Goal: Information Seeking & Learning: Check status

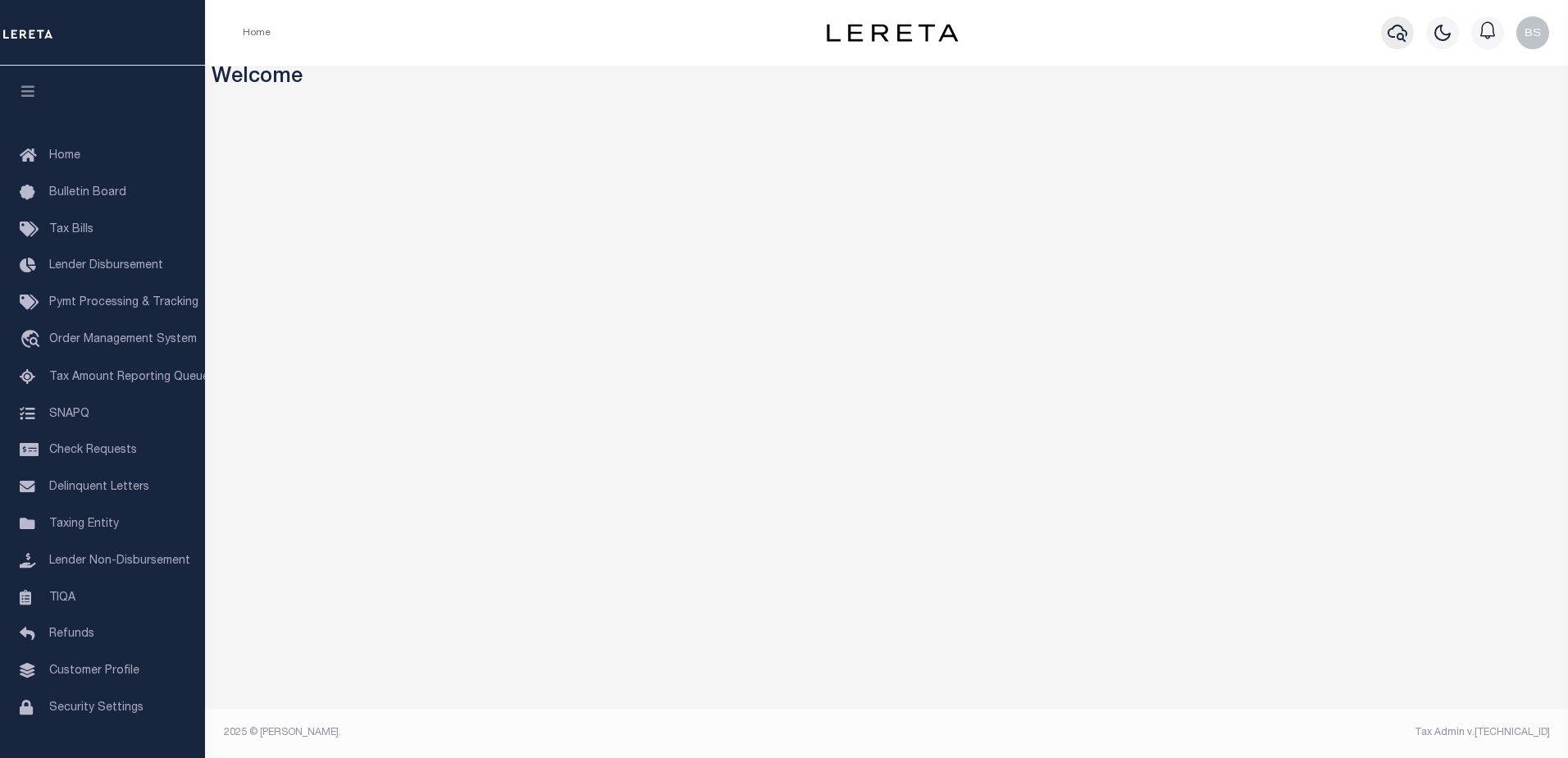
click at [1386, 34] on button "button" at bounding box center [1397, 32] width 32 height 32
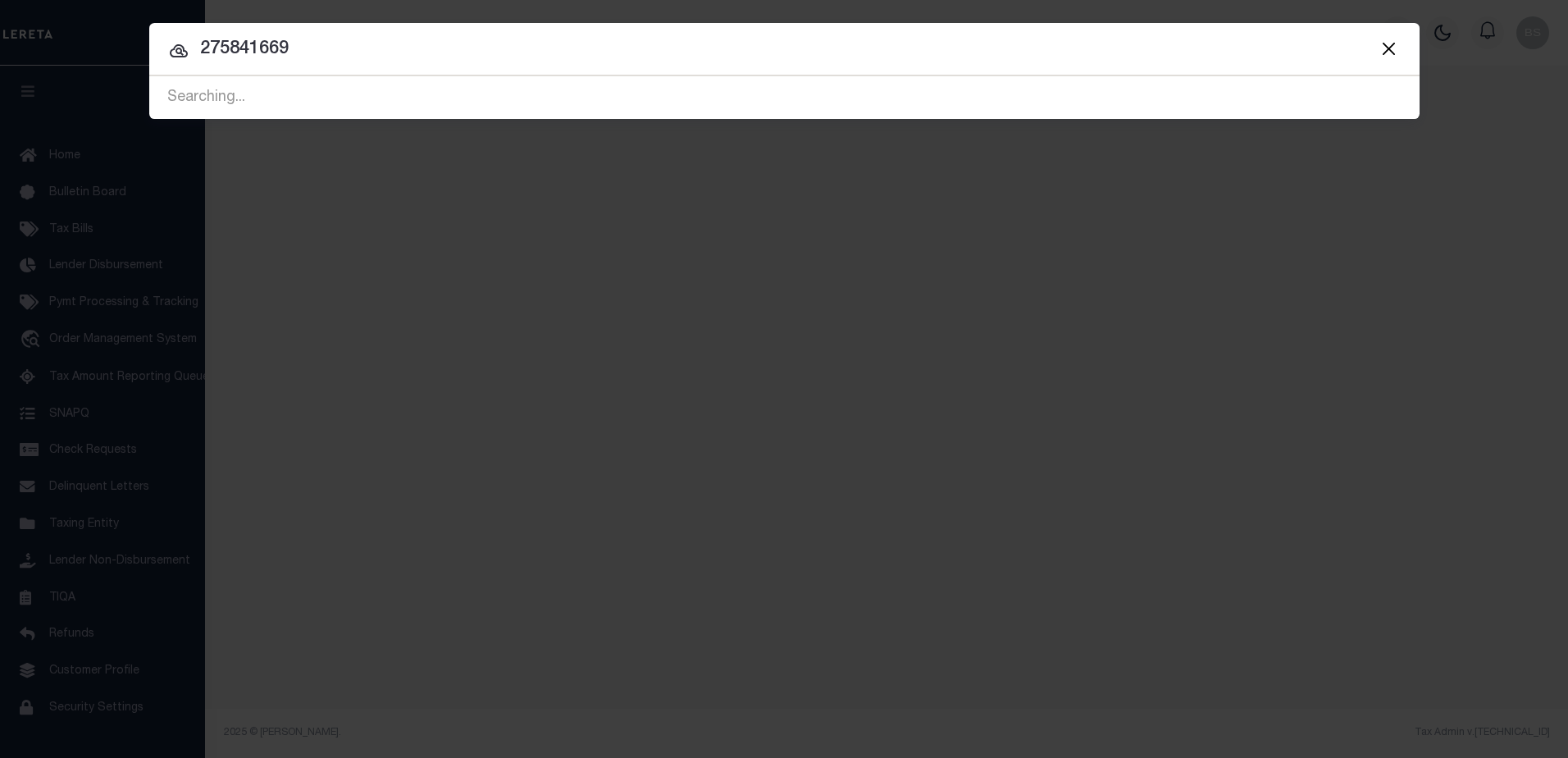
type input "275841669"
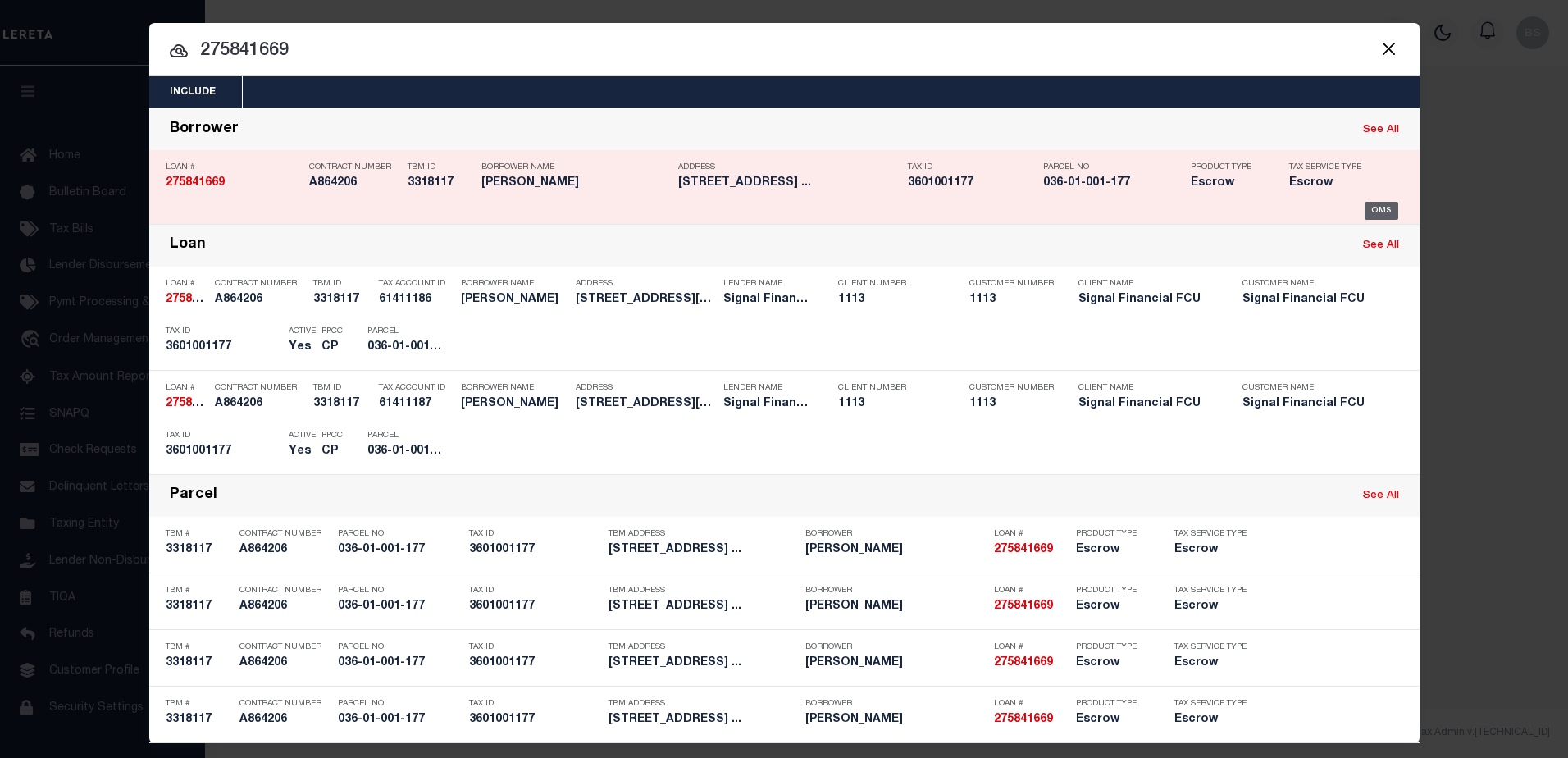
click at [1371, 212] on div "OMS" at bounding box center [1381, 211] width 33 height 18
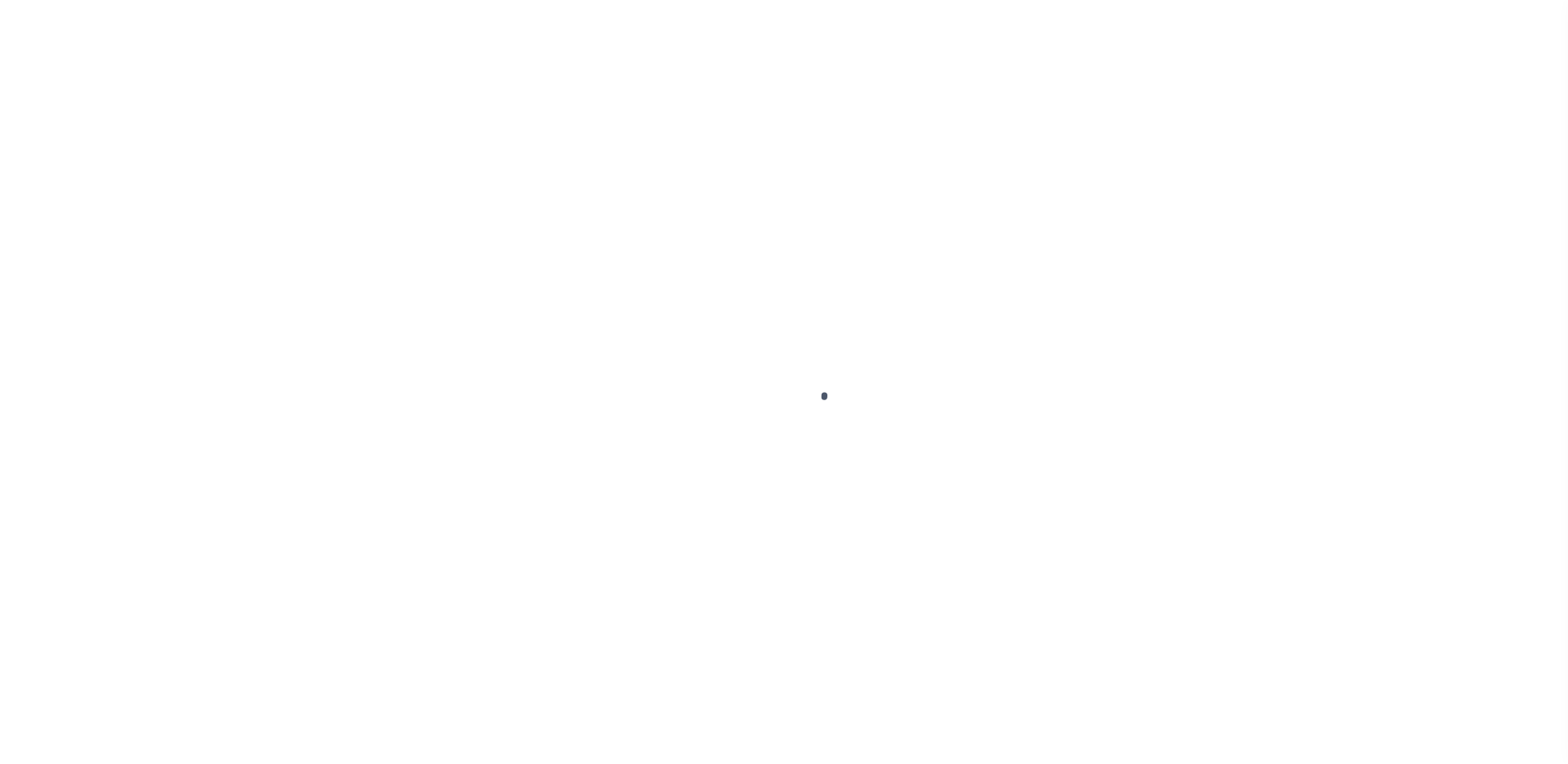
type input "275841669"
type input "[PERSON_NAME]"
select select
select select "10"
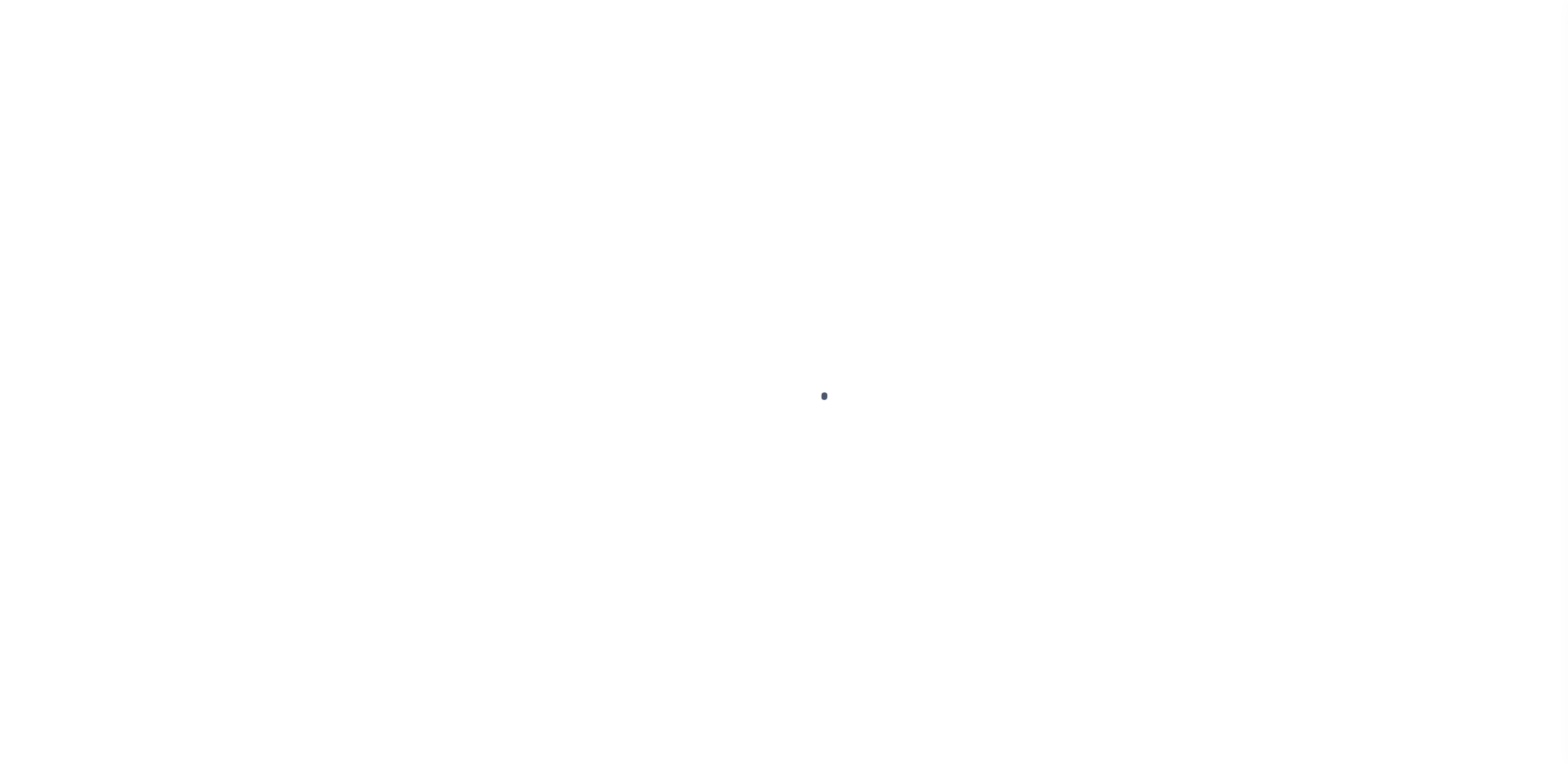
select select "Escrow"
select select "2139"
type input "486 Front Street"
type input "036-01-001-177"
select select
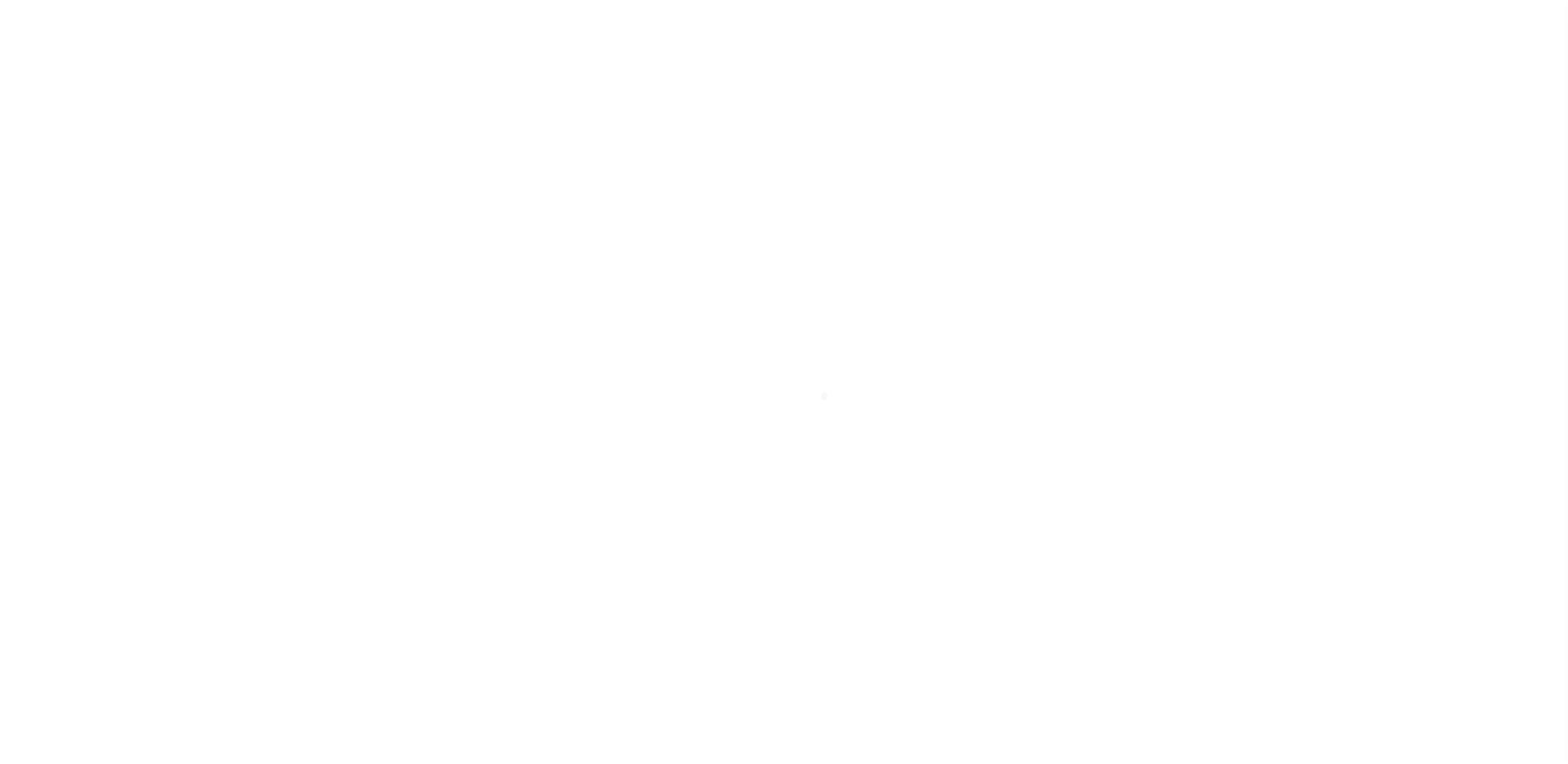
type input "NORTHUMBERLAND PA 17857"
type input "PA"
select select
type textarea "60 FT BY 216 FT AT 486 FRONT ST, BOROUGH OF NORTHUMBERLAND, BK 564, PG 234"
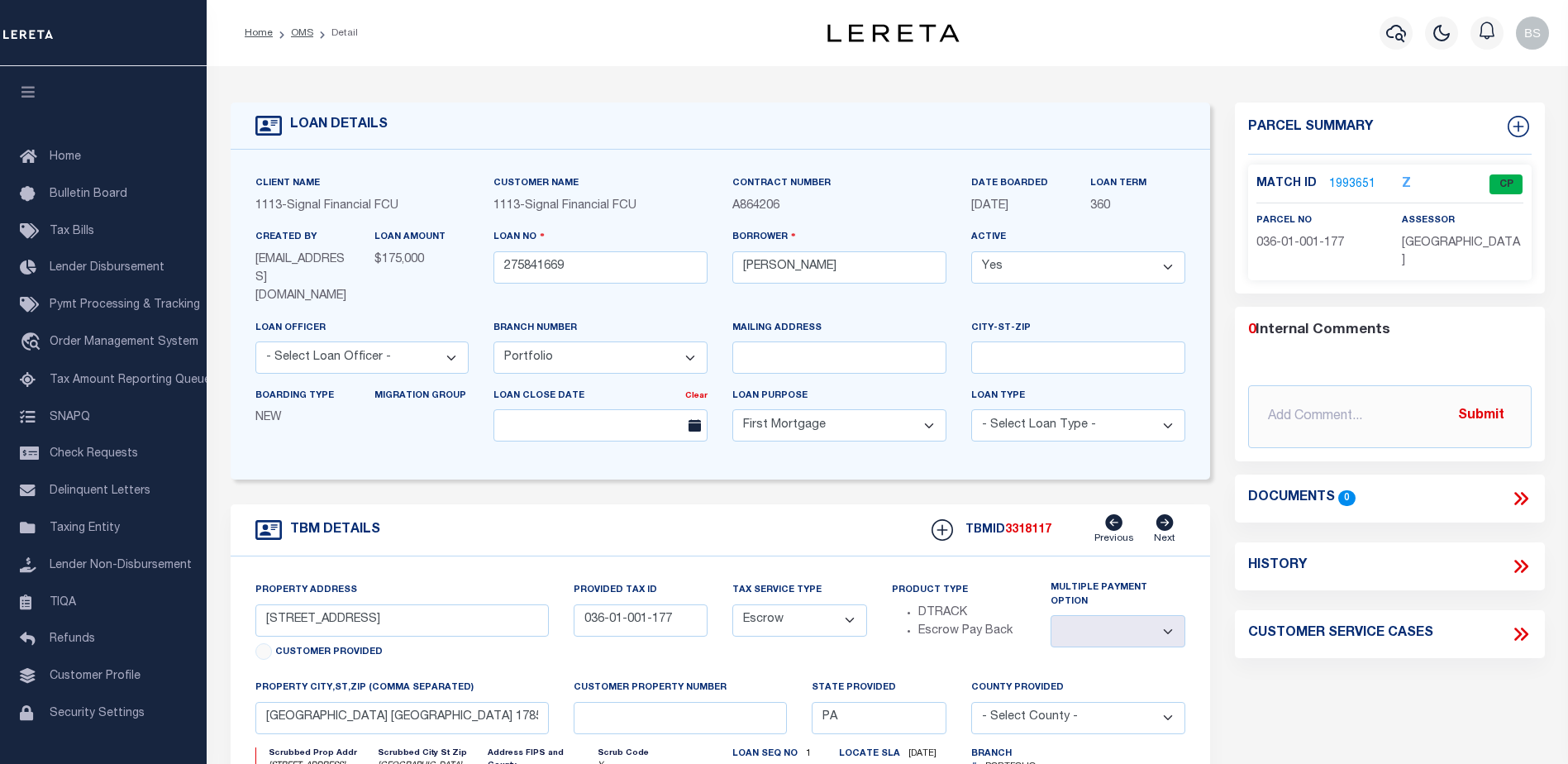
click at [1342, 184] on link "1993651" at bounding box center [1351, 185] width 46 height 18
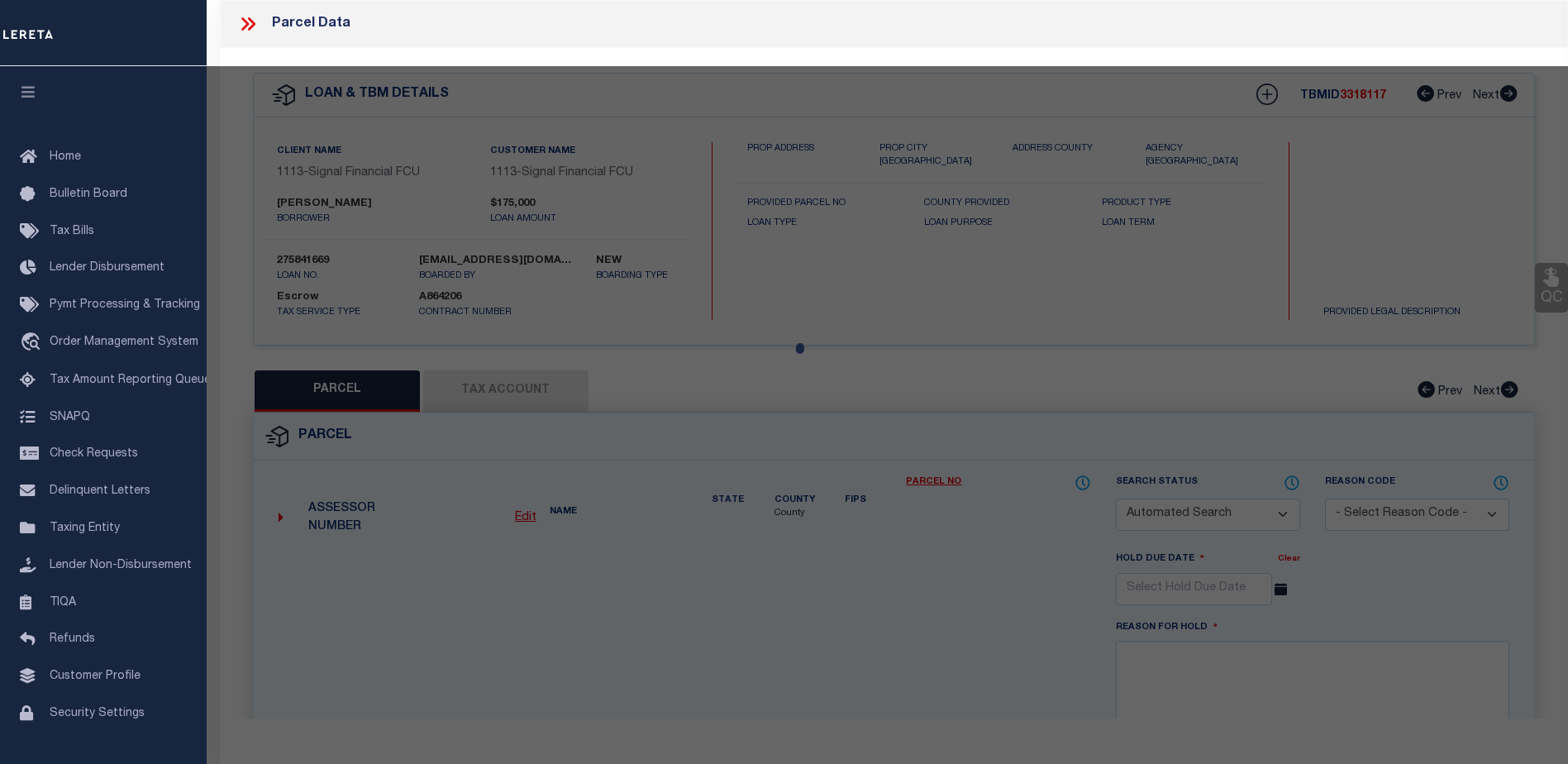
checkbox input "false"
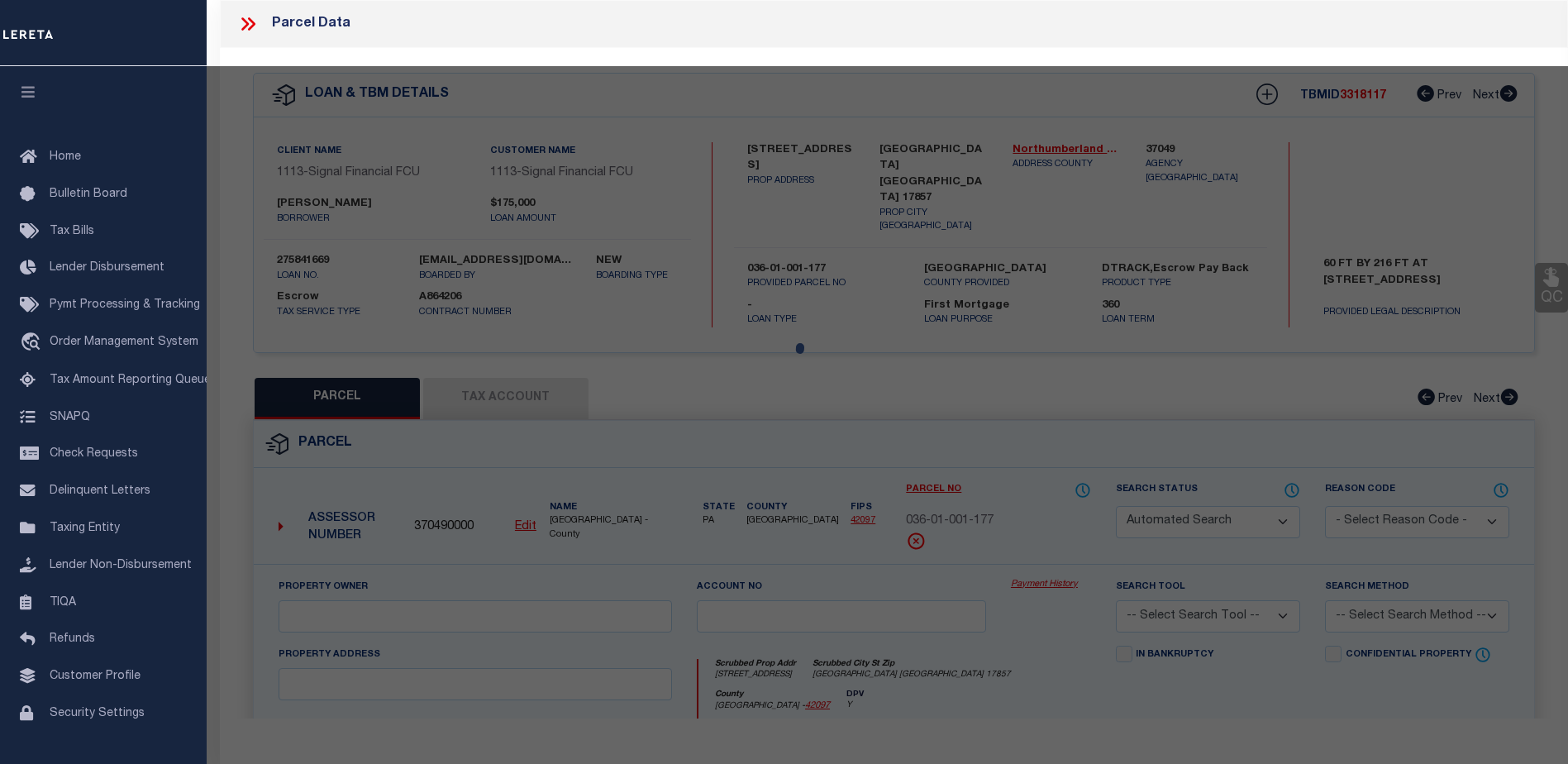
select select "CP"
type input "TREON STEVEN A/CATHERINE W"
select select "AGW"
select select
type input "486 Front Street"
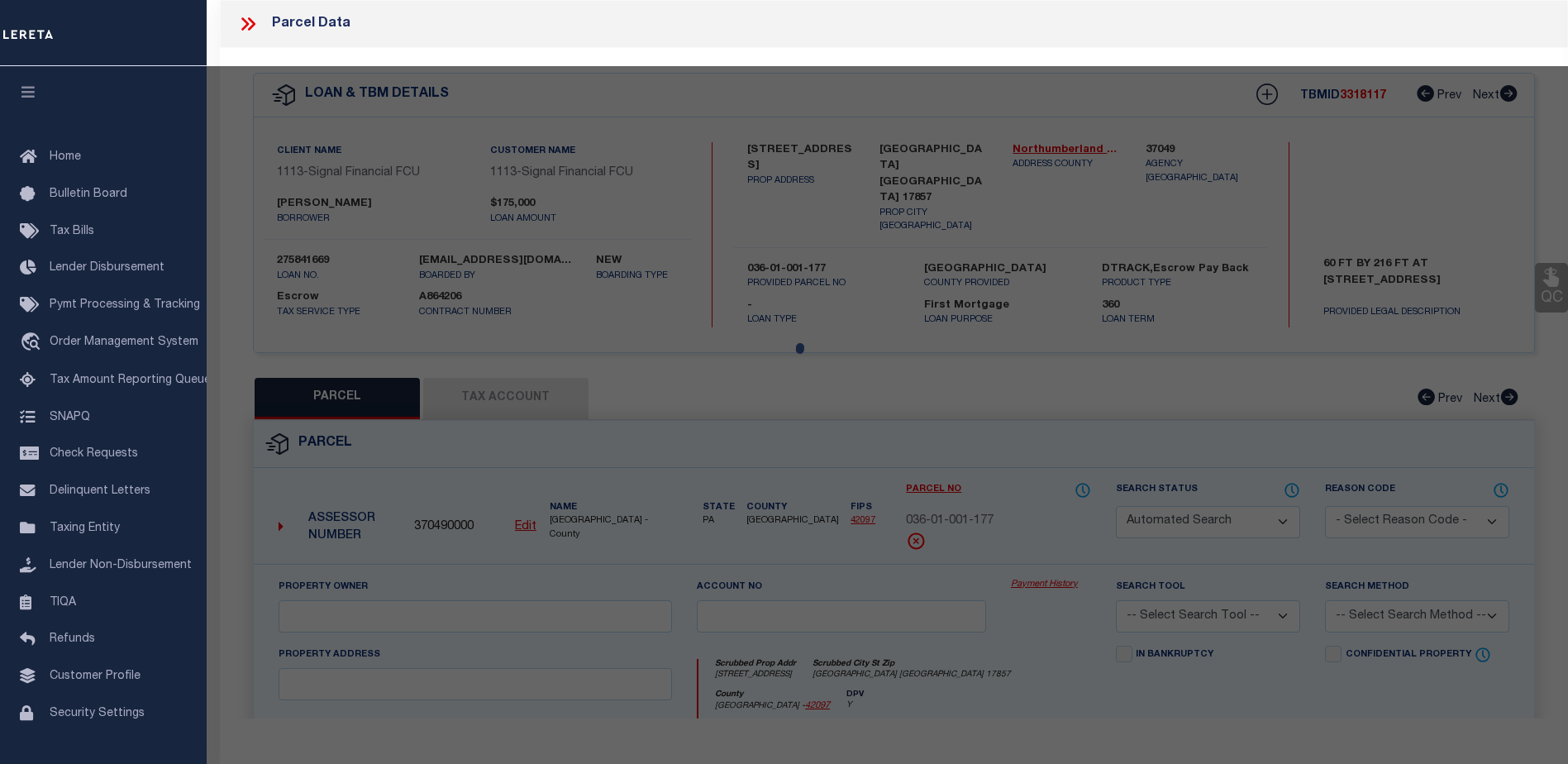
checkbox input "false"
type input "NORTHUMBERLAND PA 17857"
type textarea "Deed Book - Page: 564-234 LOT 60 X 216"
type textarea "Completed based on the given text legal."
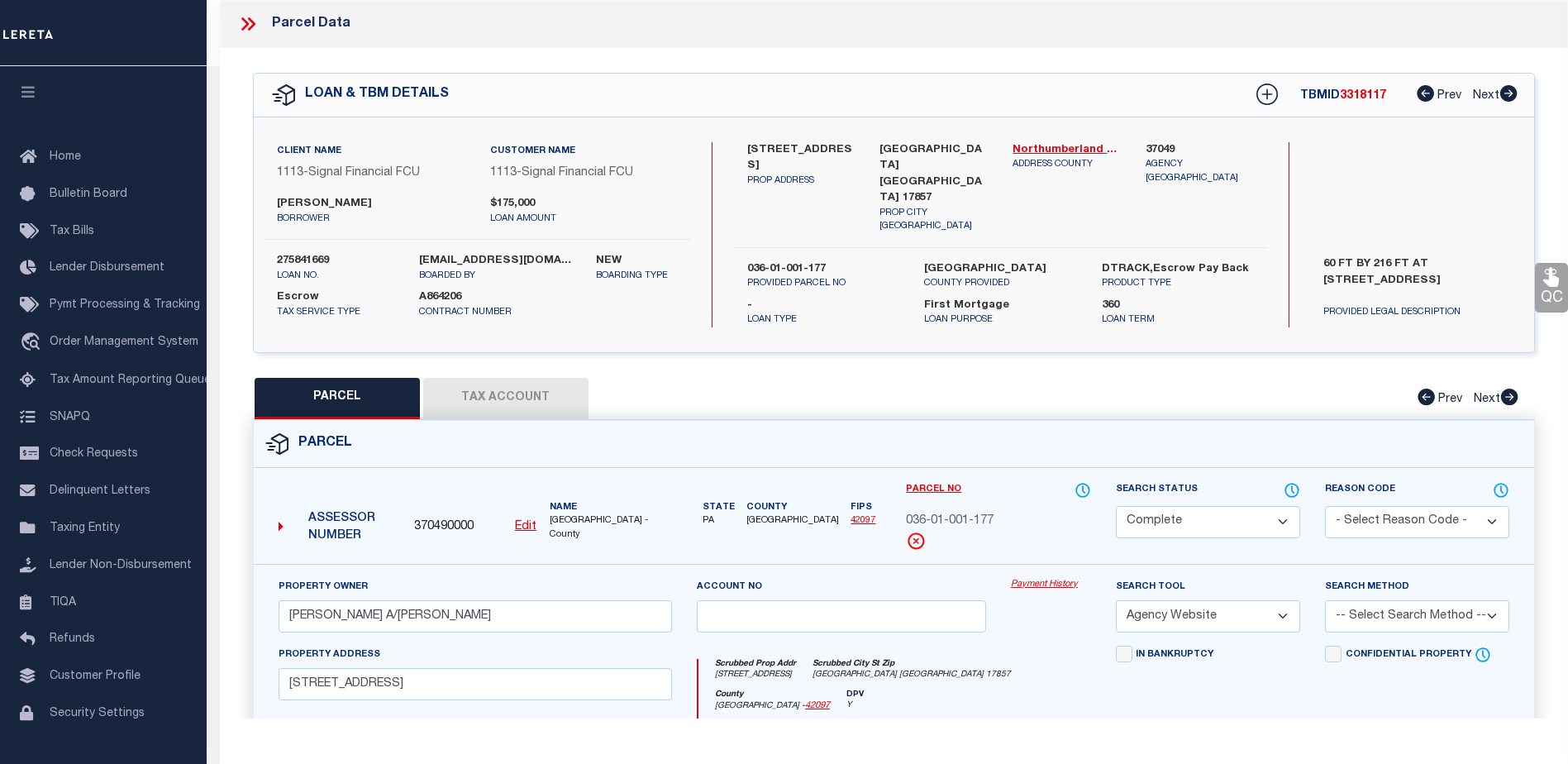
click at [1051, 580] on link "Payment History" at bounding box center [1051, 585] width 80 height 14
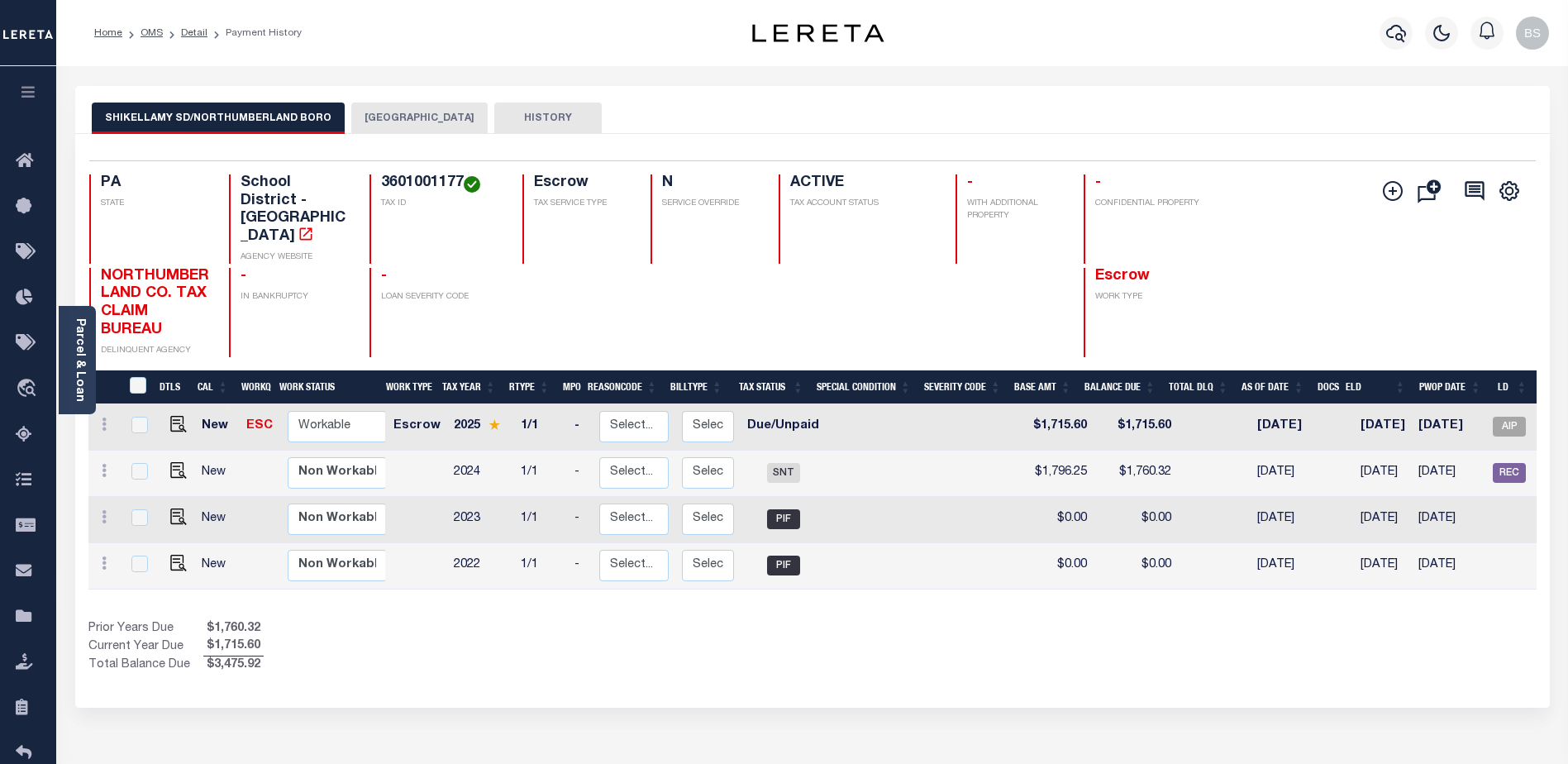
click at [424, 114] on button "NORTHUMBERLAND BOROUGH" at bounding box center [419, 119] width 137 height 32
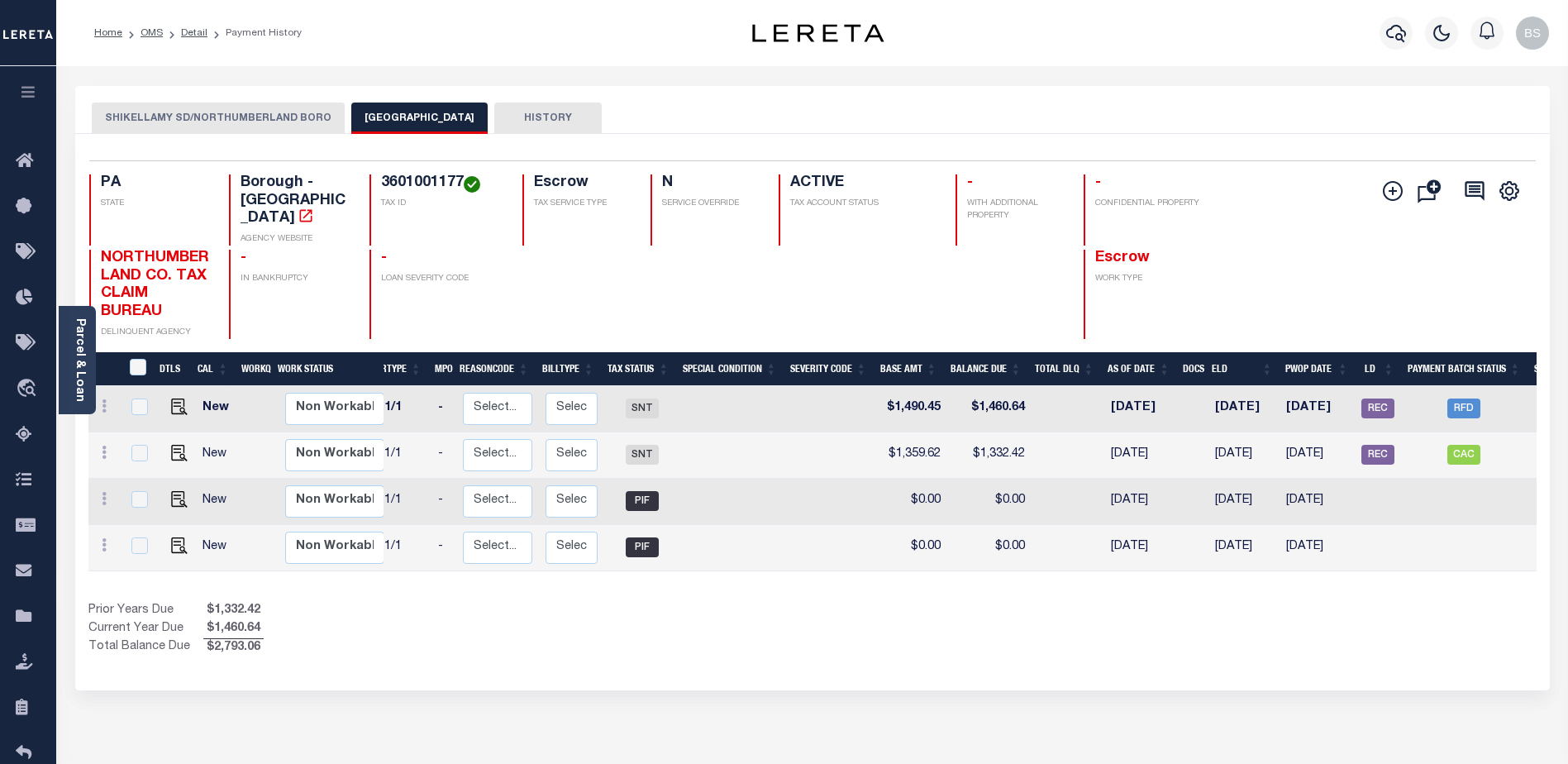
scroll to position [0, 167]
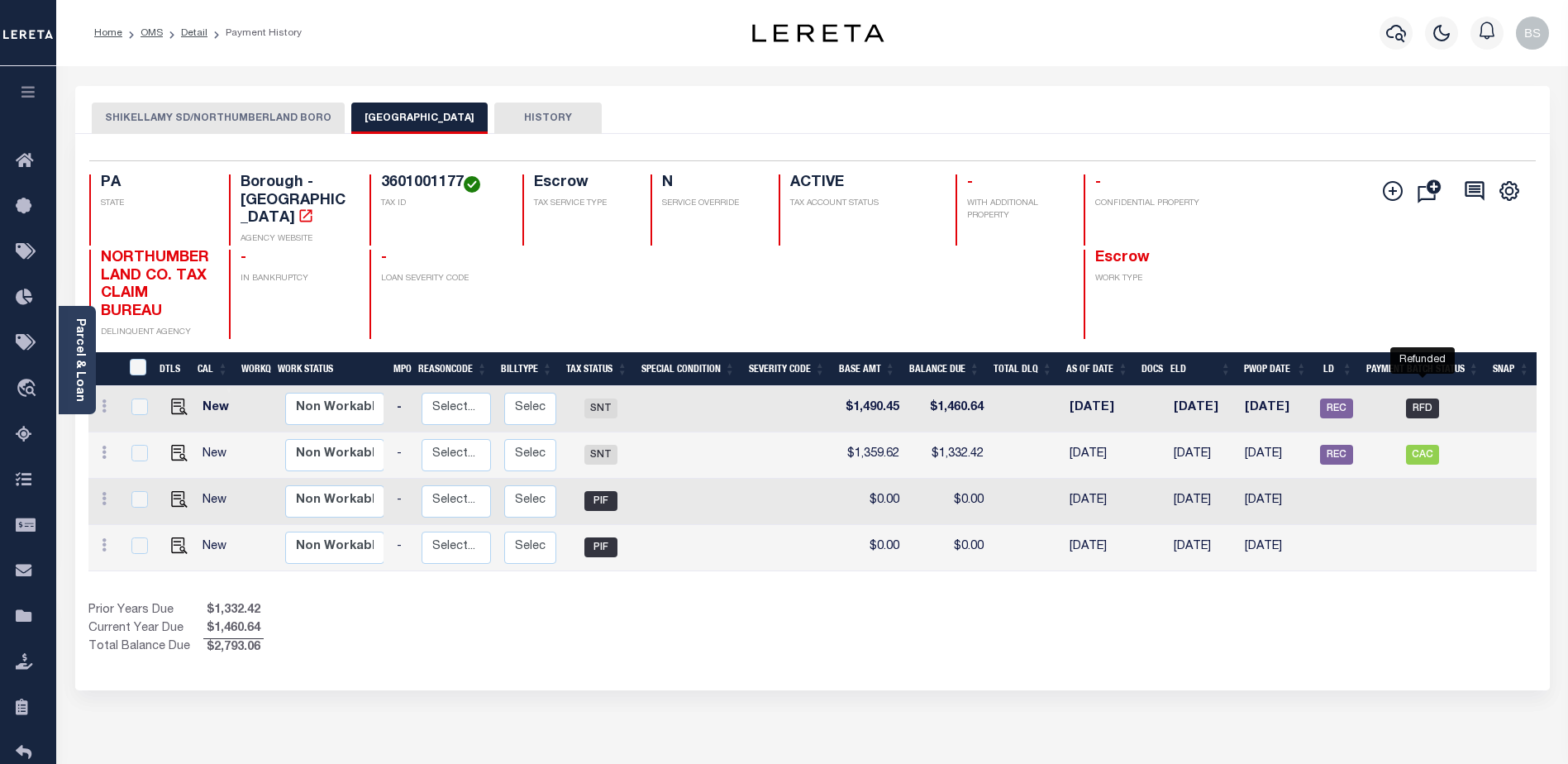
click at [1419, 399] on span "RFD" at bounding box center [1422, 409] width 33 height 20
checkbox input "true"
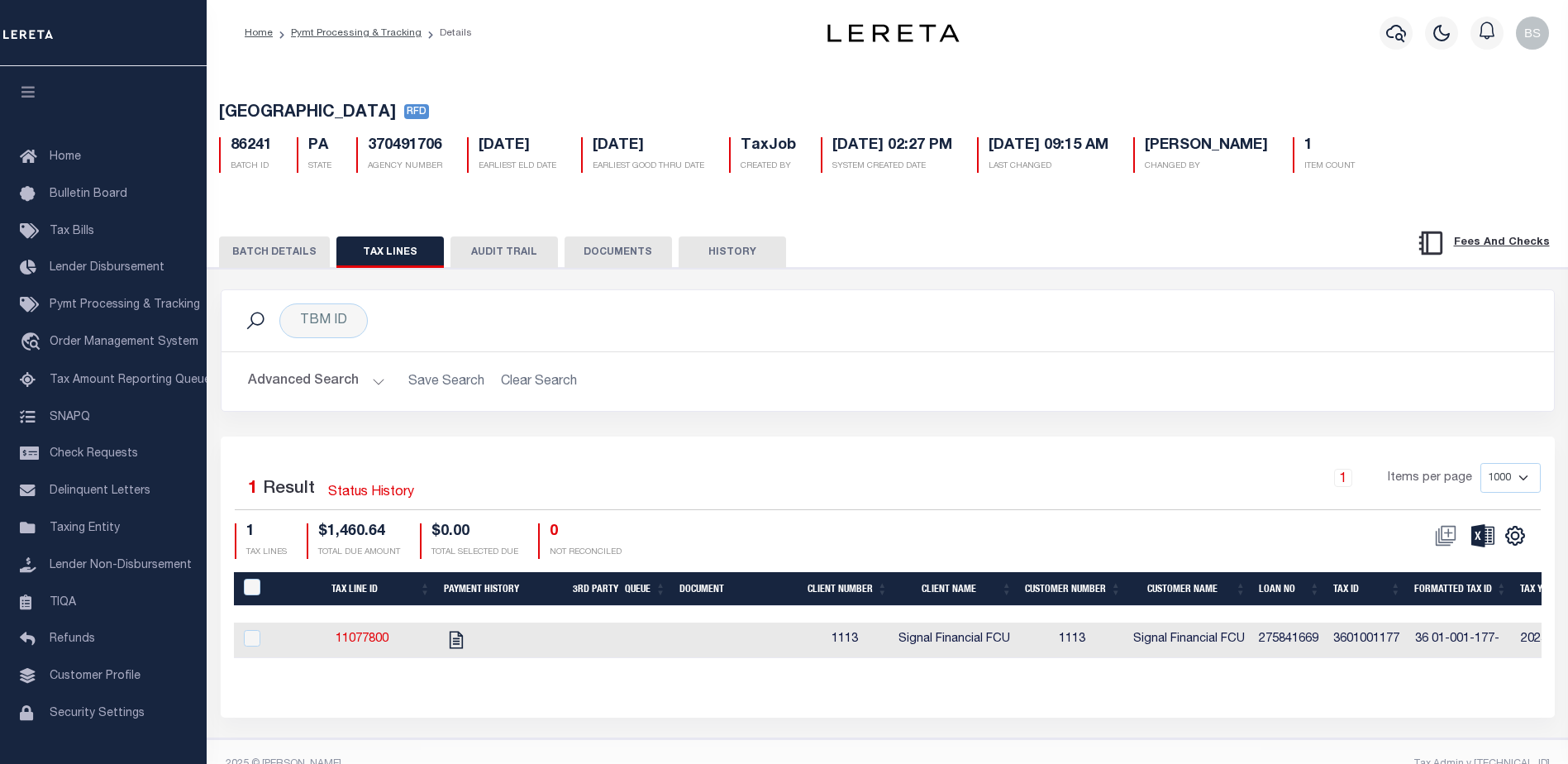
click at [270, 253] on button "BATCH DETAILS" at bounding box center [274, 252] width 111 height 32
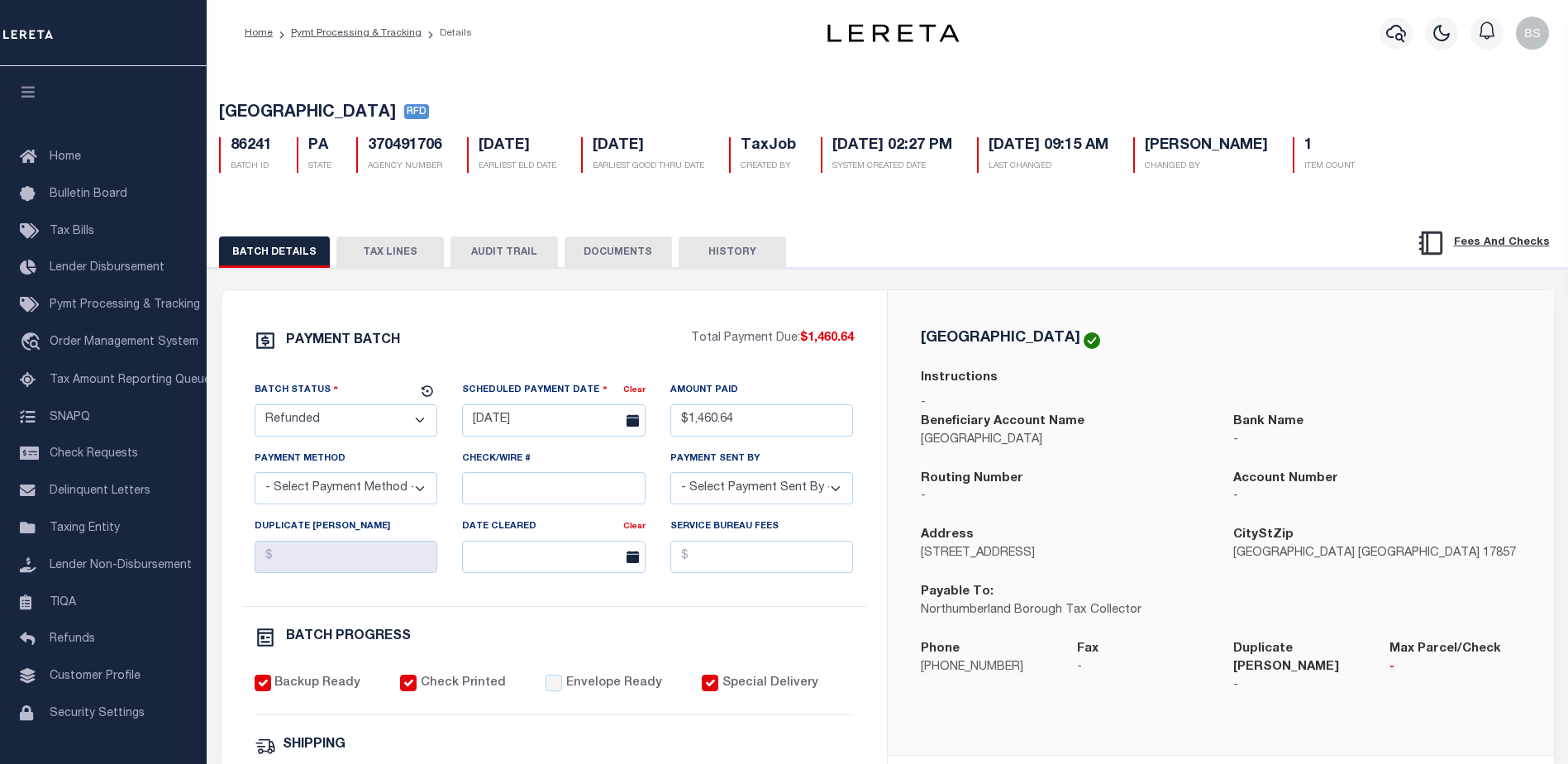
click at [392, 257] on button "TAX LINES" at bounding box center [390, 252] width 108 height 32
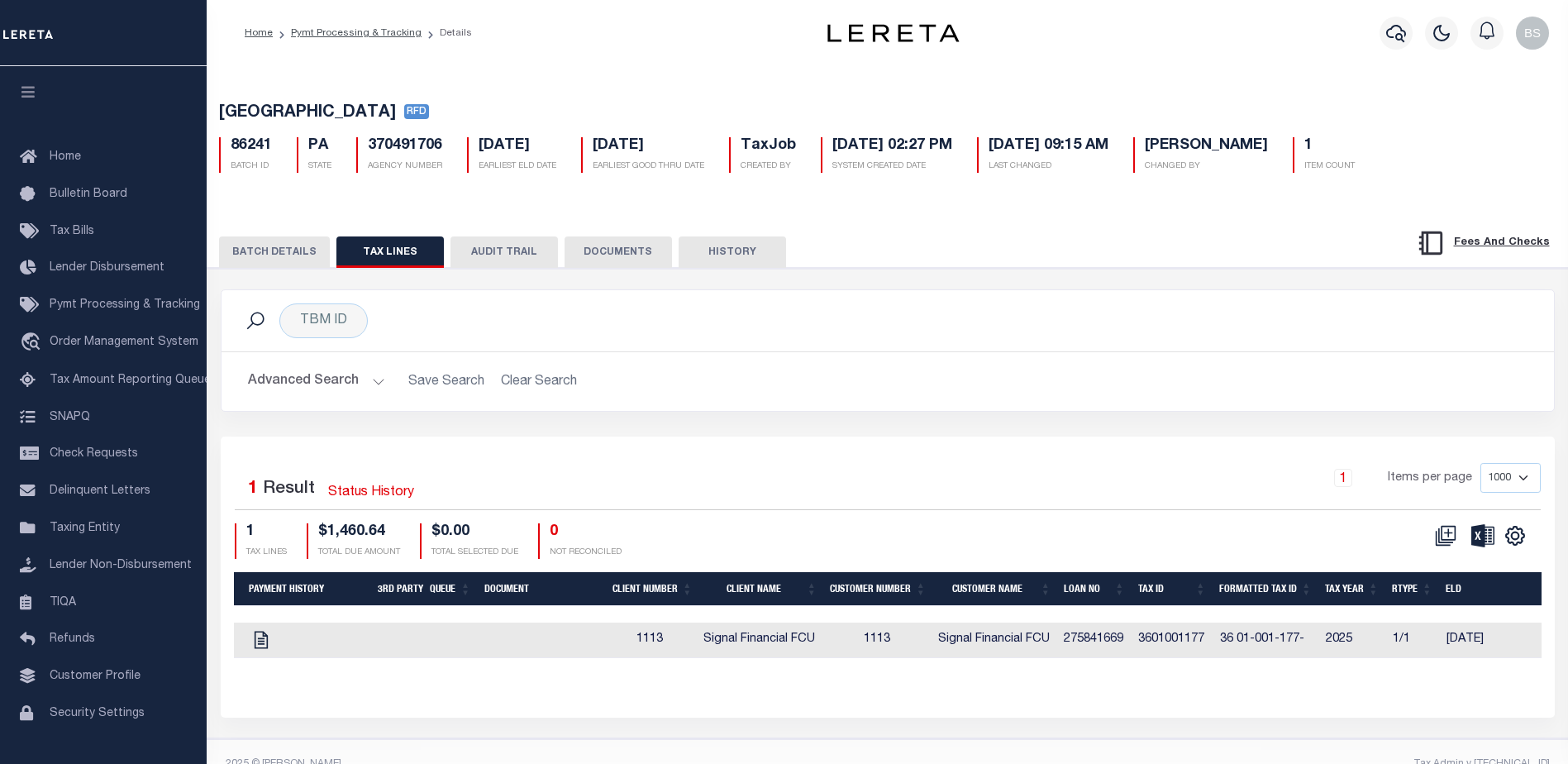
scroll to position [0, 235]
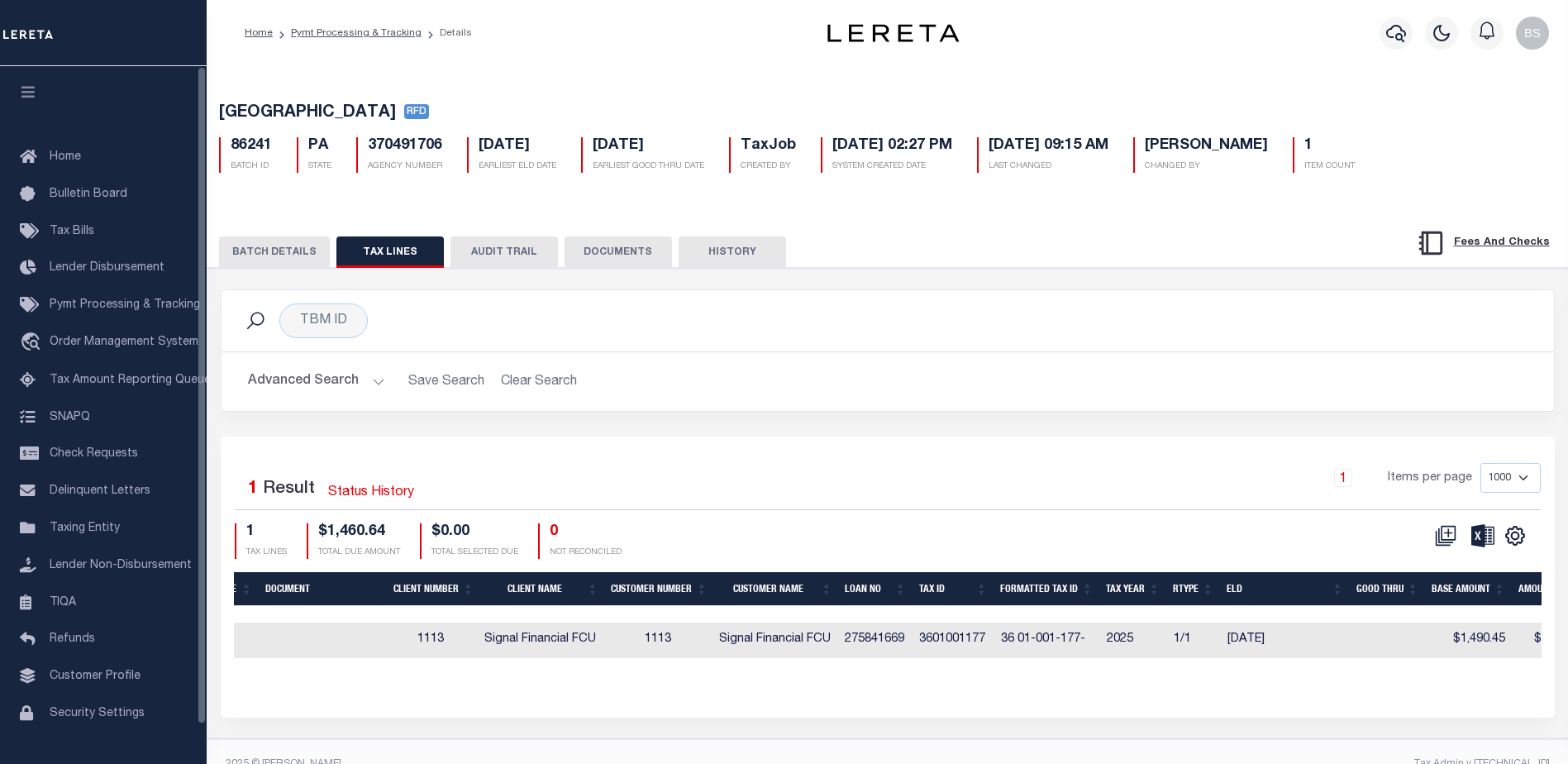
click at [265, 263] on button "BATCH DETAILS" at bounding box center [274, 252] width 111 height 32
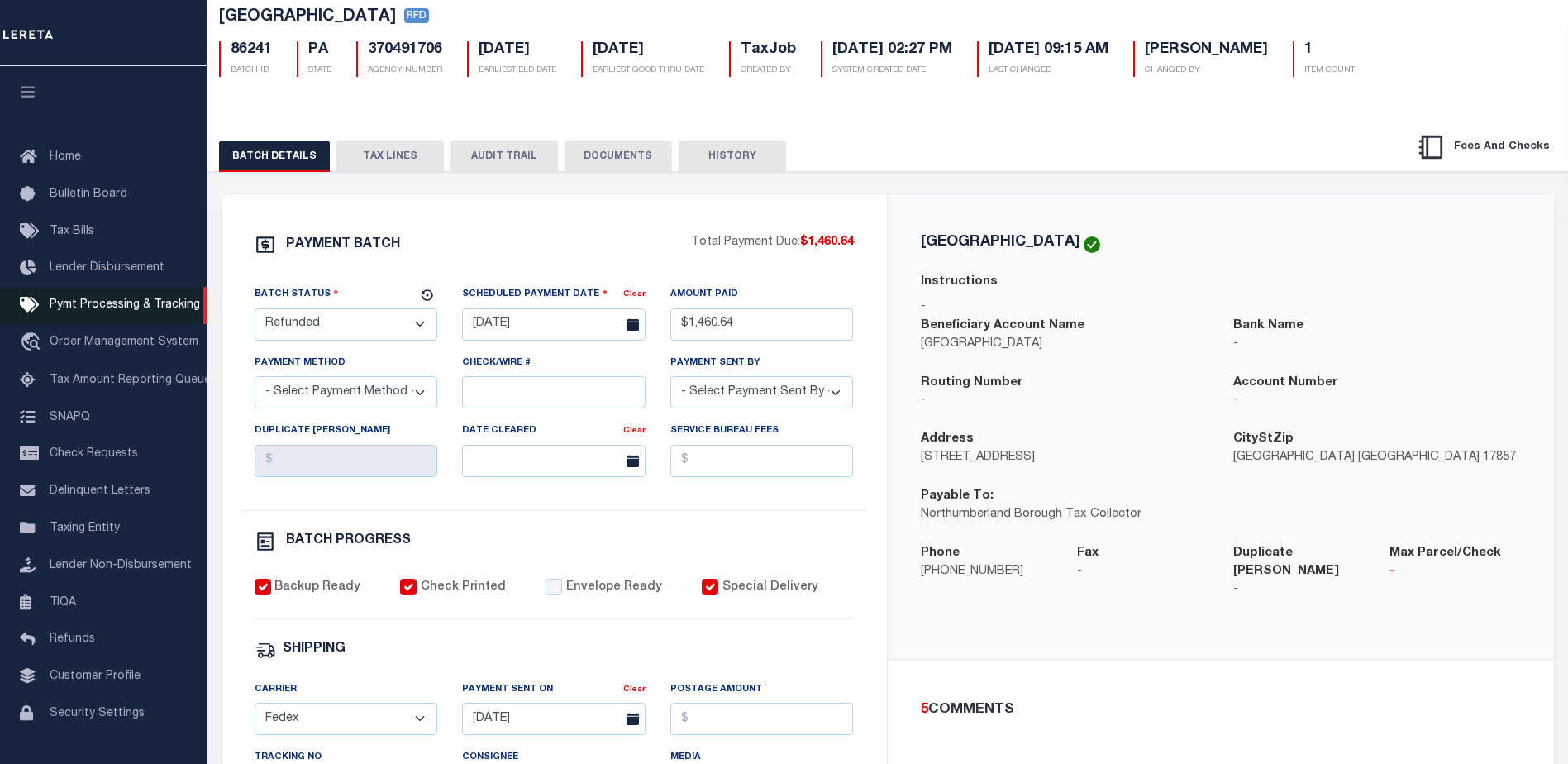
scroll to position [83, 0]
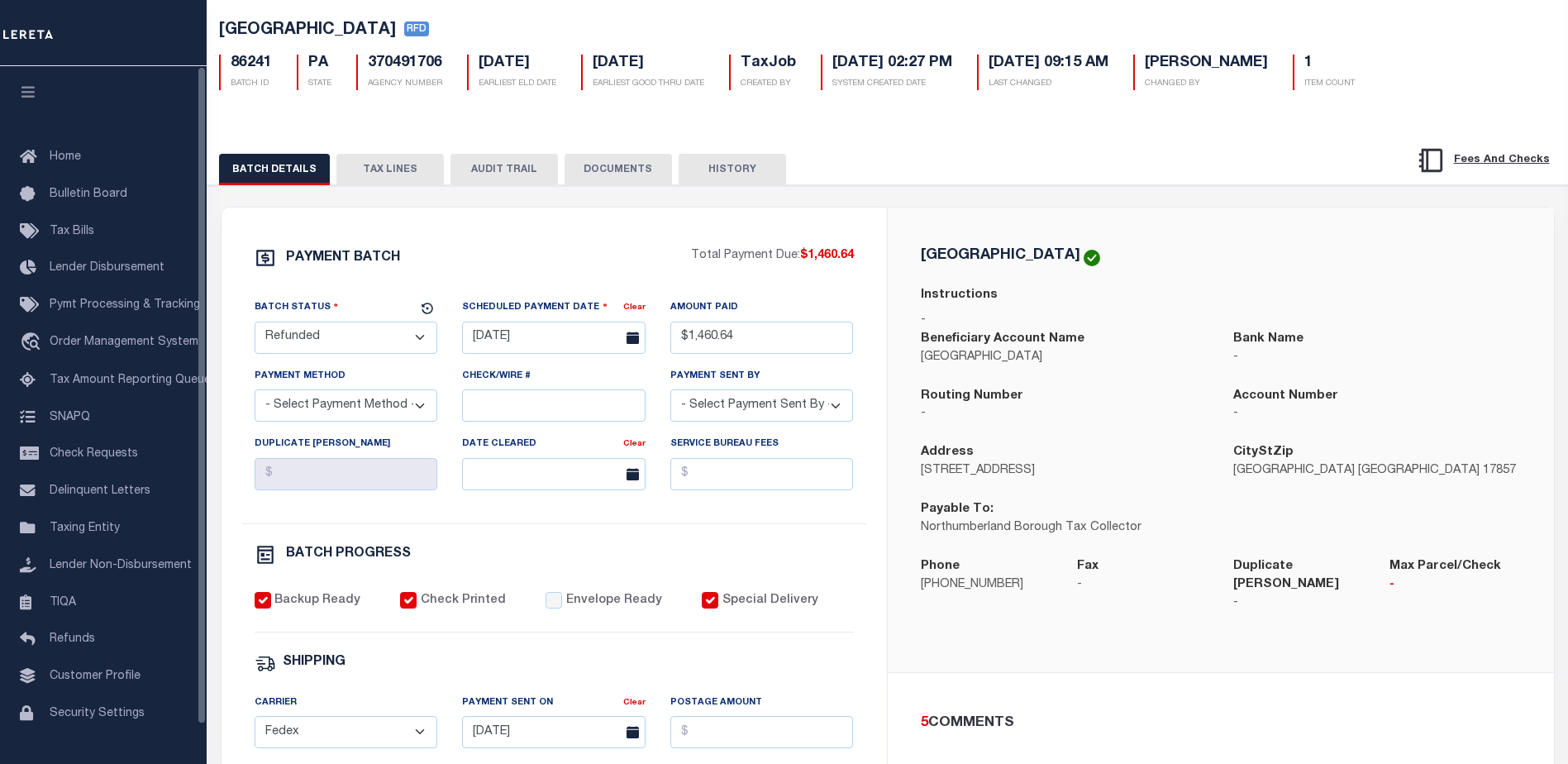
click at [380, 173] on button "TAX LINES" at bounding box center [390, 169] width 108 height 32
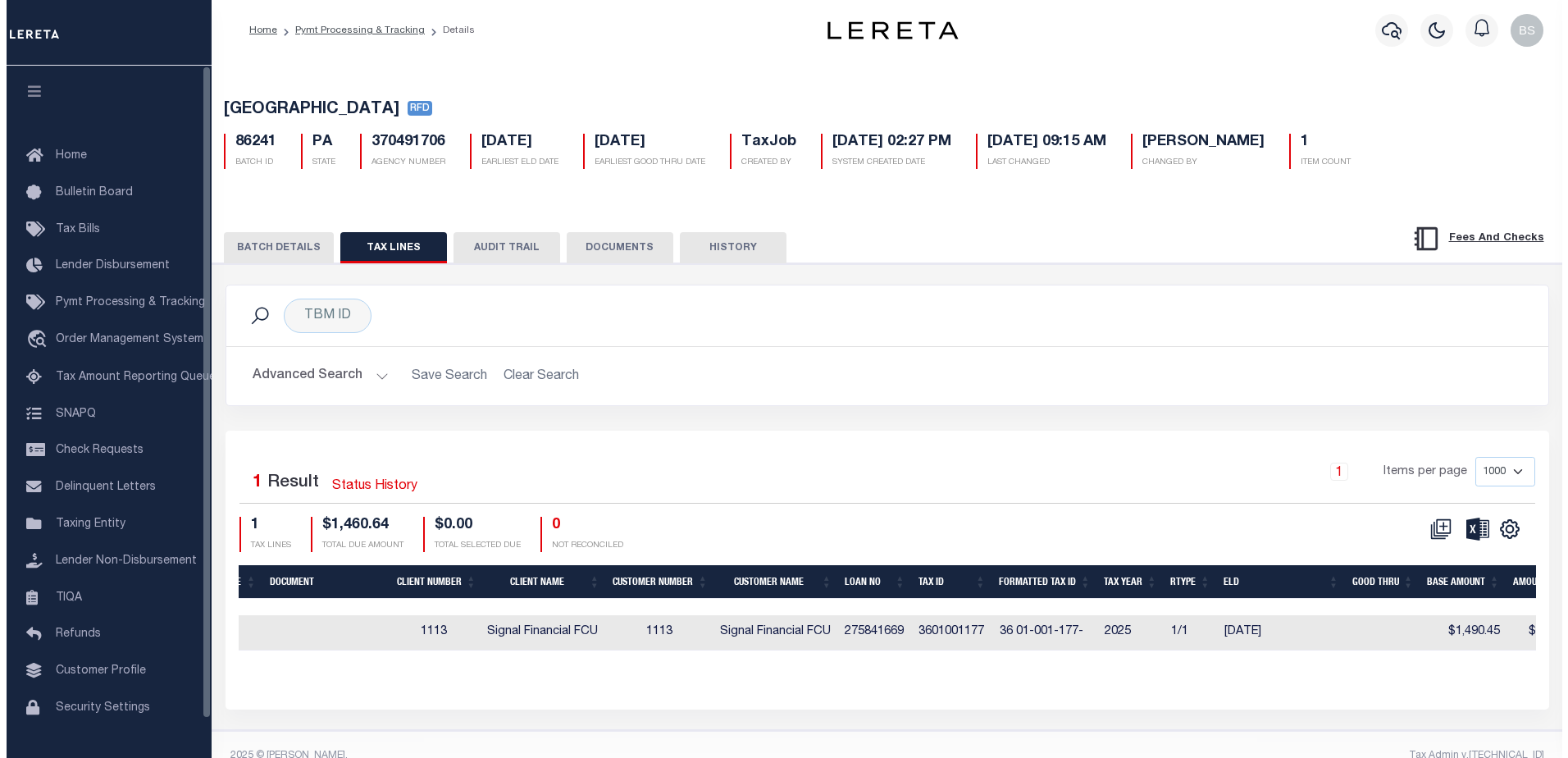
scroll to position [0, 0]
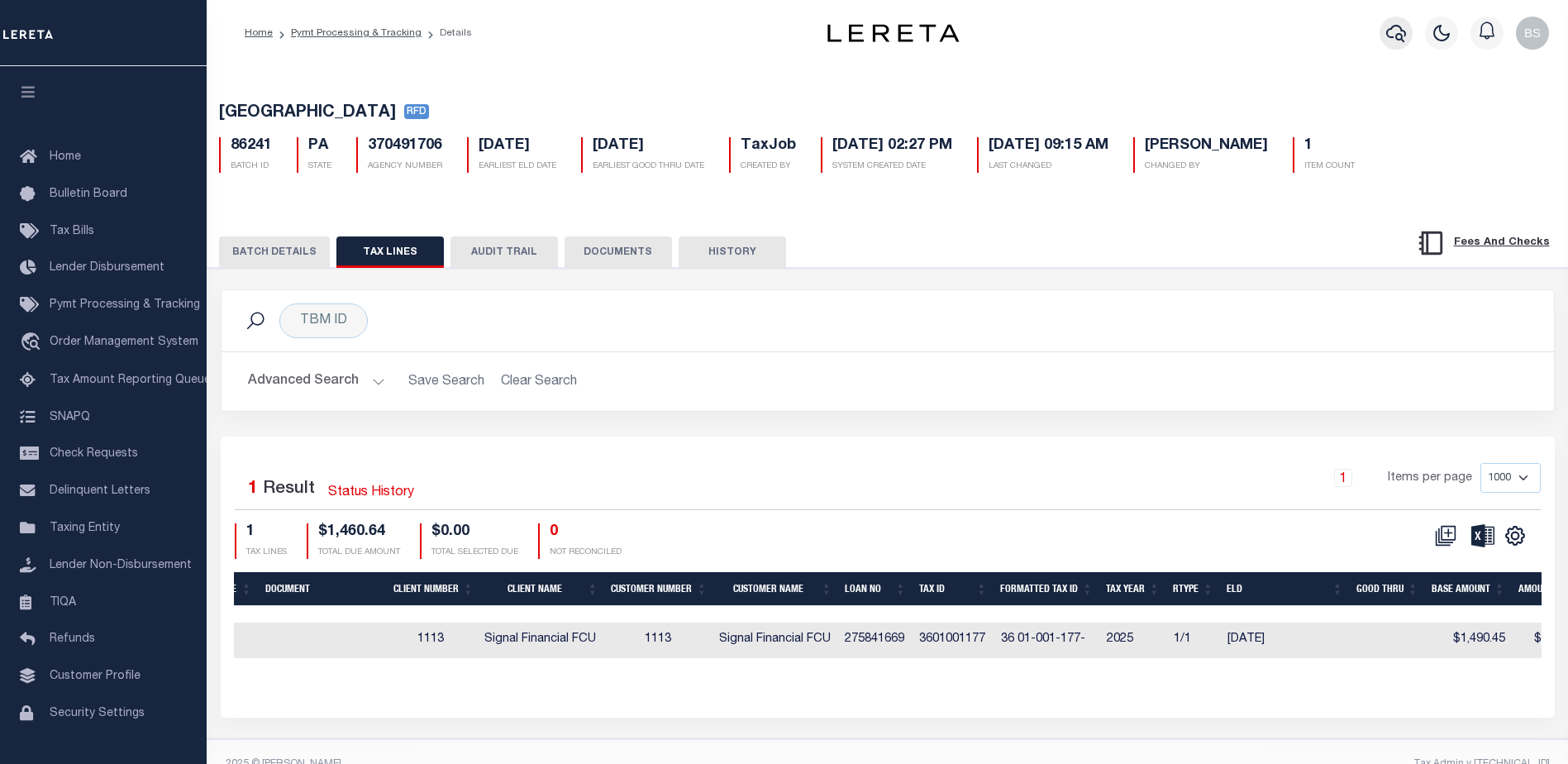
click at [1396, 25] on icon "button" at bounding box center [1396, 33] width 20 height 20
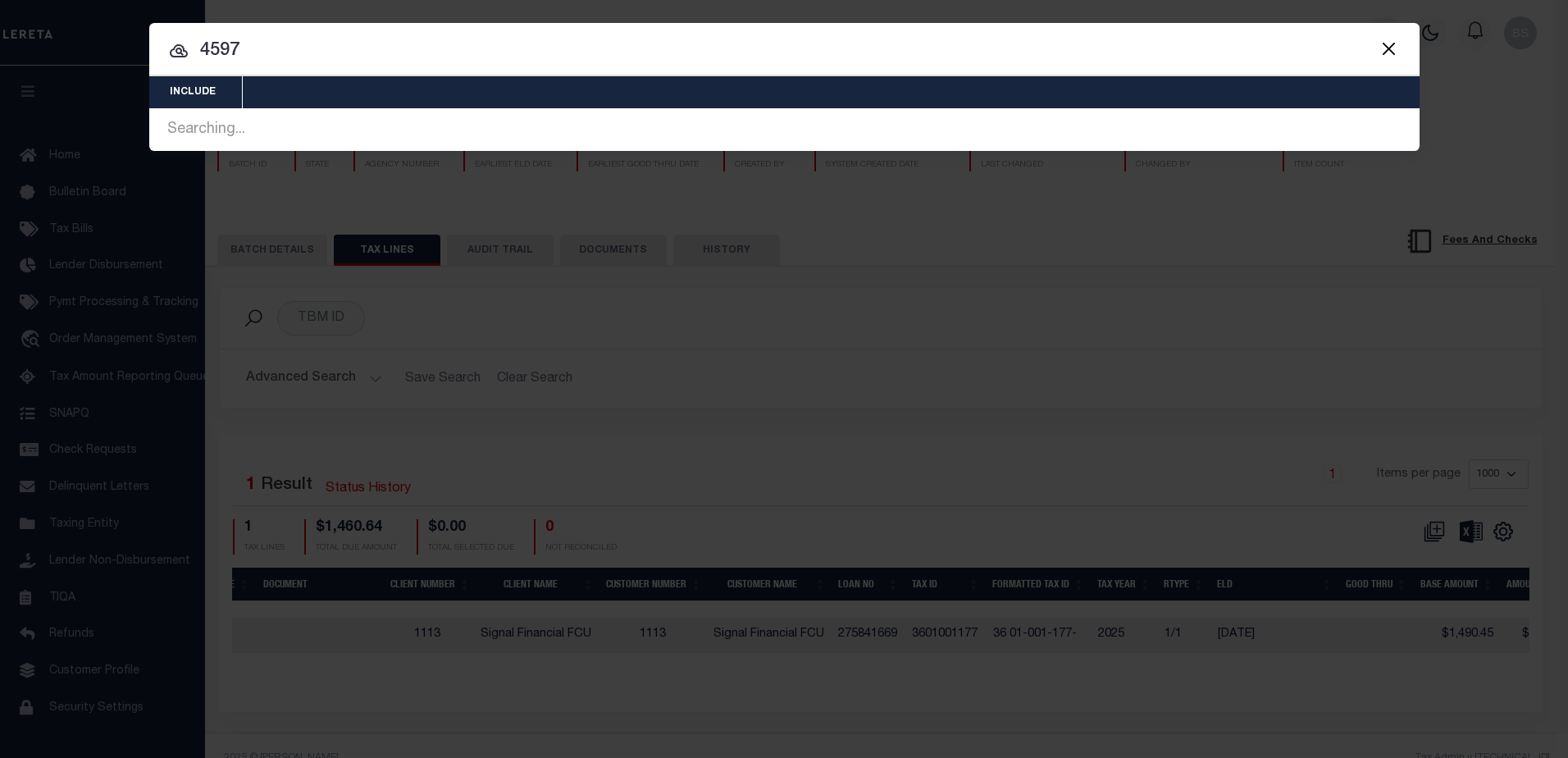
type input "4597"
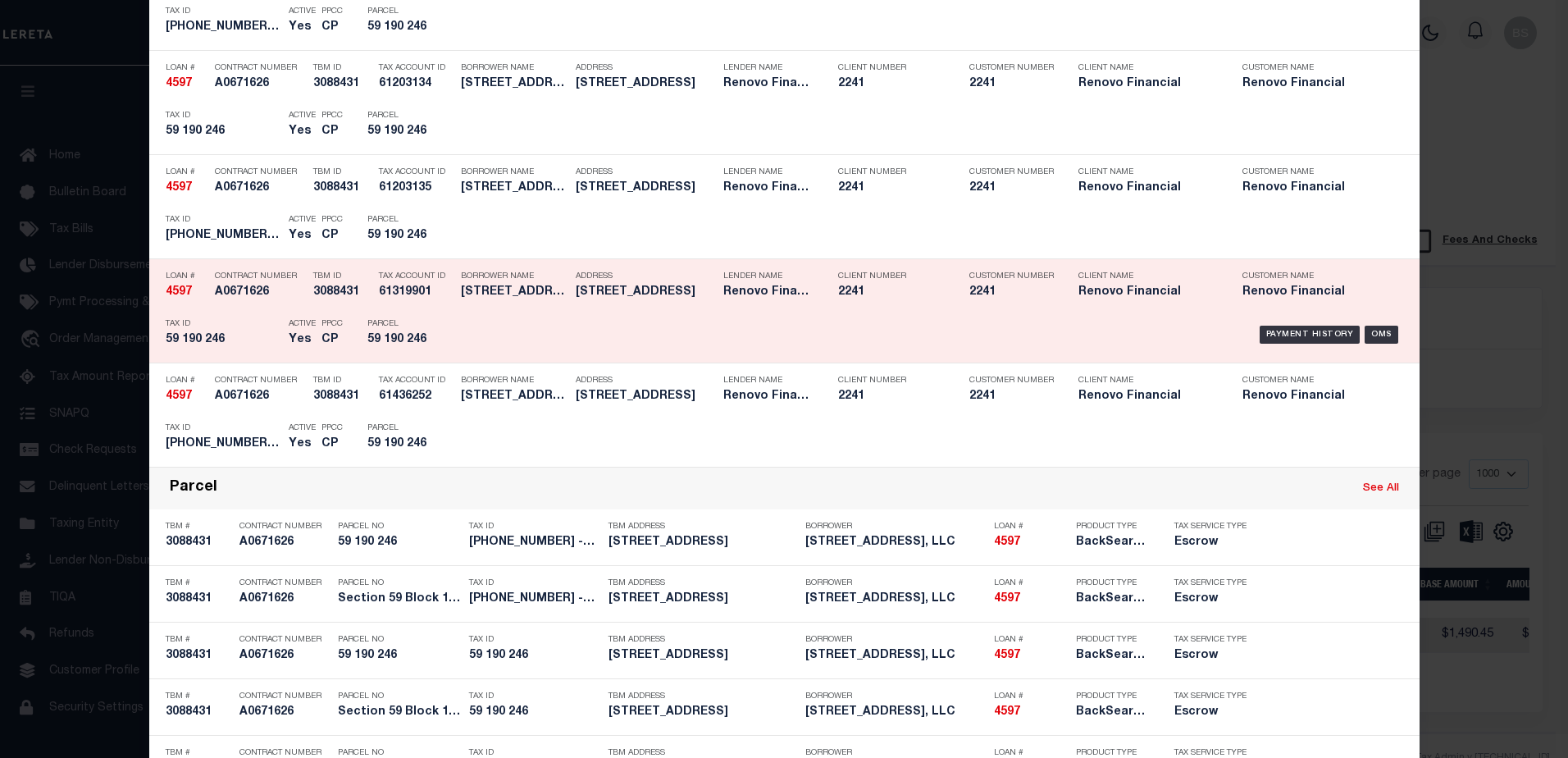
scroll to position [410, 0]
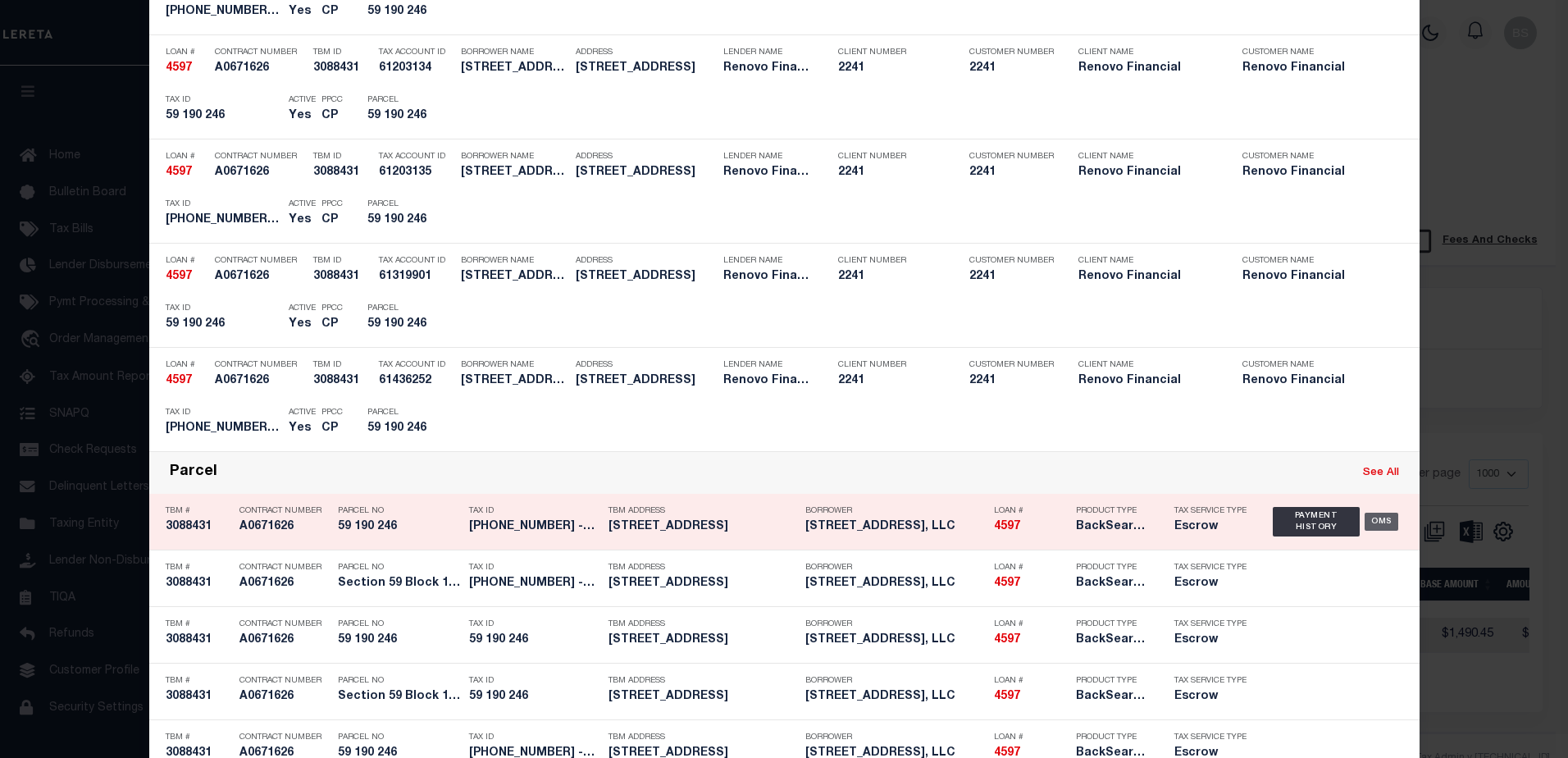
click at [1379, 527] on div "OMS" at bounding box center [1381, 521] width 33 height 18
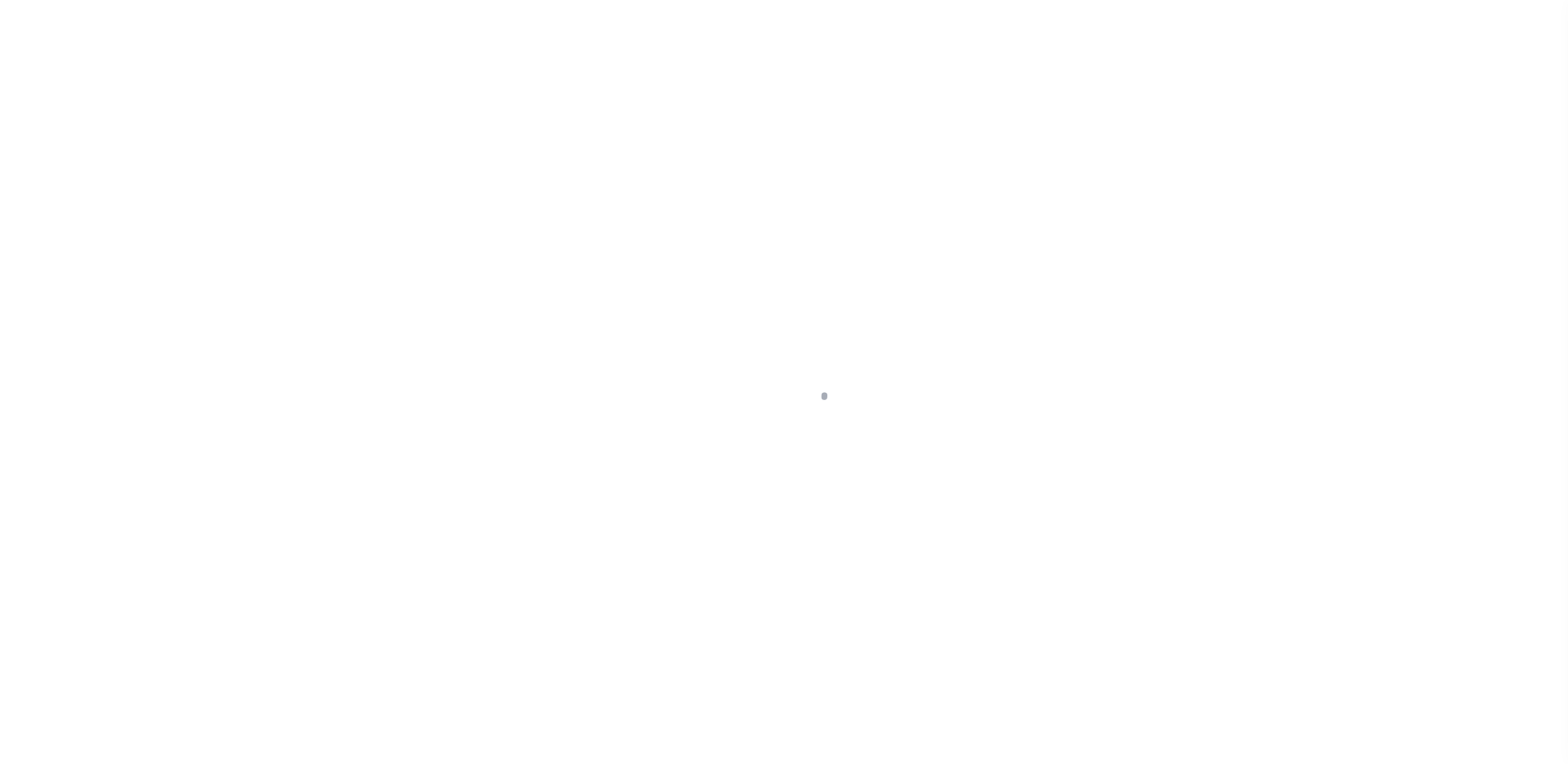
select select "Escrow"
type input "[STREET_ADDRESS]"
type input "Section 59 Block 190 Lot 246"
type input "[GEOGRAPHIC_DATA]"
type input "a0k2L00001VJlU7"
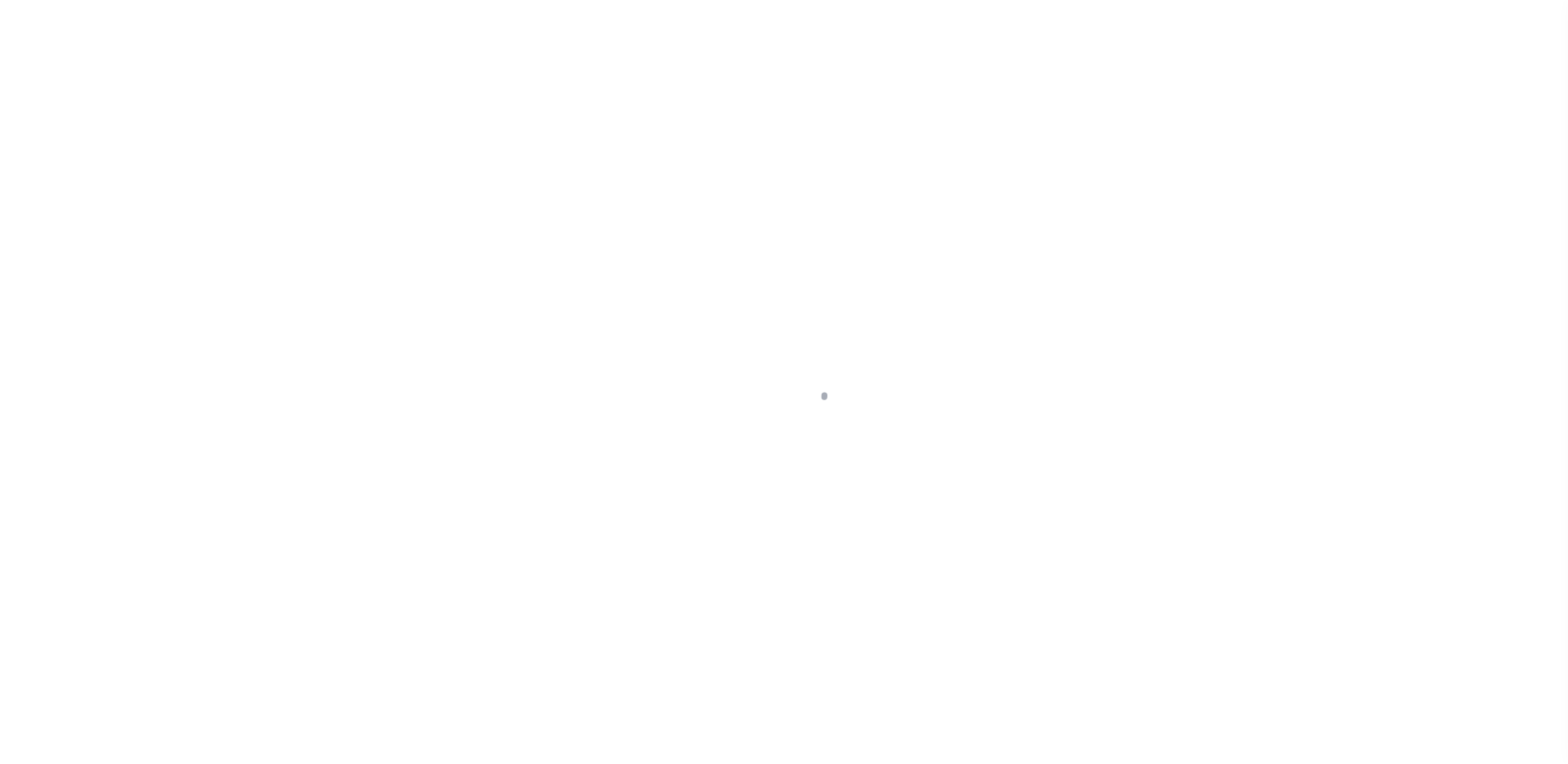
type input "NY"
select select
select select "25066"
select select
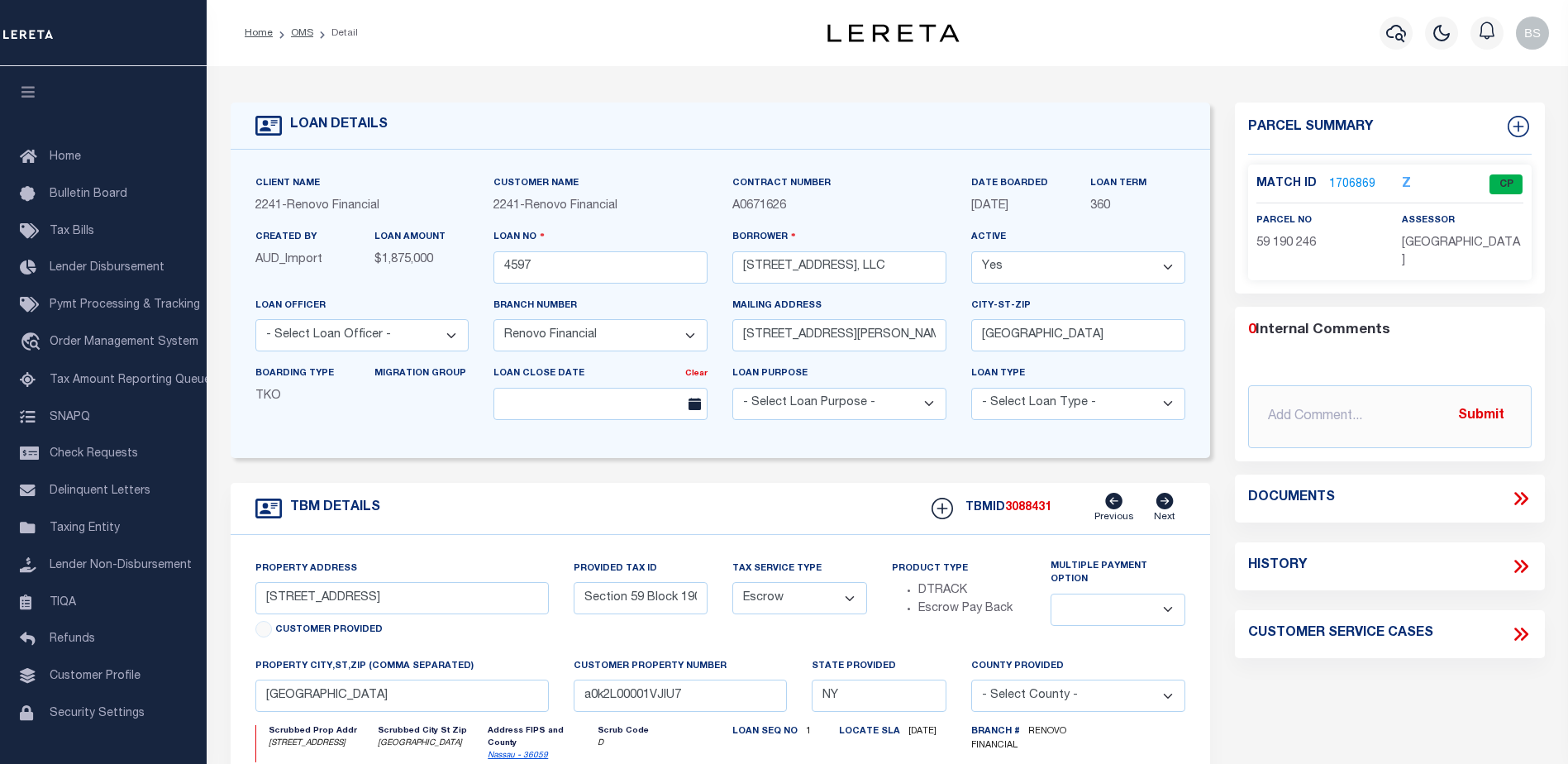
click at [1343, 183] on link "1706869" at bounding box center [1351, 185] width 46 height 18
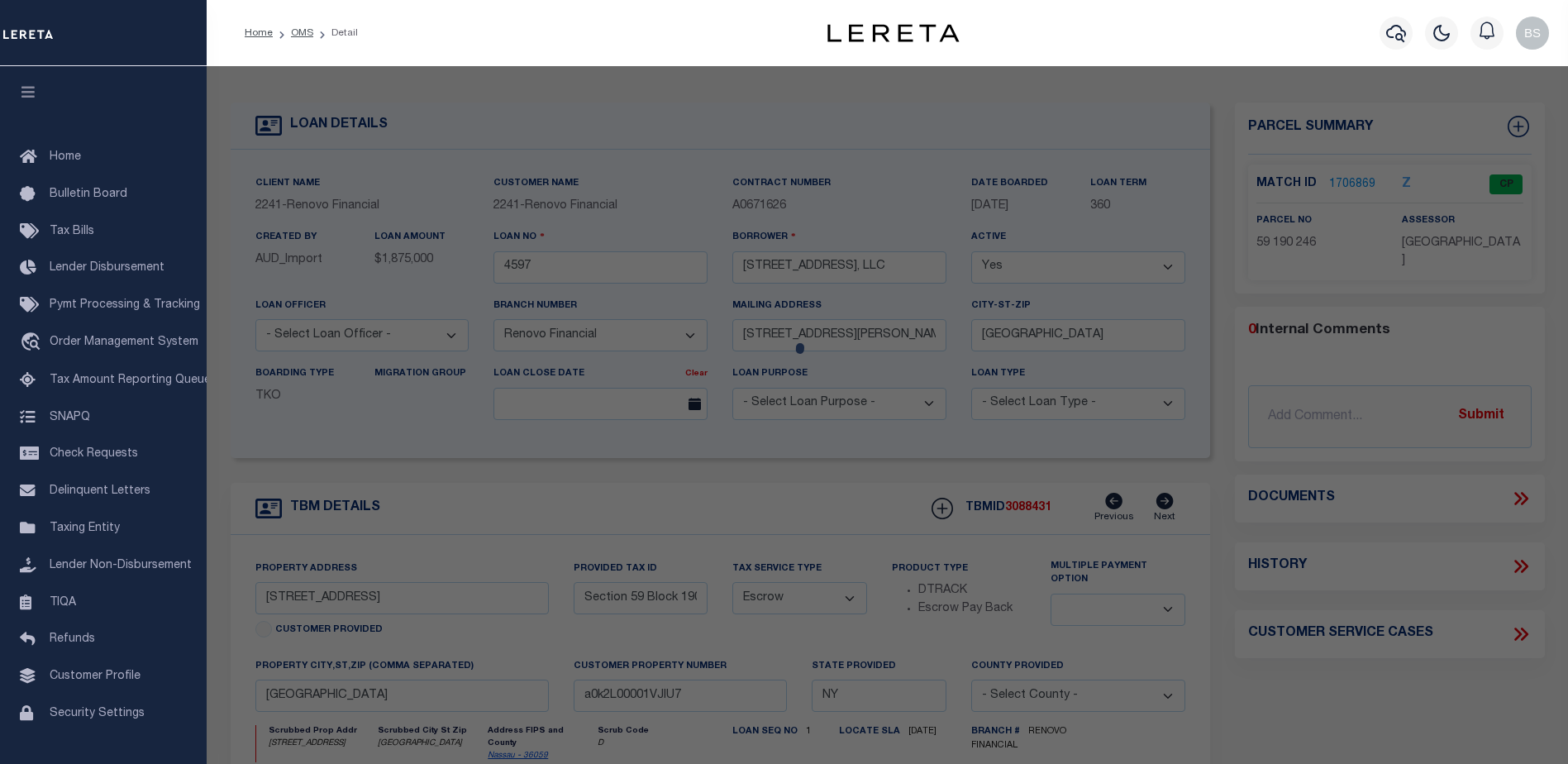
checkbox input "false"
select select "CP"
type input "Town: [GEOGRAPHIC_DATA]"
select select
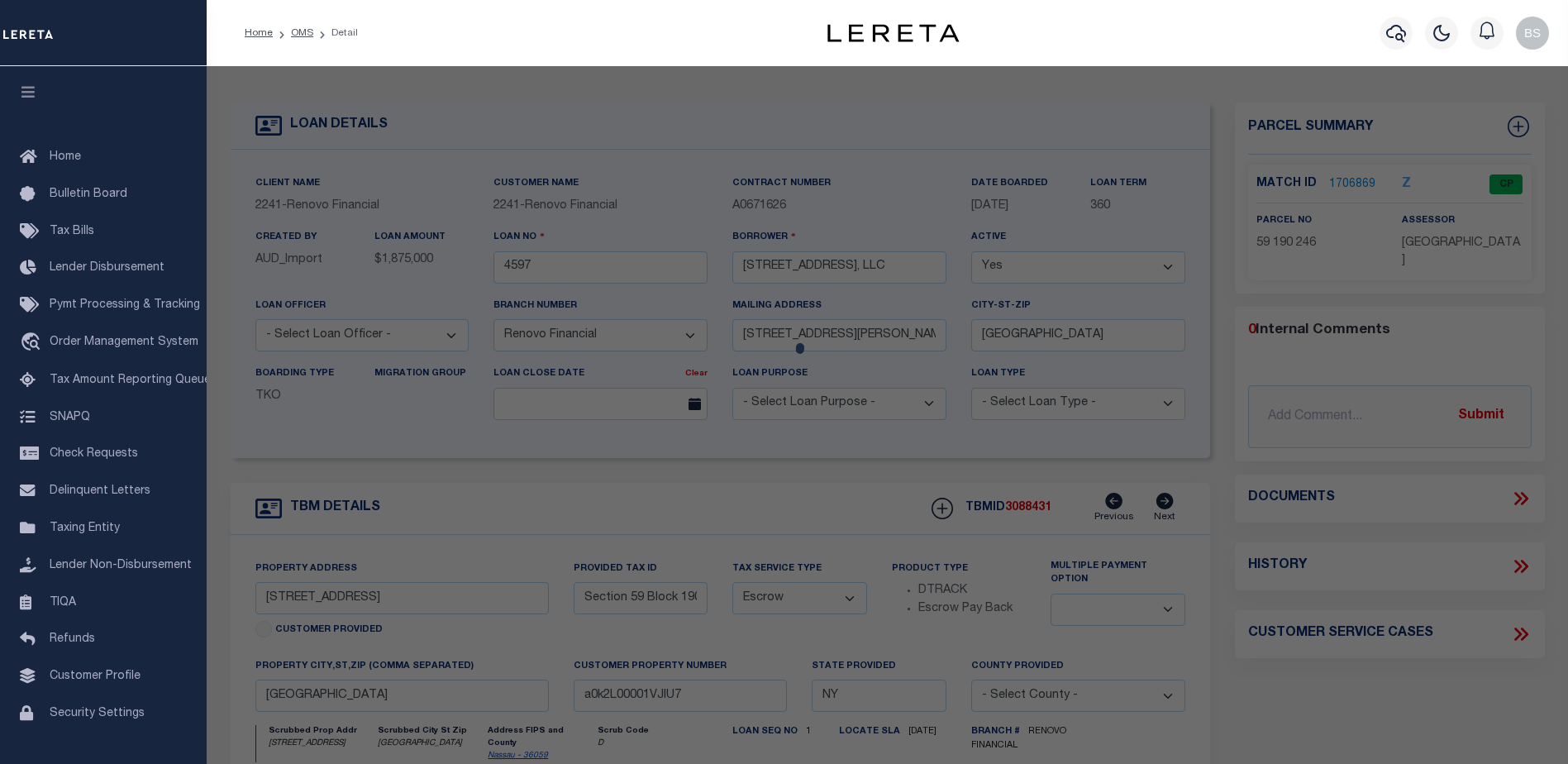
type input "[STREET_ADDRESS]"
checkbox input "false"
type input "NY"
type textarea "Section: 59Block: 190Lot: 246"
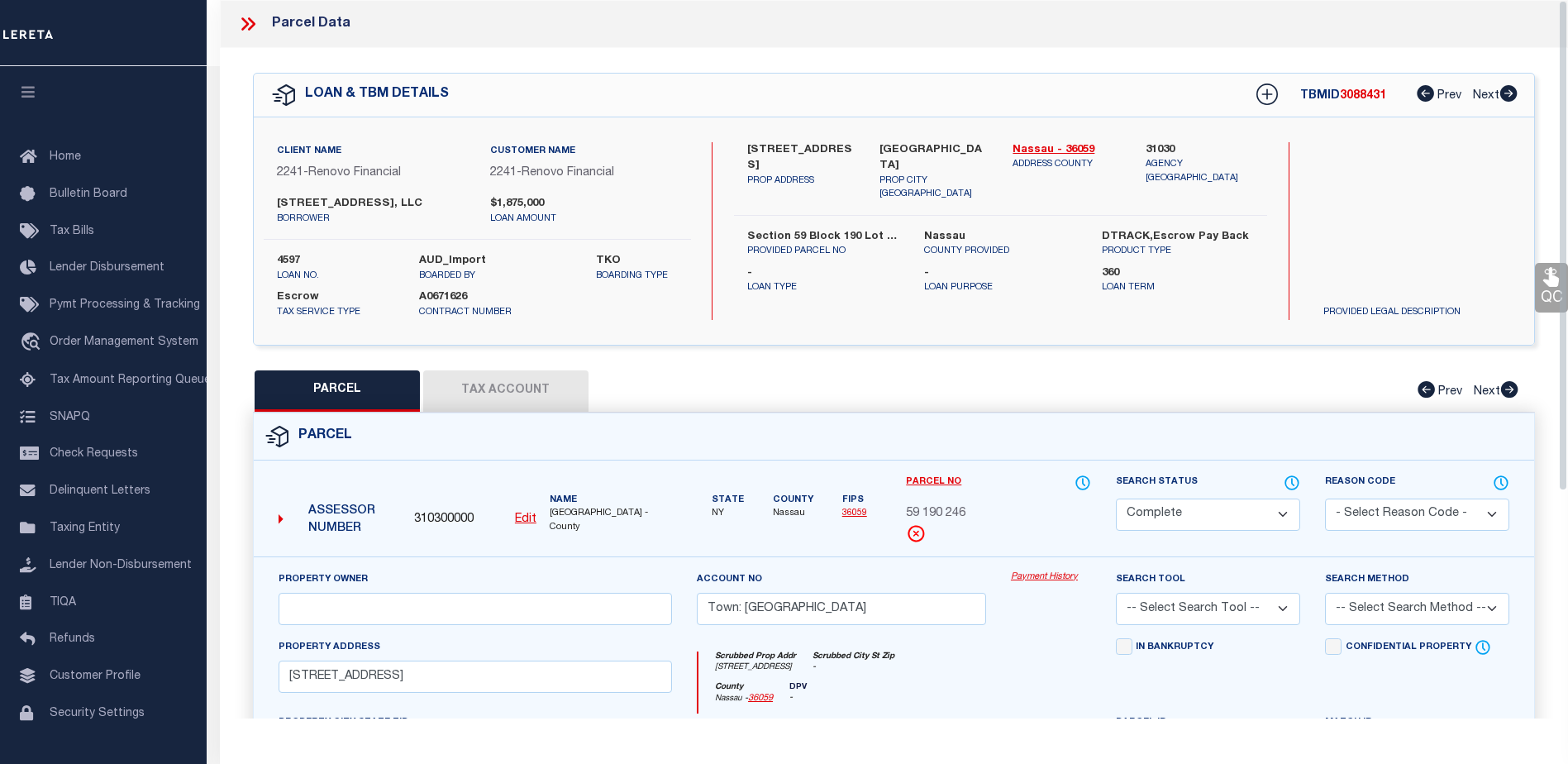
click at [1018, 570] on link "Payment History" at bounding box center [1051, 577] width 80 height 14
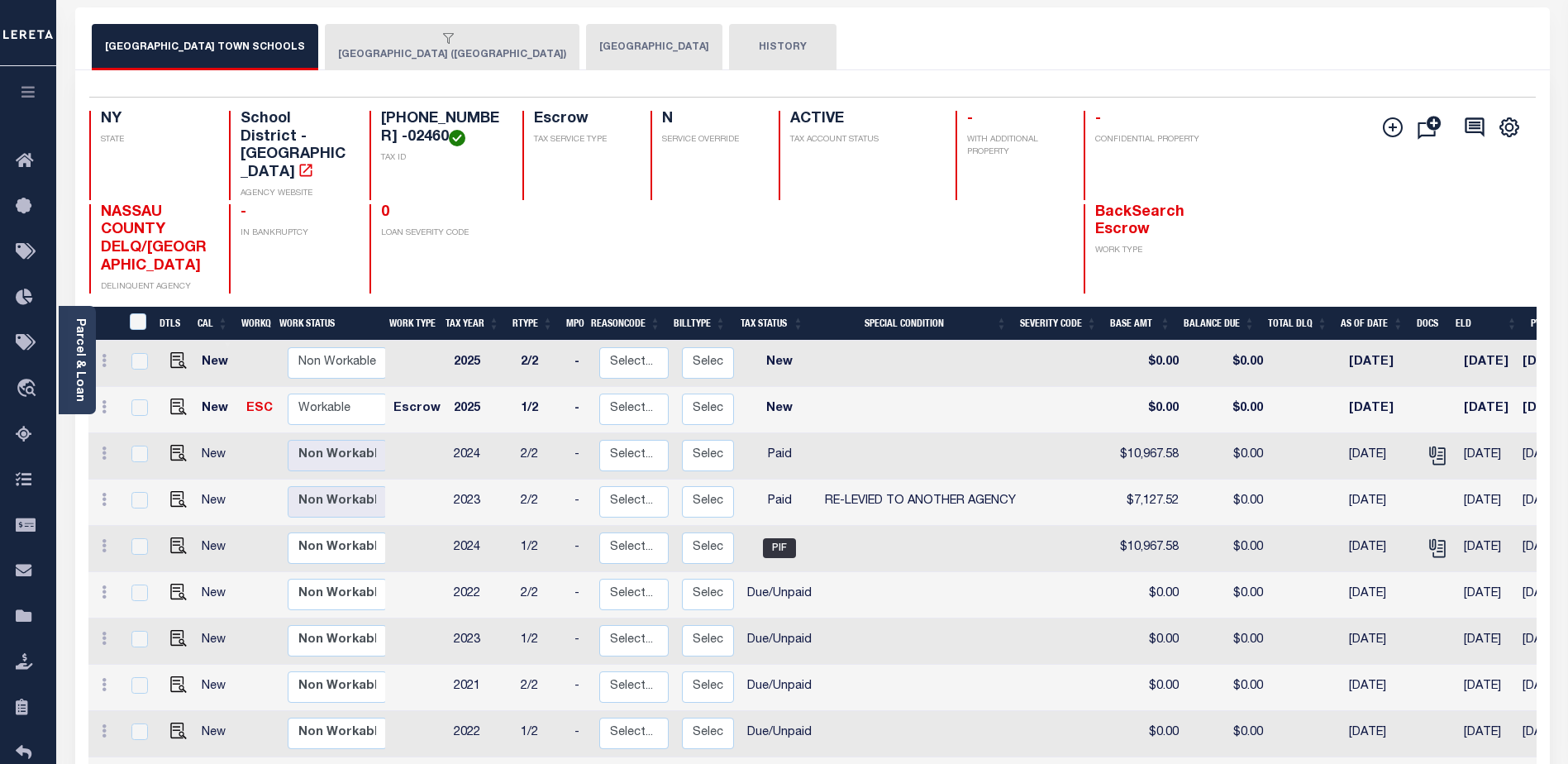
scroll to position [83, 0]
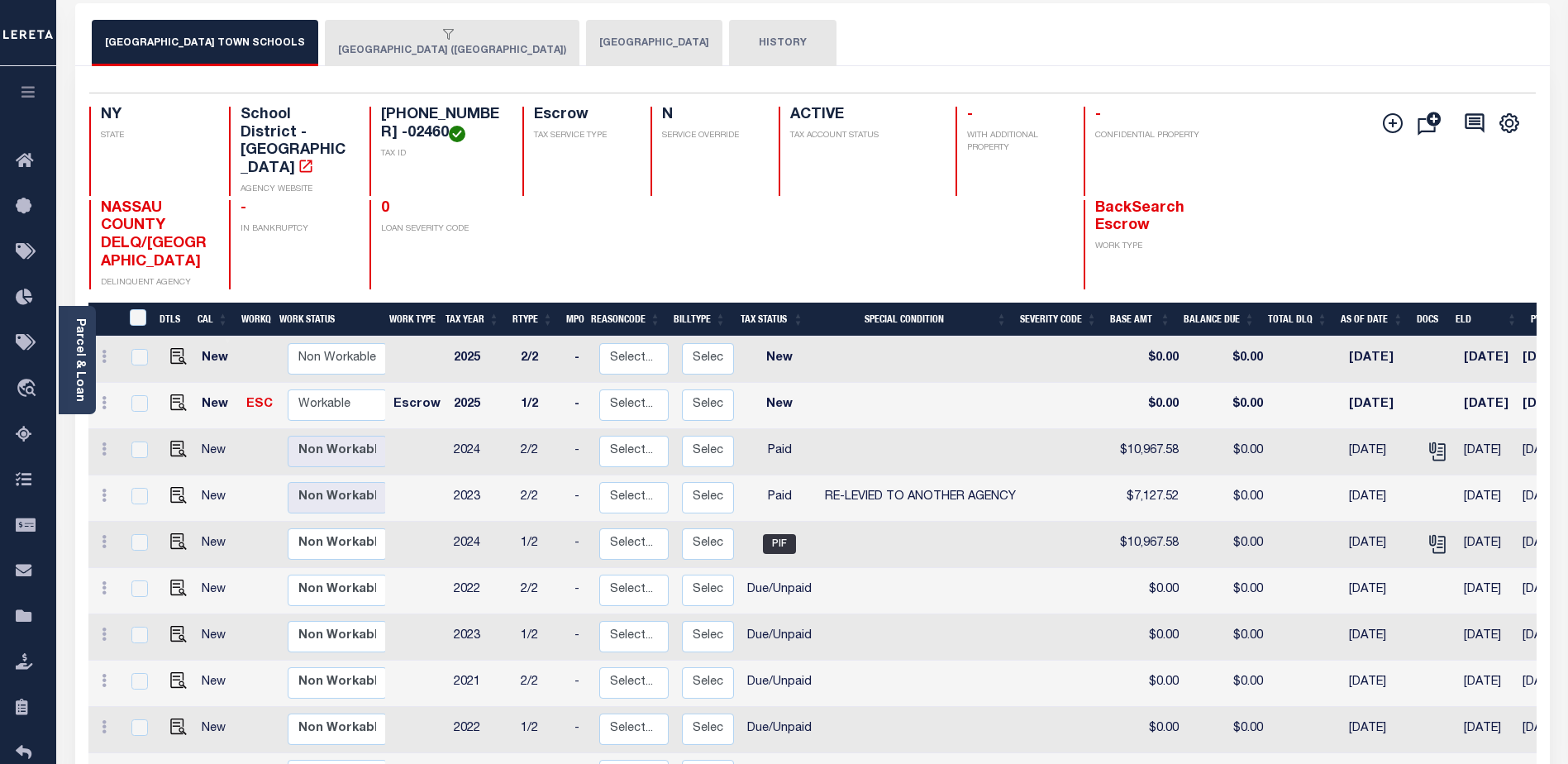
click at [341, 52] on button "[GEOGRAPHIC_DATA] ([GEOGRAPHIC_DATA])" at bounding box center [451, 43] width 254 height 47
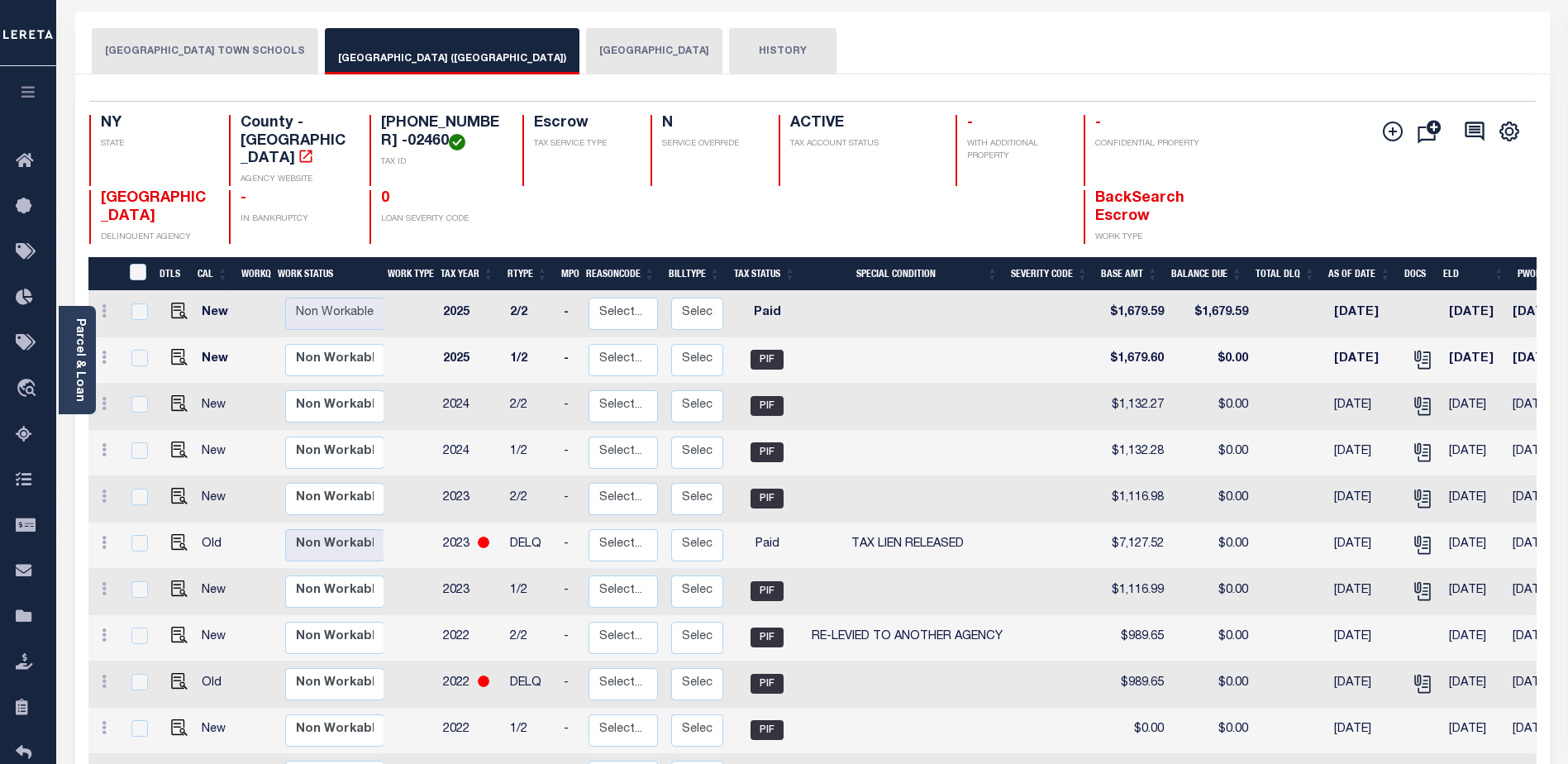
scroll to position [0, 0]
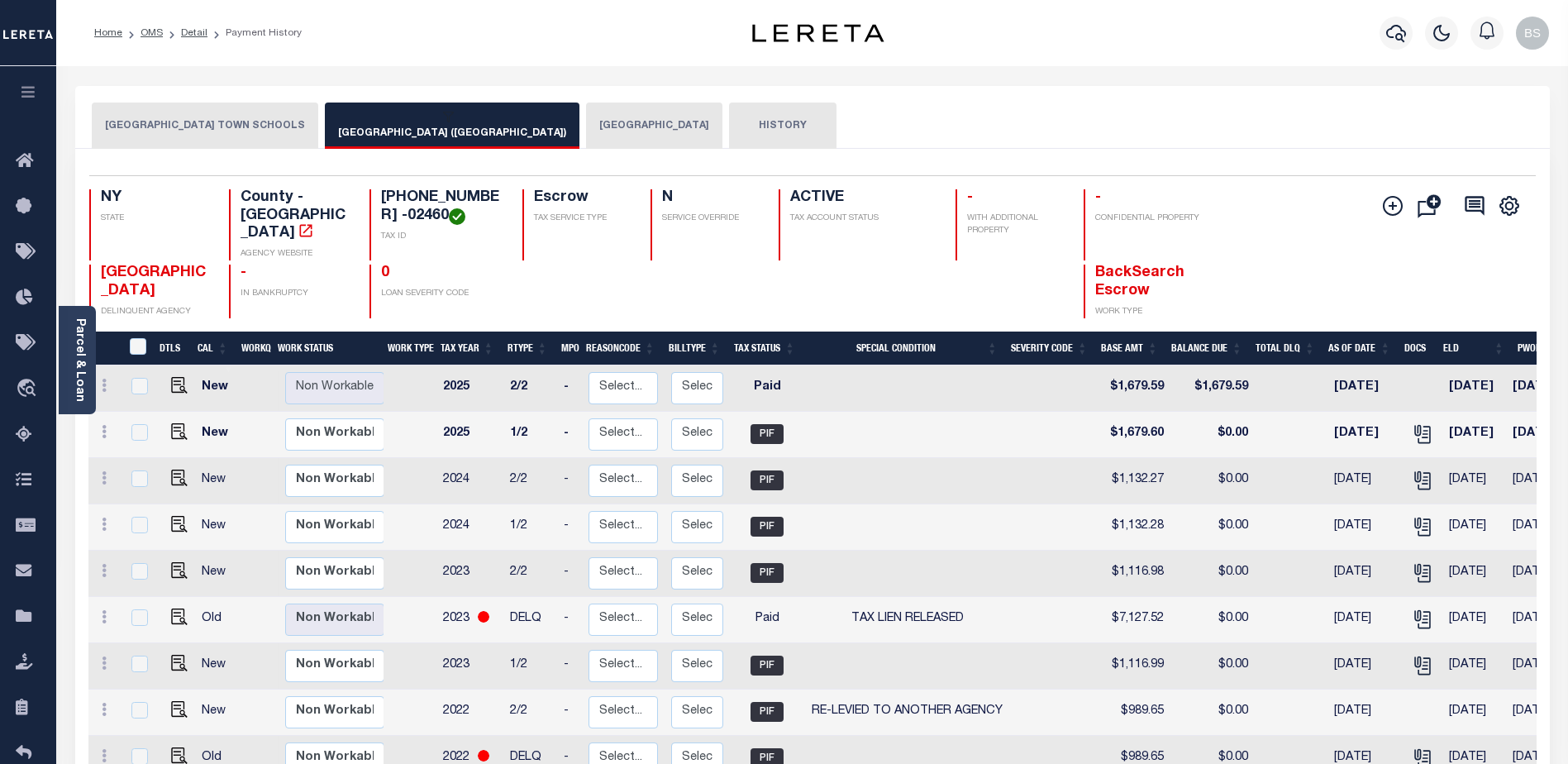
click at [586, 118] on button "[GEOGRAPHIC_DATA]" at bounding box center [654, 126] width 137 height 47
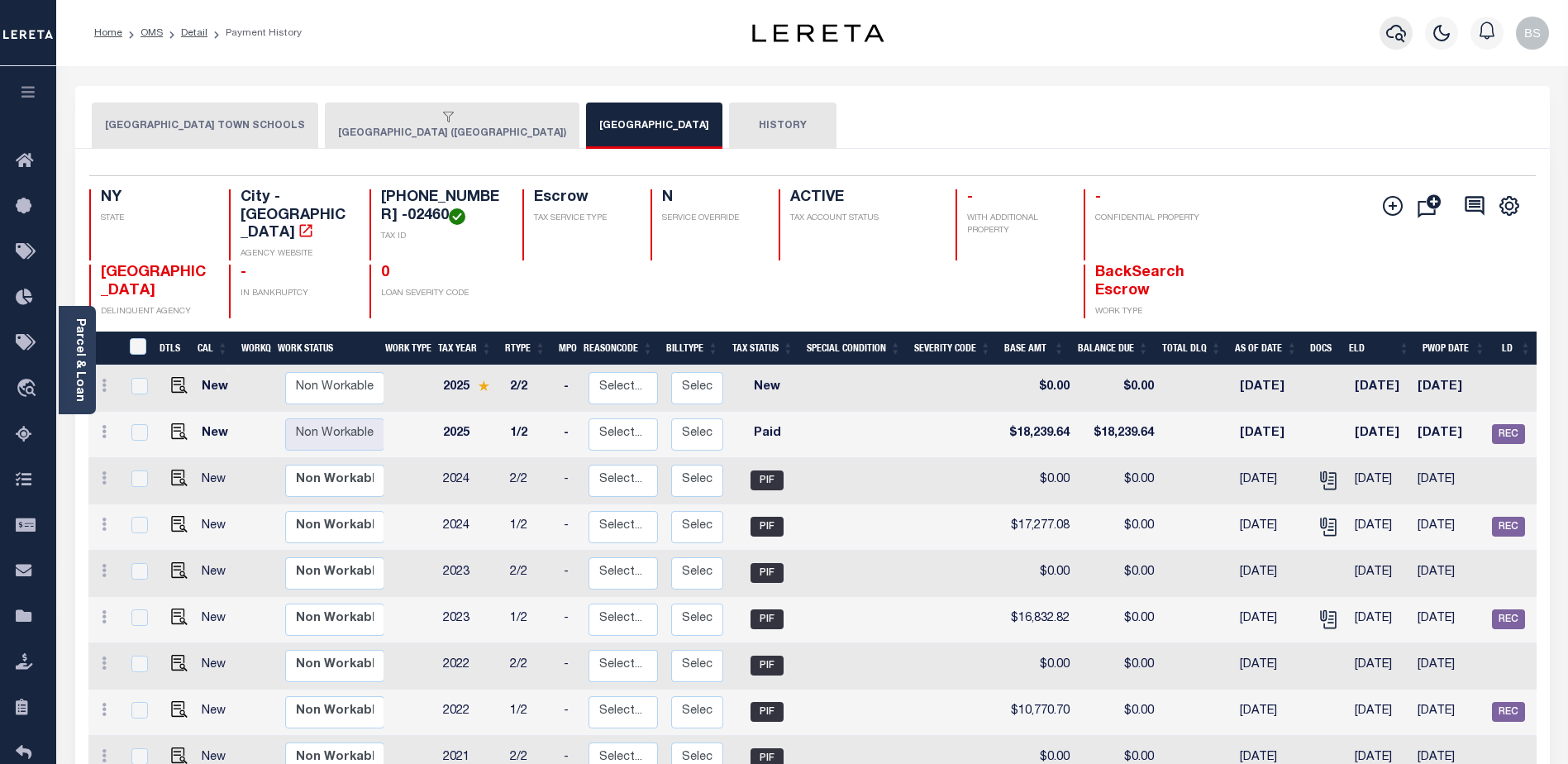
click at [1398, 35] on icon "button" at bounding box center [1396, 34] width 20 height 18
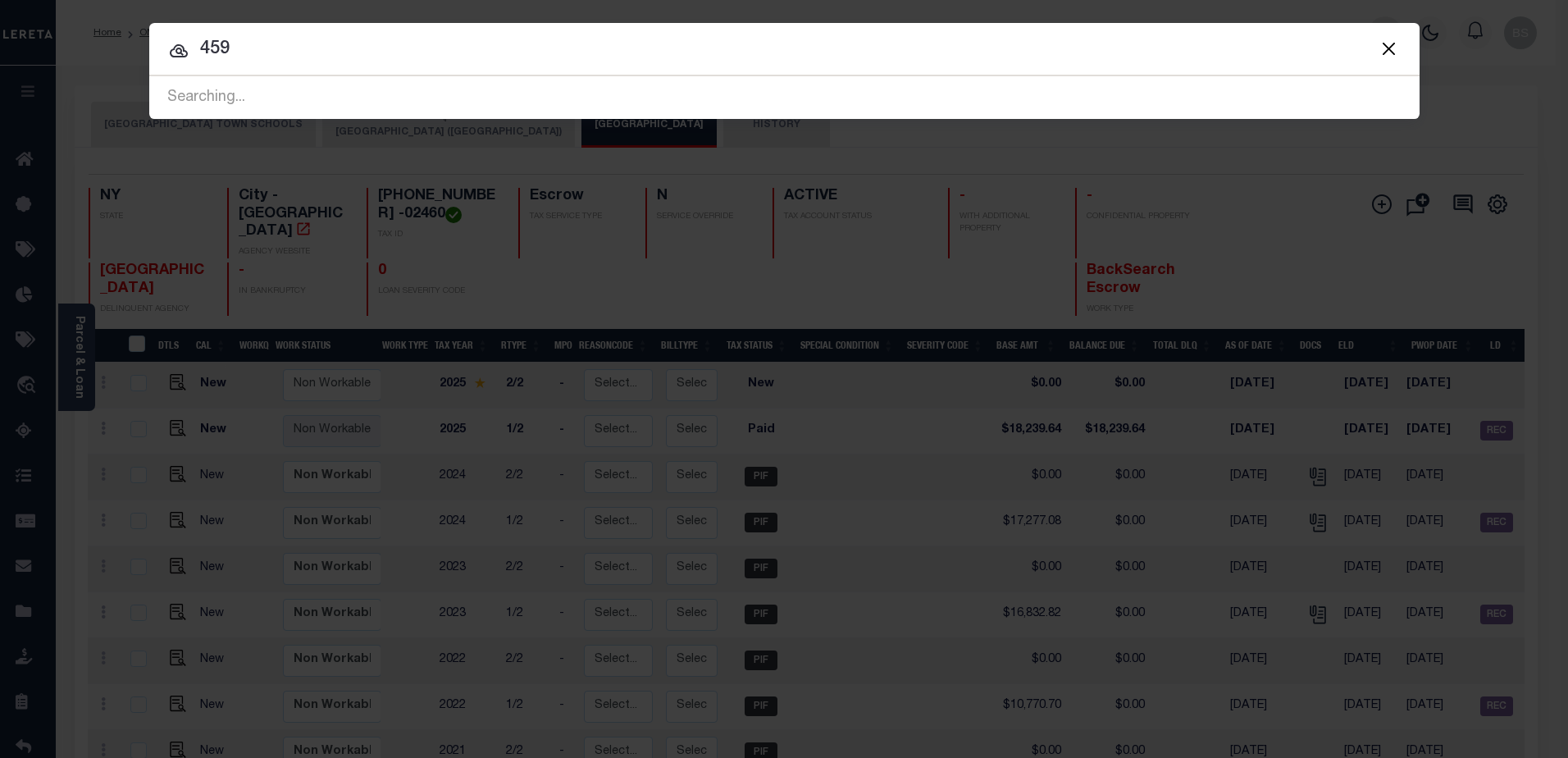
type input "4597"
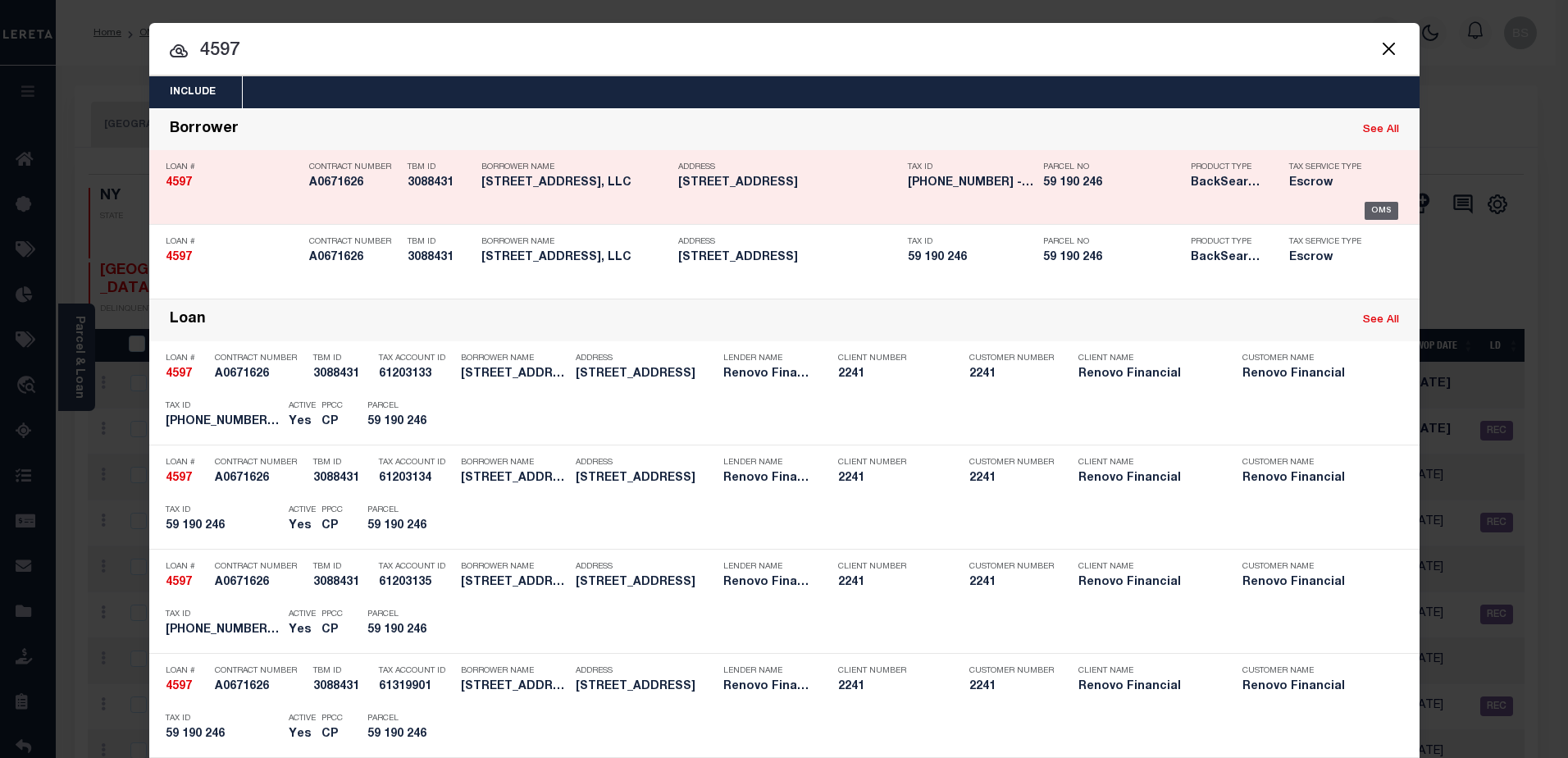
click at [1369, 208] on div "OMS" at bounding box center [1381, 211] width 33 height 18
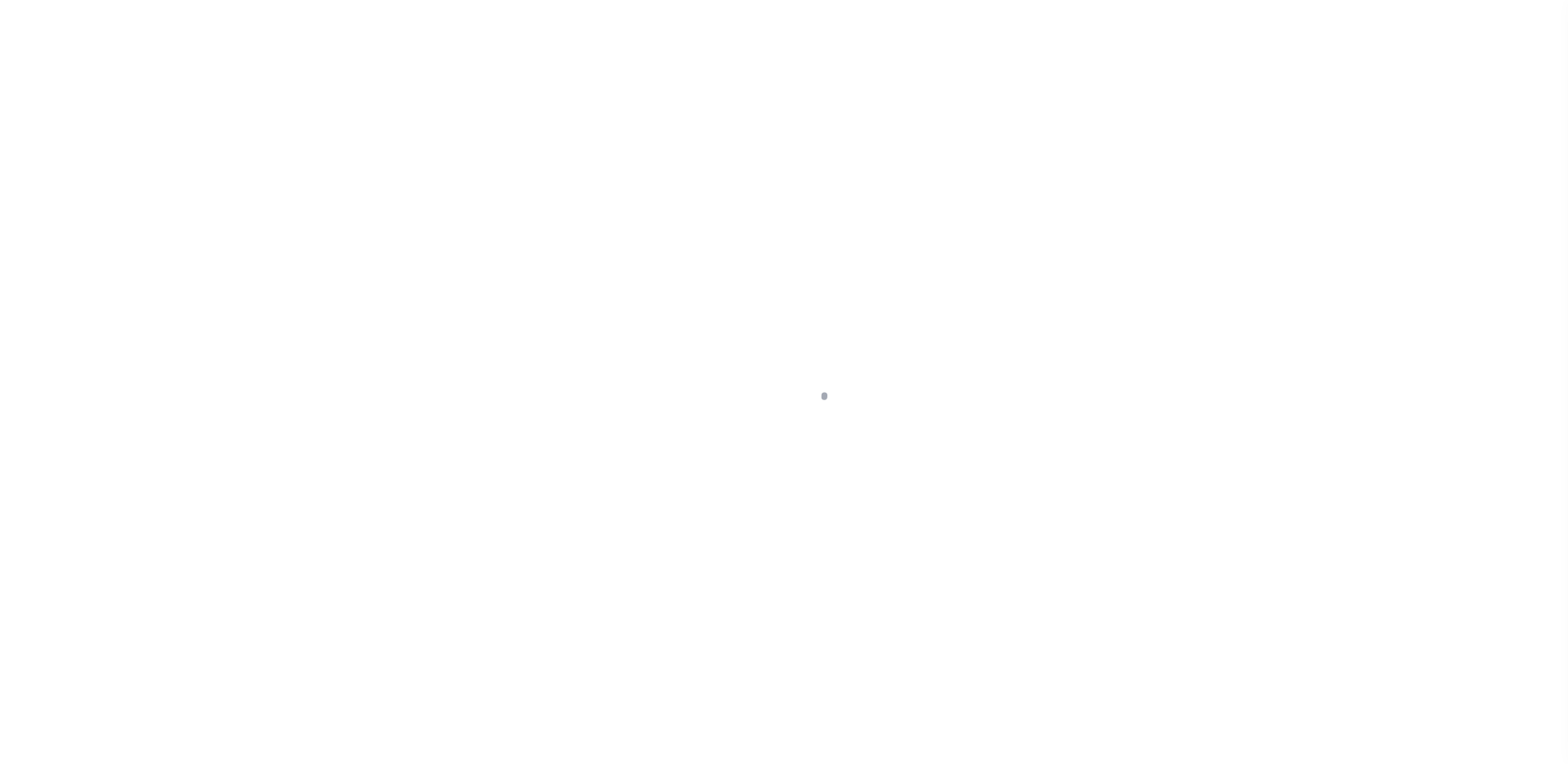
select select "25066"
select select "Escrow"
select select
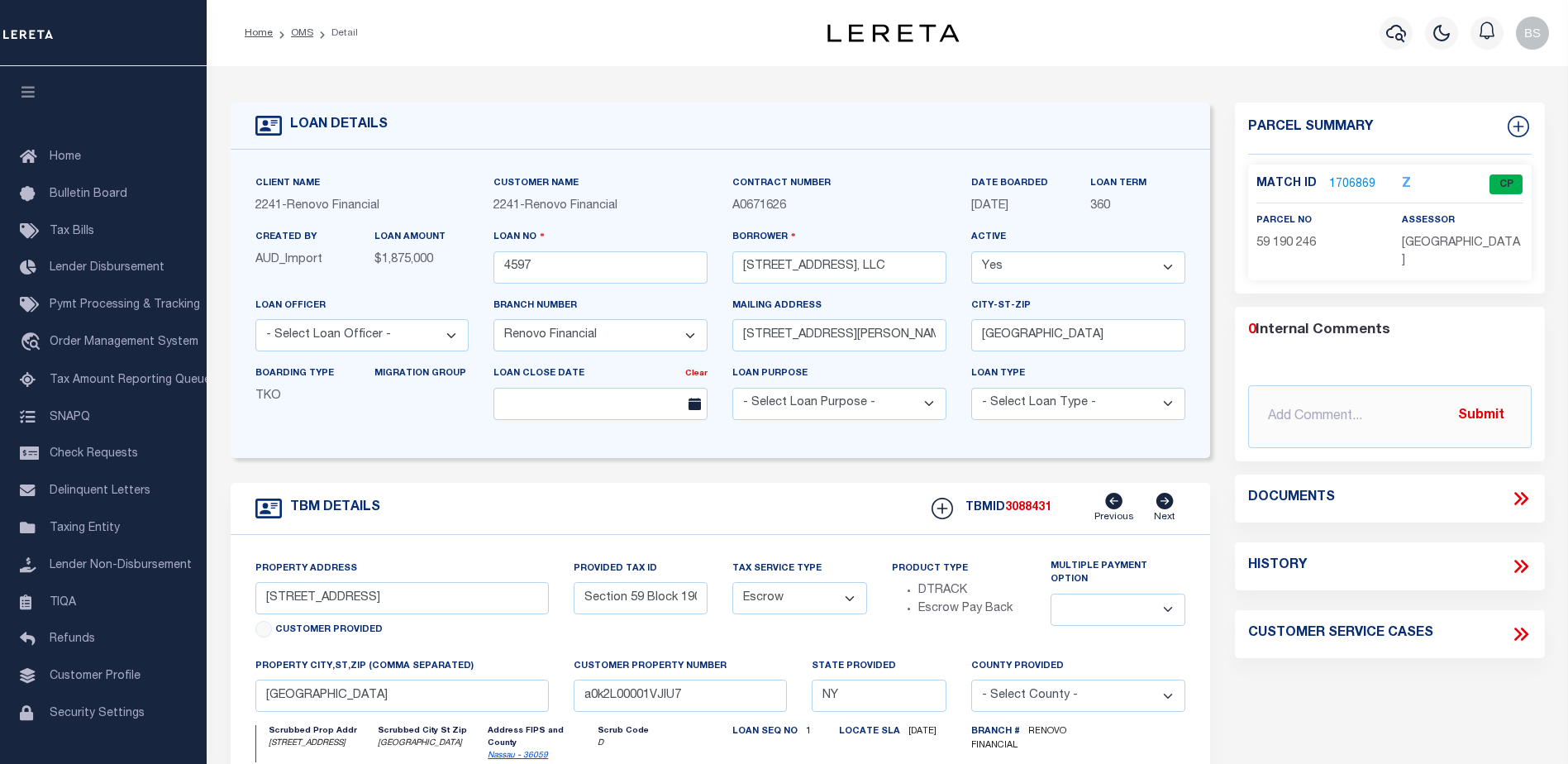
click at [1343, 179] on link "1706869" at bounding box center [1351, 185] width 46 height 18
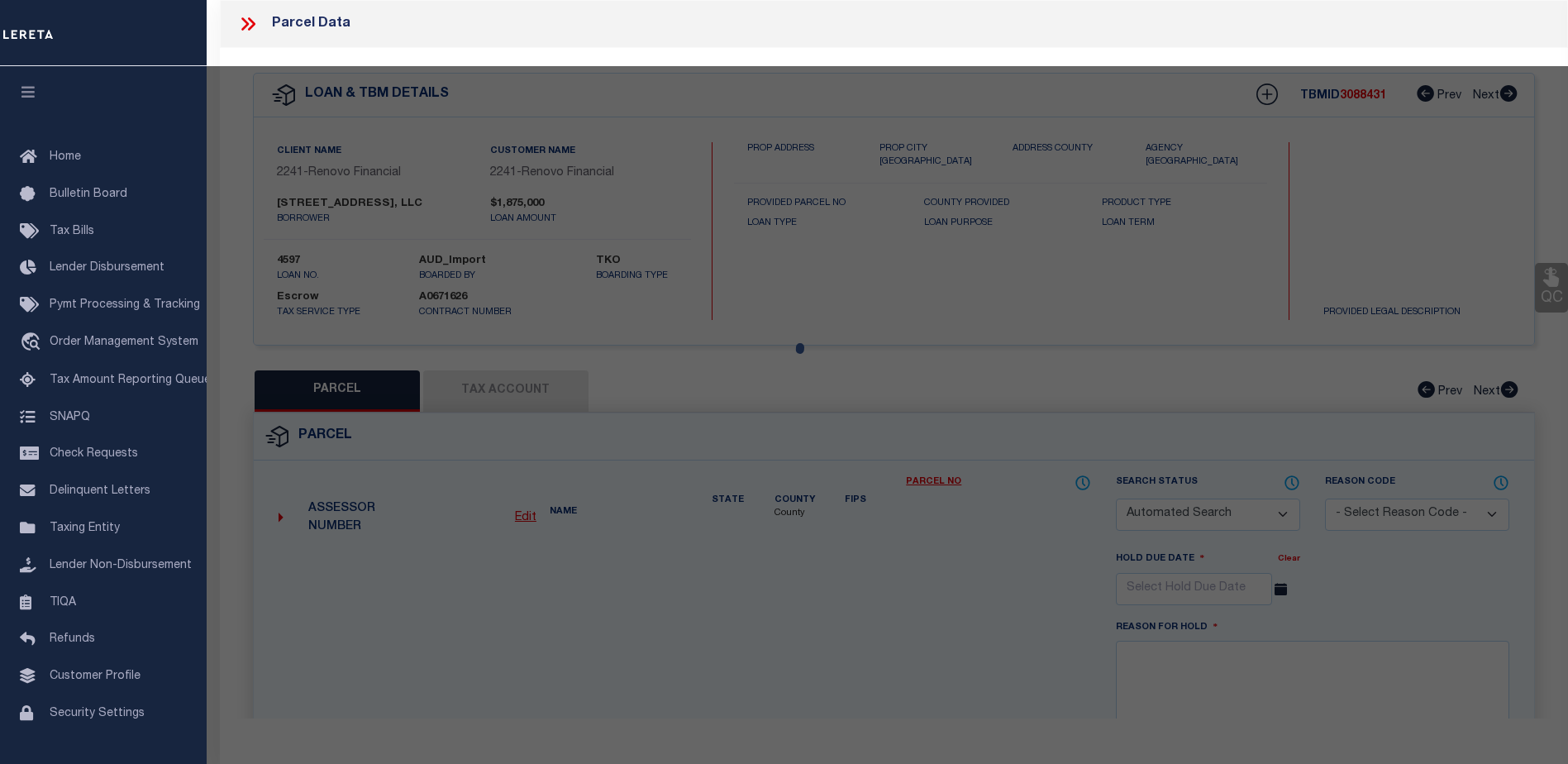
checkbox input "false"
select select "CP"
type input "Town: [GEOGRAPHIC_DATA]"
select select
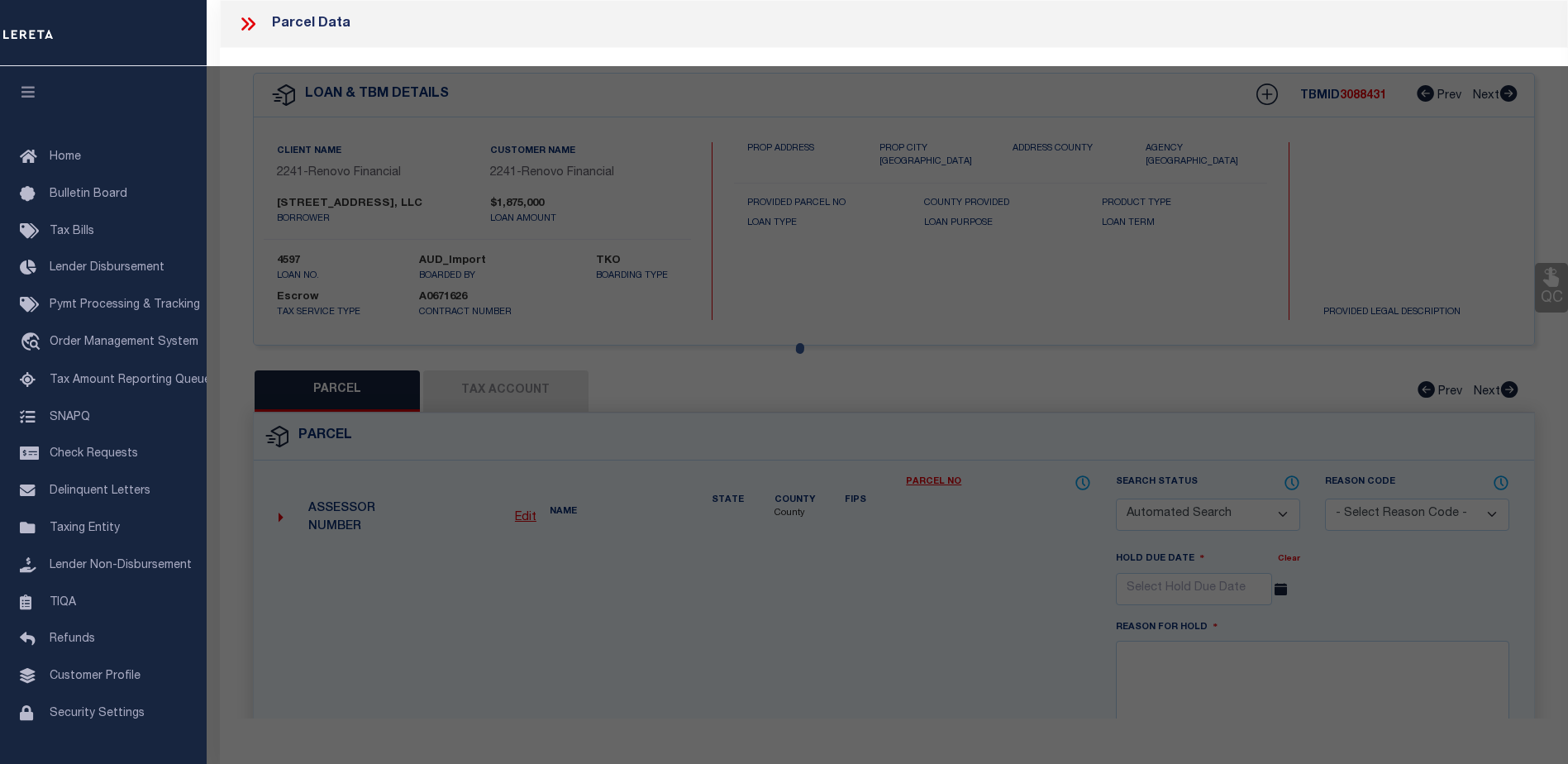
type input "616 E BROADWAY"
checkbox input "false"
type input "NY"
type textarea "Section: 59Block: 190Lot: 246"
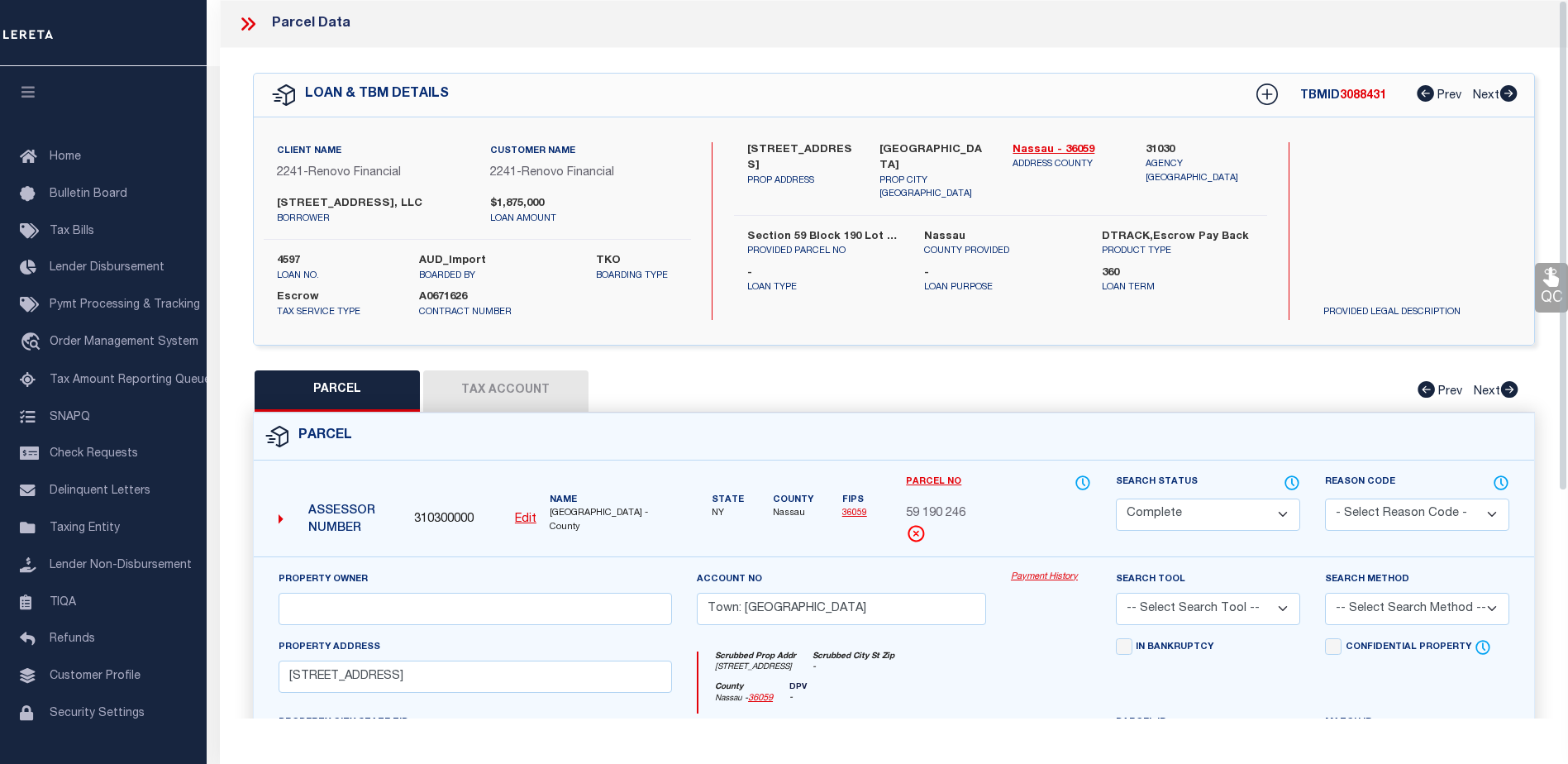
click at [1043, 576] on link "Payment History" at bounding box center [1051, 577] width 80 height 14
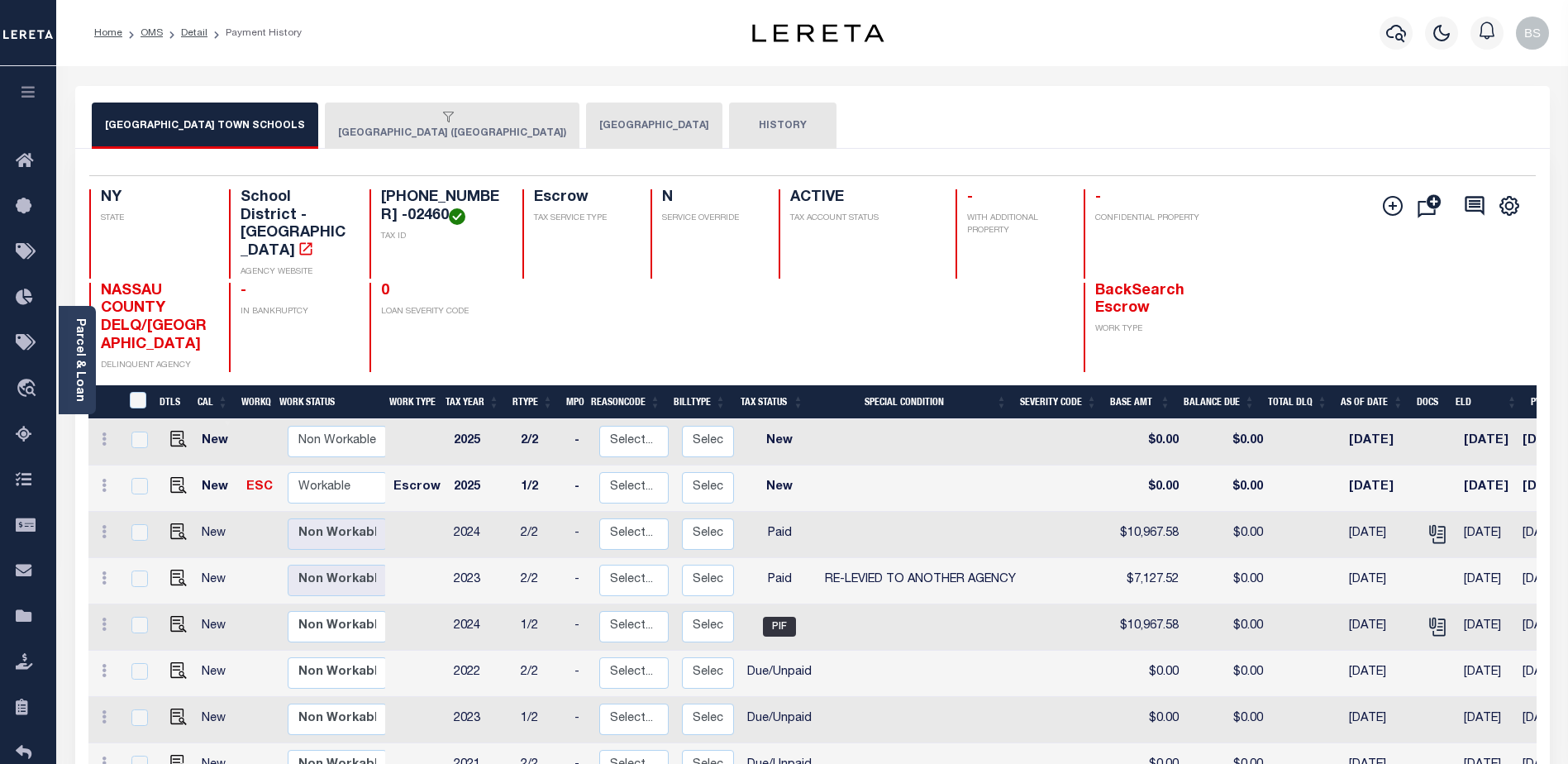
click at [401, 133] on button "[GEOGRAPHIC_DATA] ([GEOGRAPHIC_DATA])" at bounding box center [451, 126] width 254 height 47
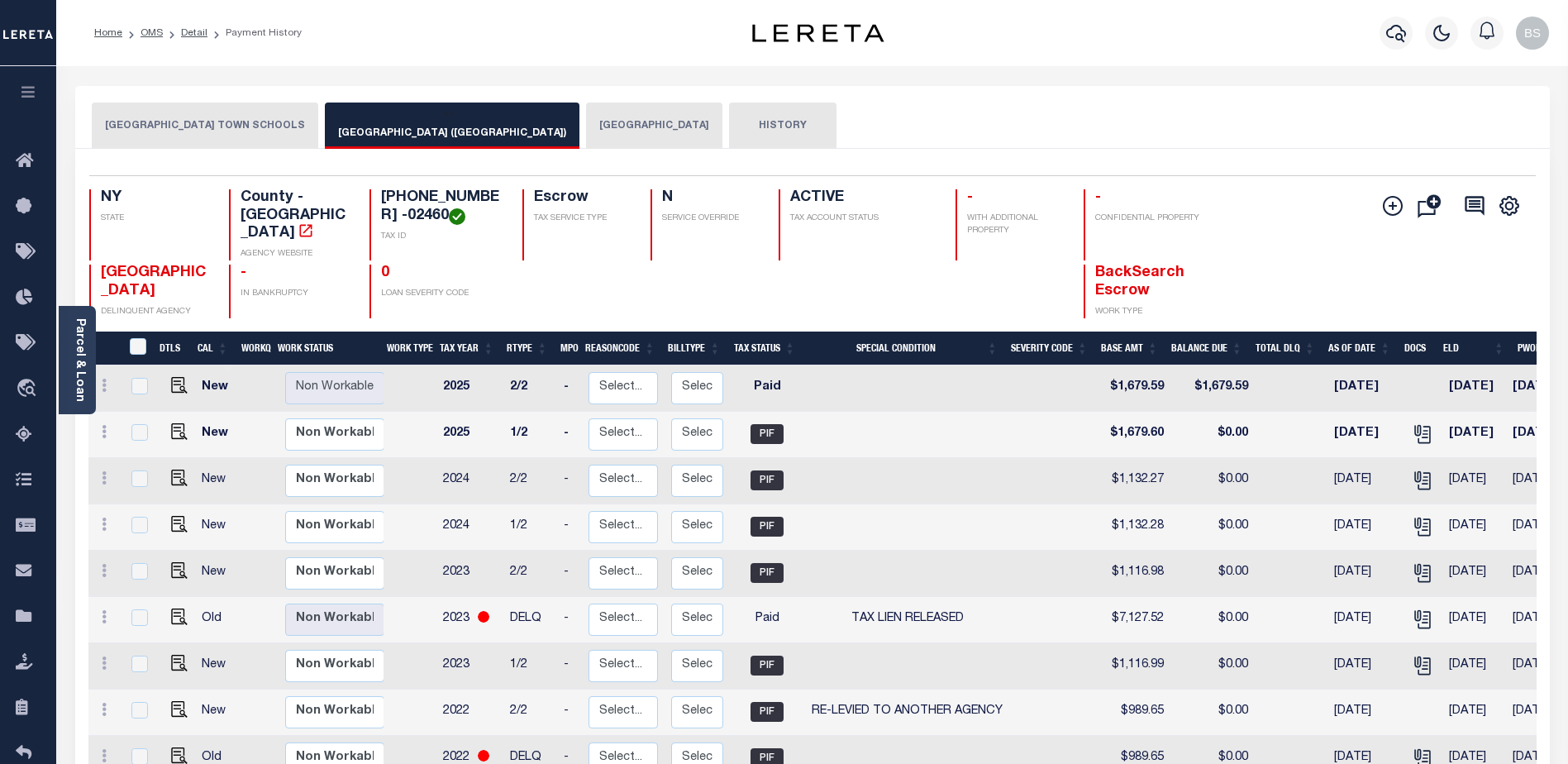
click at [1163, 60] on div "Profile Sign out" at bounding box center [1248, 33] width 614 height 57
click at [1394, 33] on icon "button" at bounding box center [1396, 33] width 20 height 20
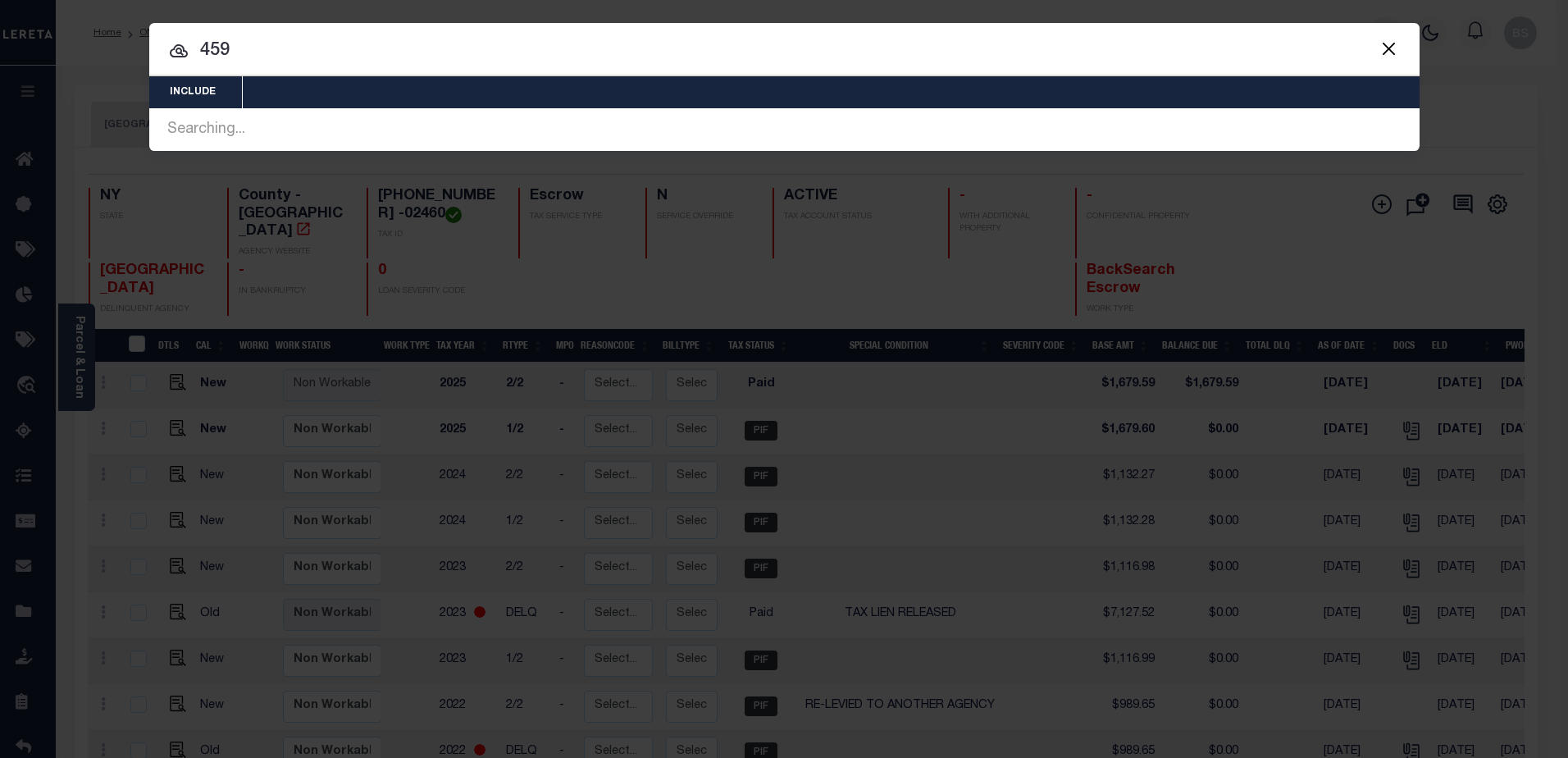
type input "4597"
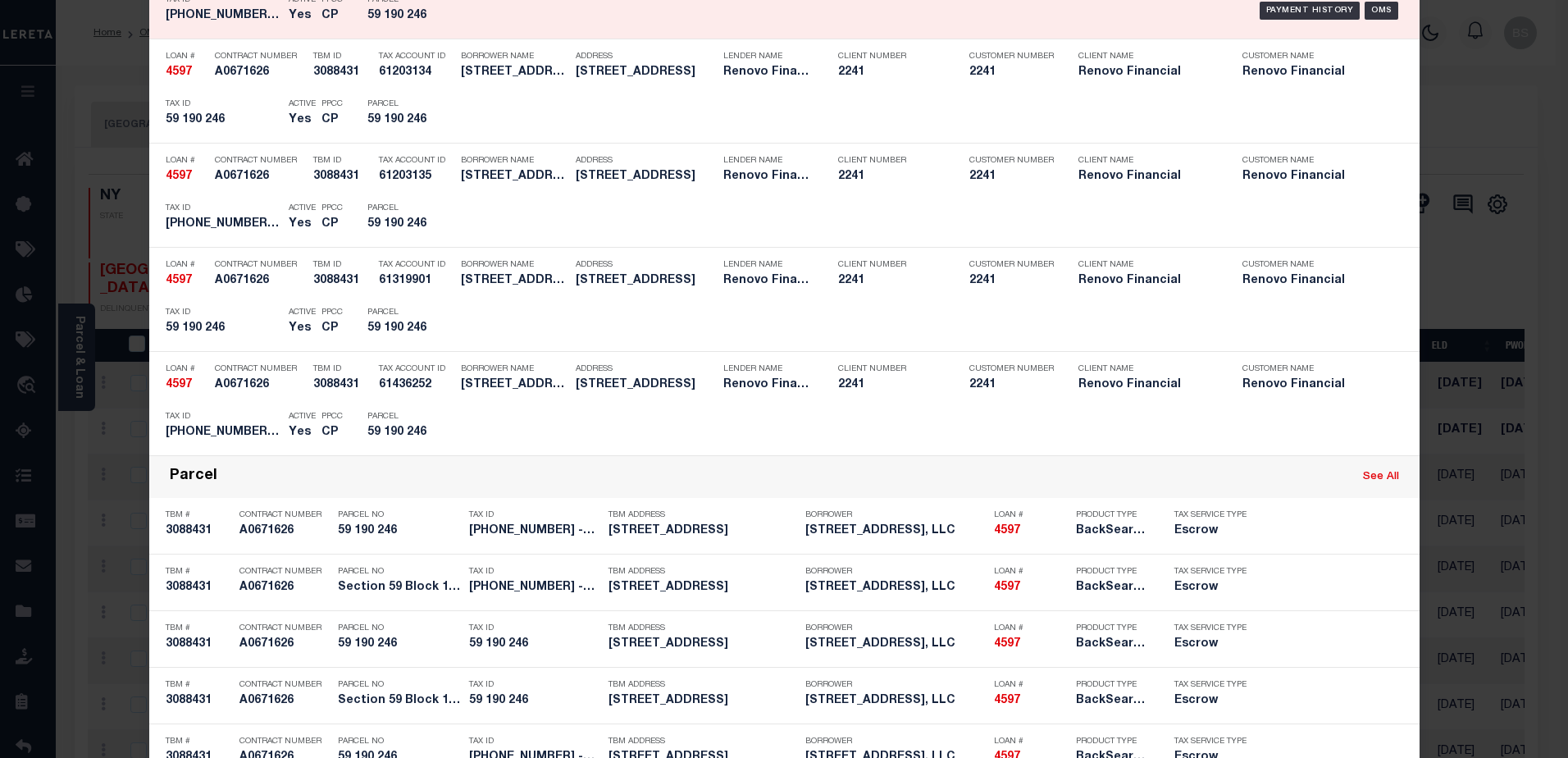
scroll to position [410, 0]
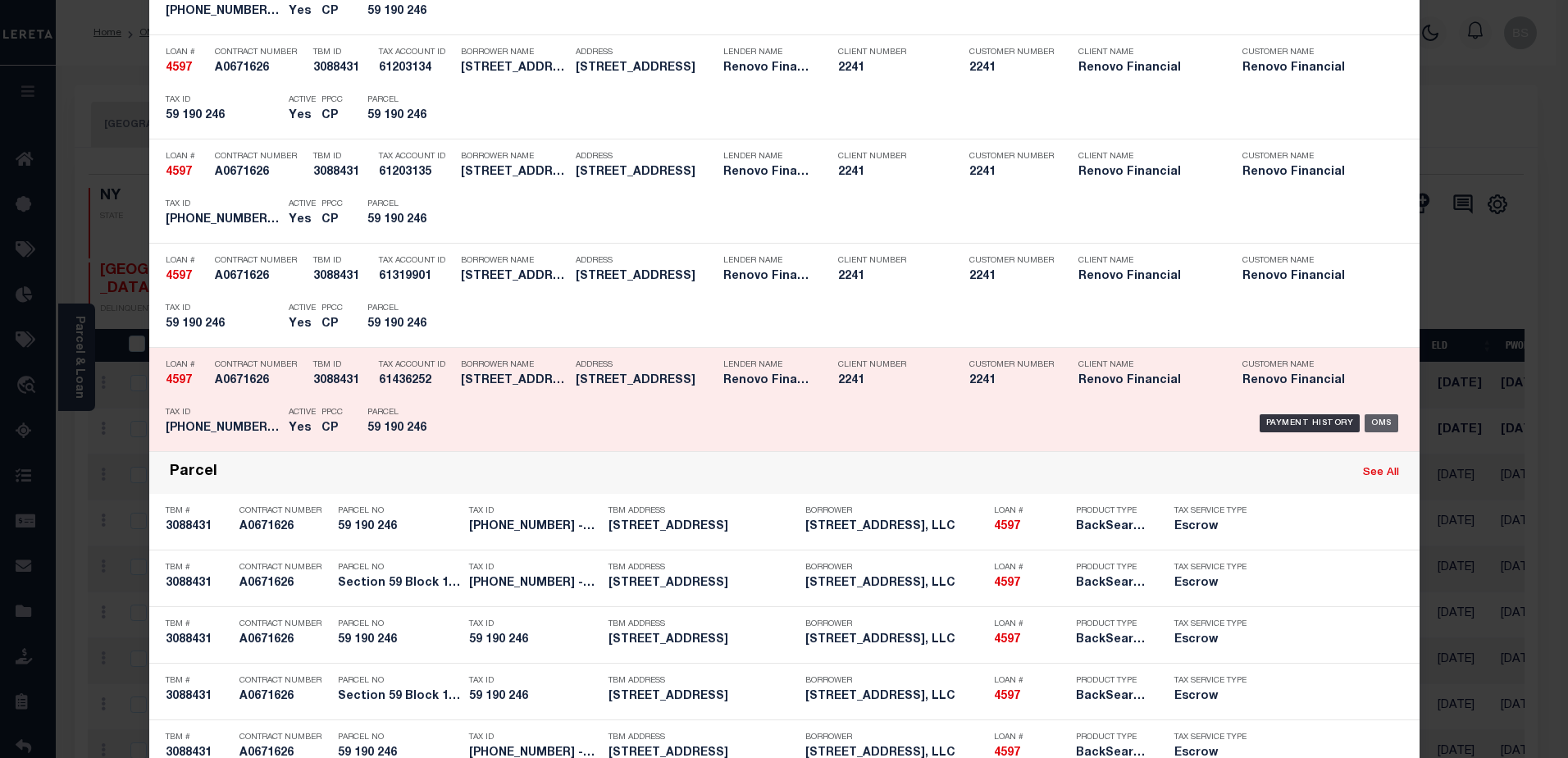
click at [1376, 423] on div "OMS" at bounding box center [1381, 423] width 33 height 18
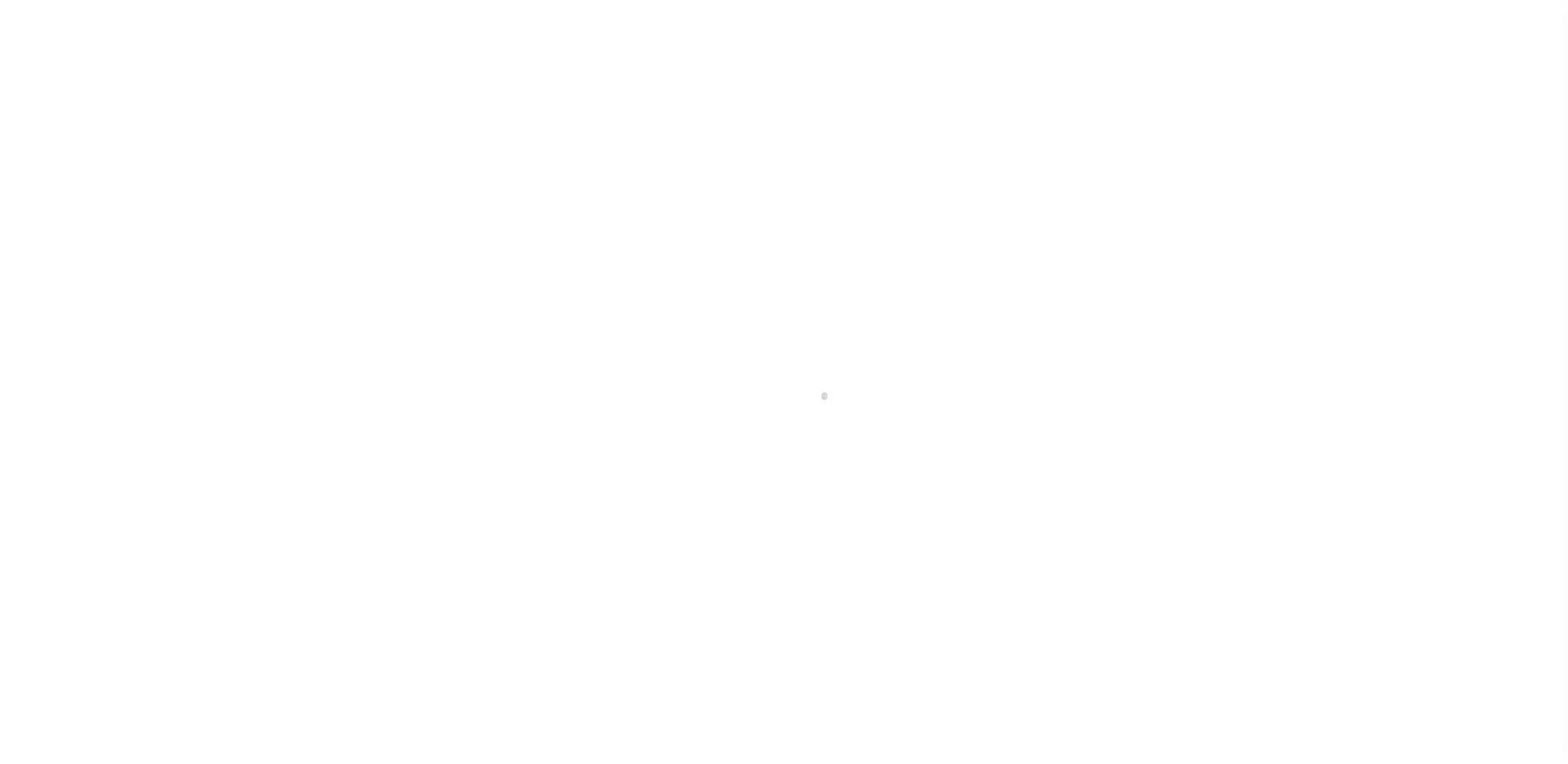
select select "25066"
select select "Escrow"
select select
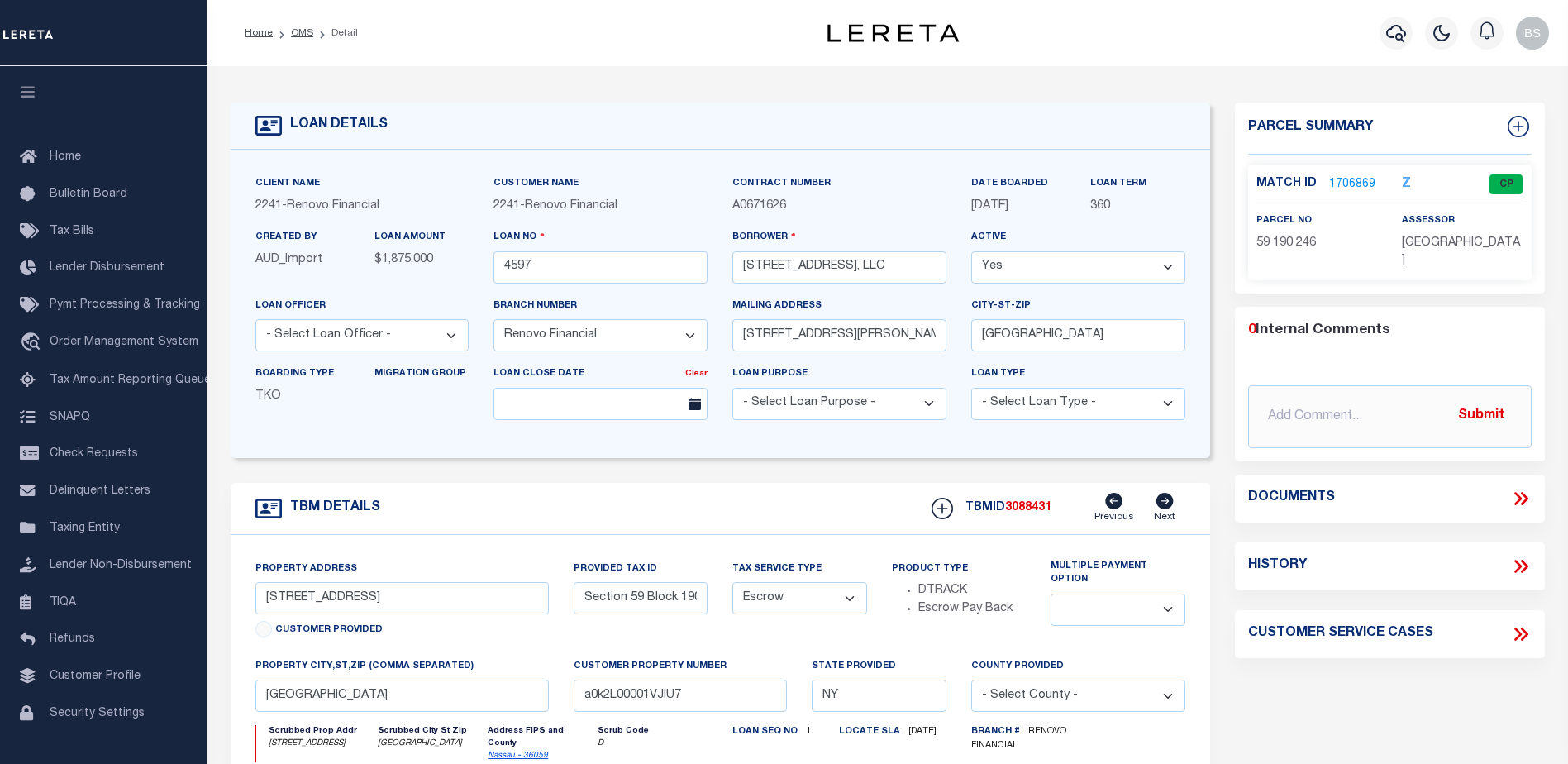
click at [1349, 178] on link "1706869" at bounding box center [1351, 185] width 46 height 18
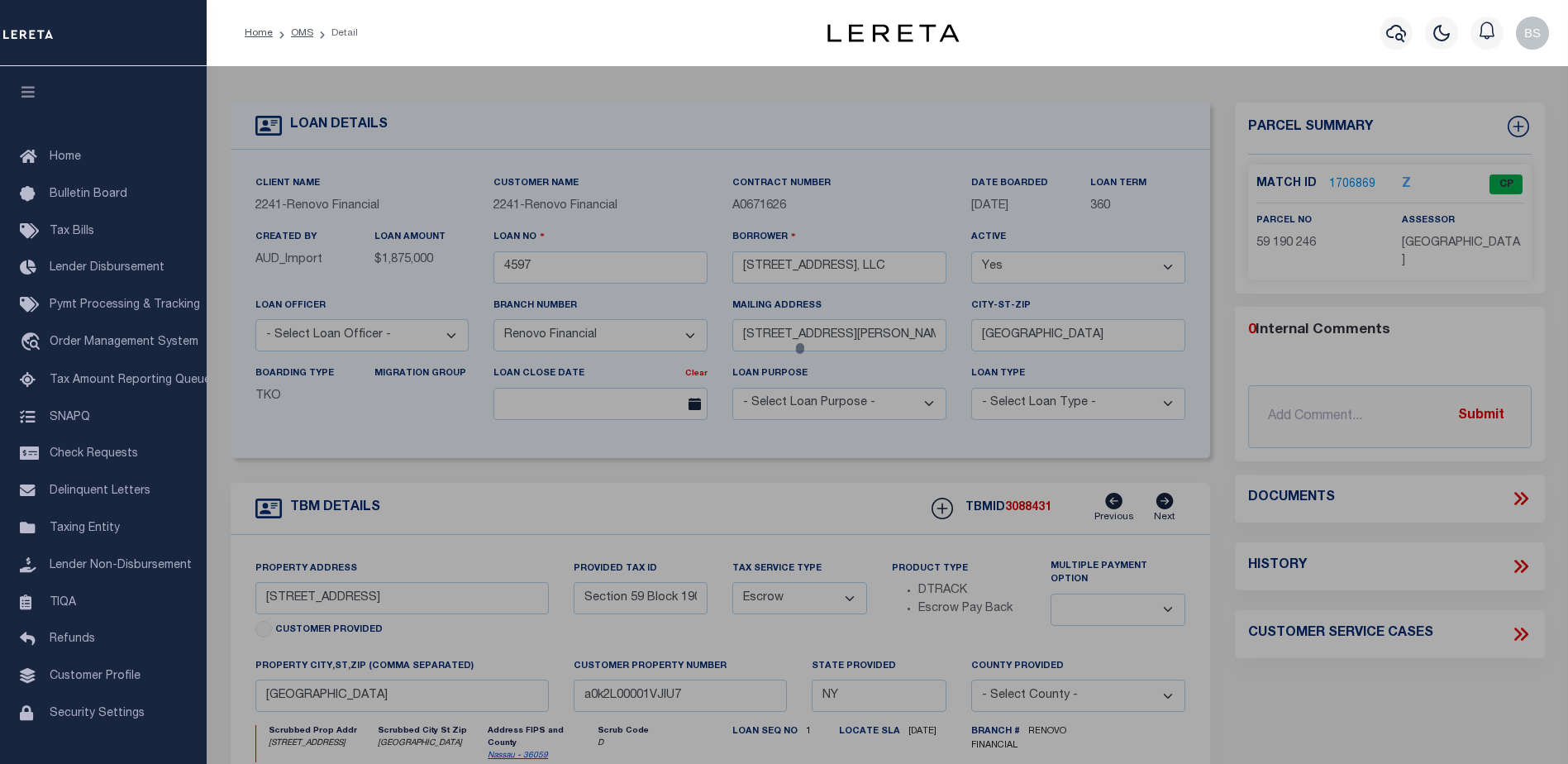
checkbox input "false"
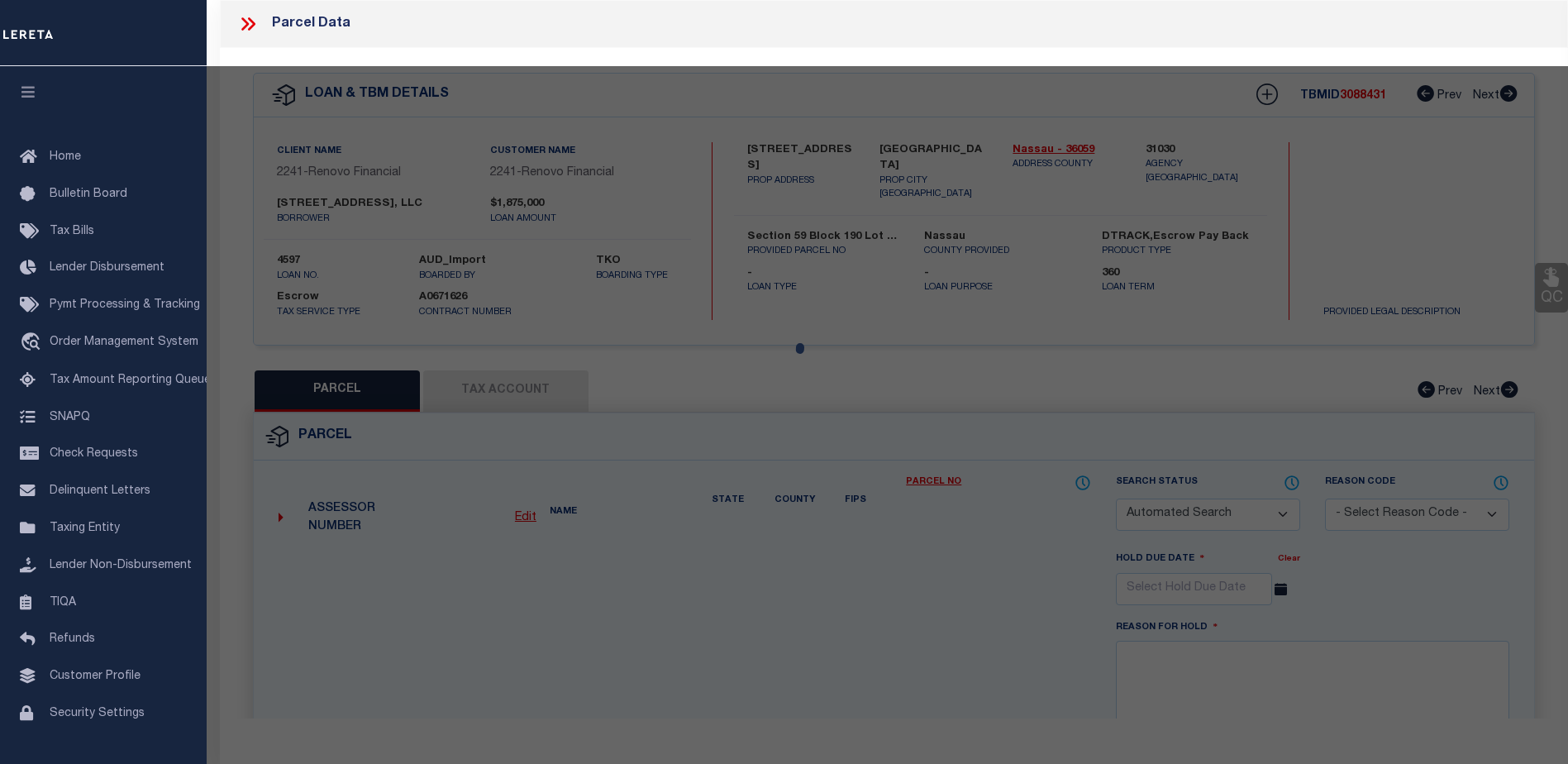
select select "CP"
type input "Town: Long Beach"
select select
type input "616 E BROADWAY"
checkbox input "false"
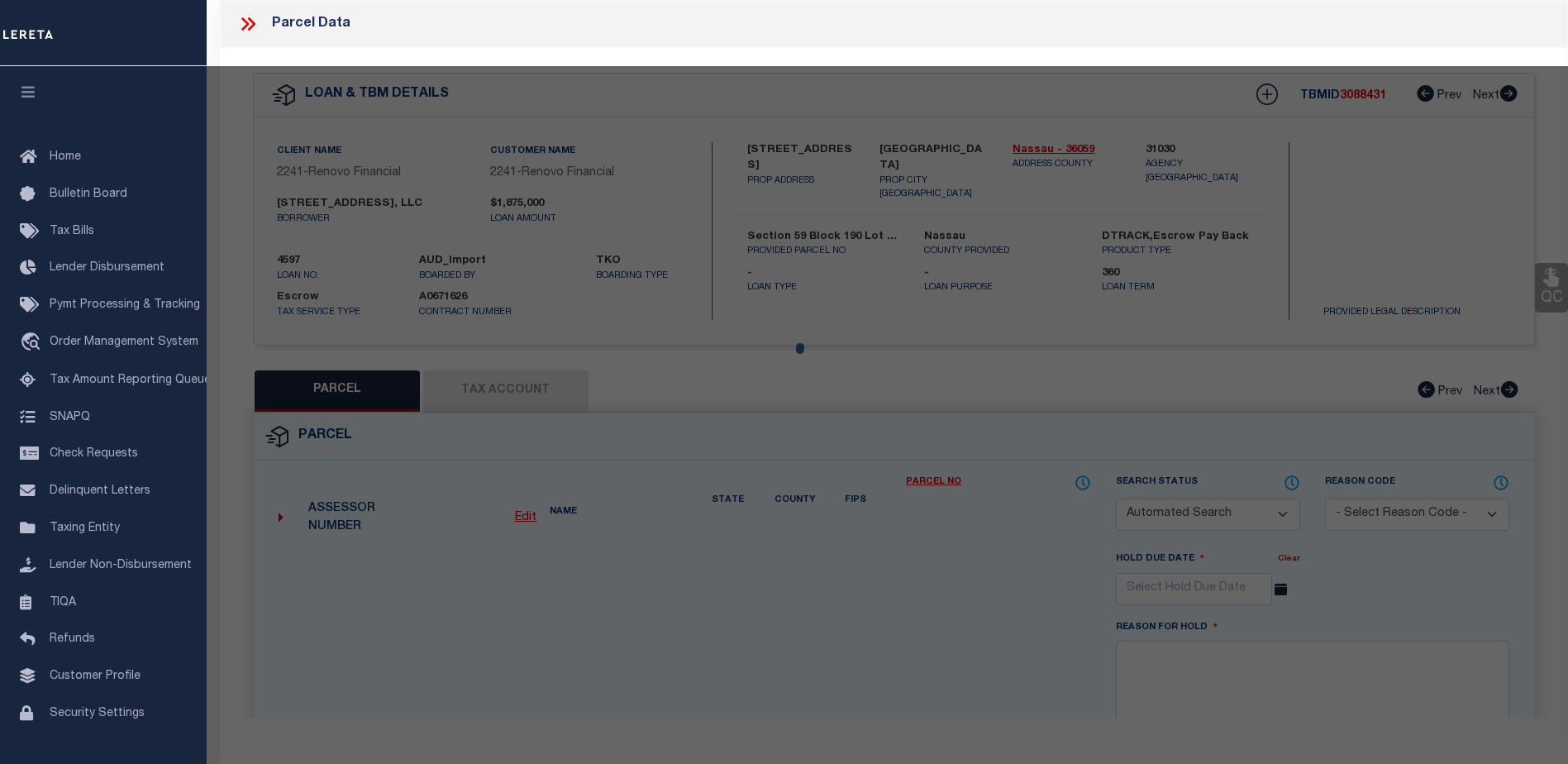
type input "NY"
type textarea "Section: 59Block: 190Lot: 246"
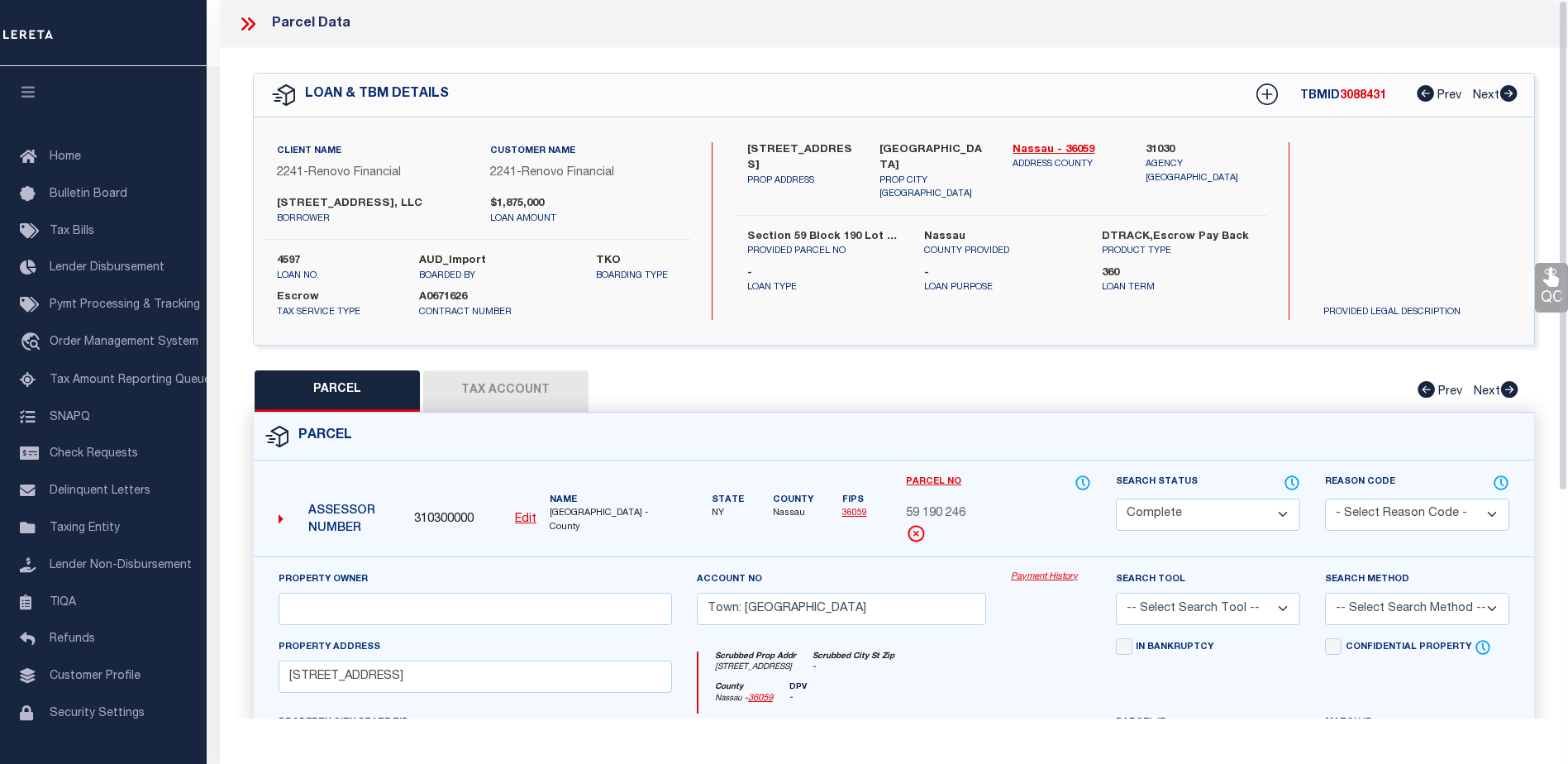
click at [1034, 576] on link "Payment History" at bounding box center [1051, 577] width 80 height 14
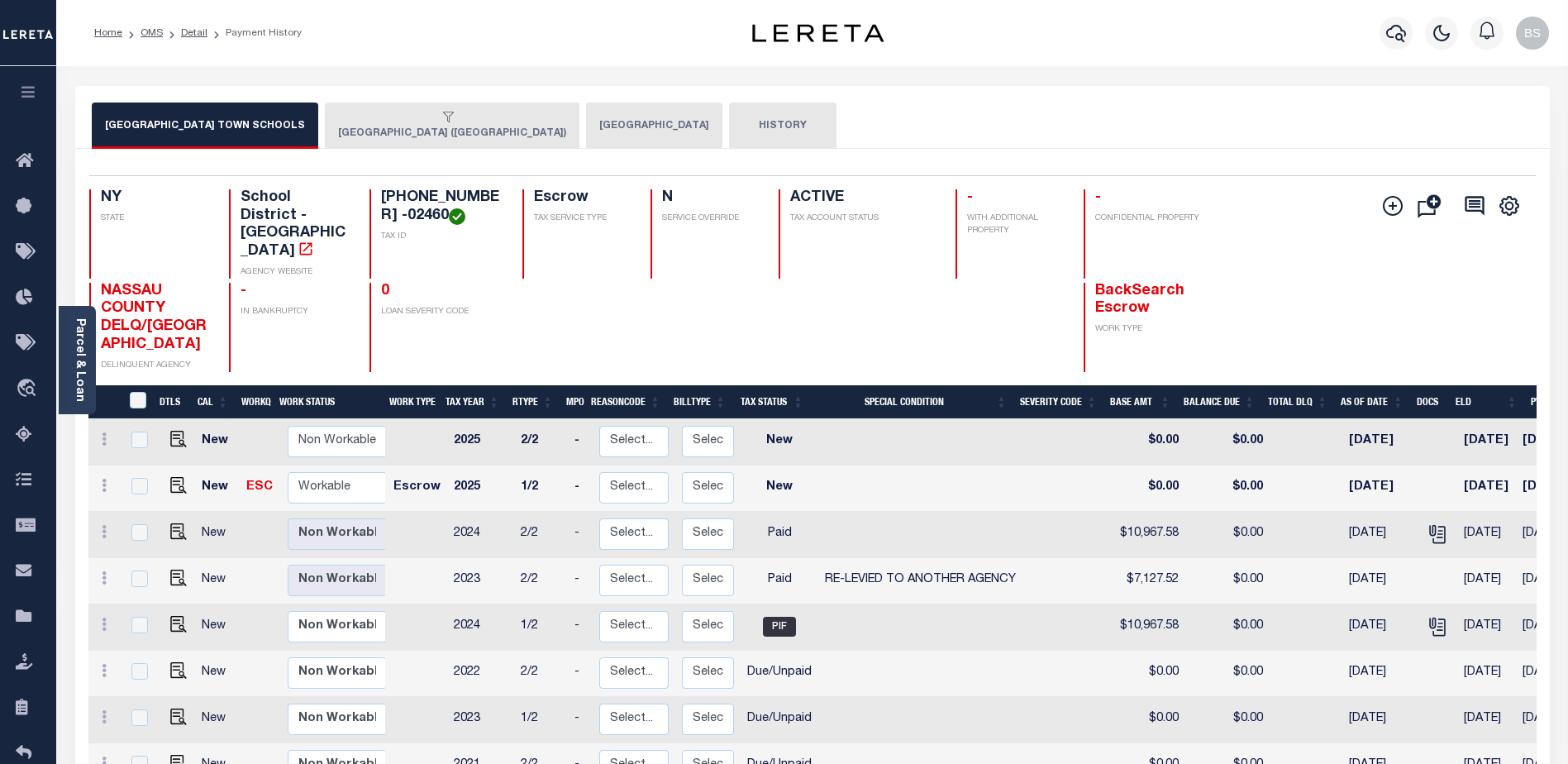
click at [380, 125] on div "button" at bounding box center [449, 118] width 222 height 15
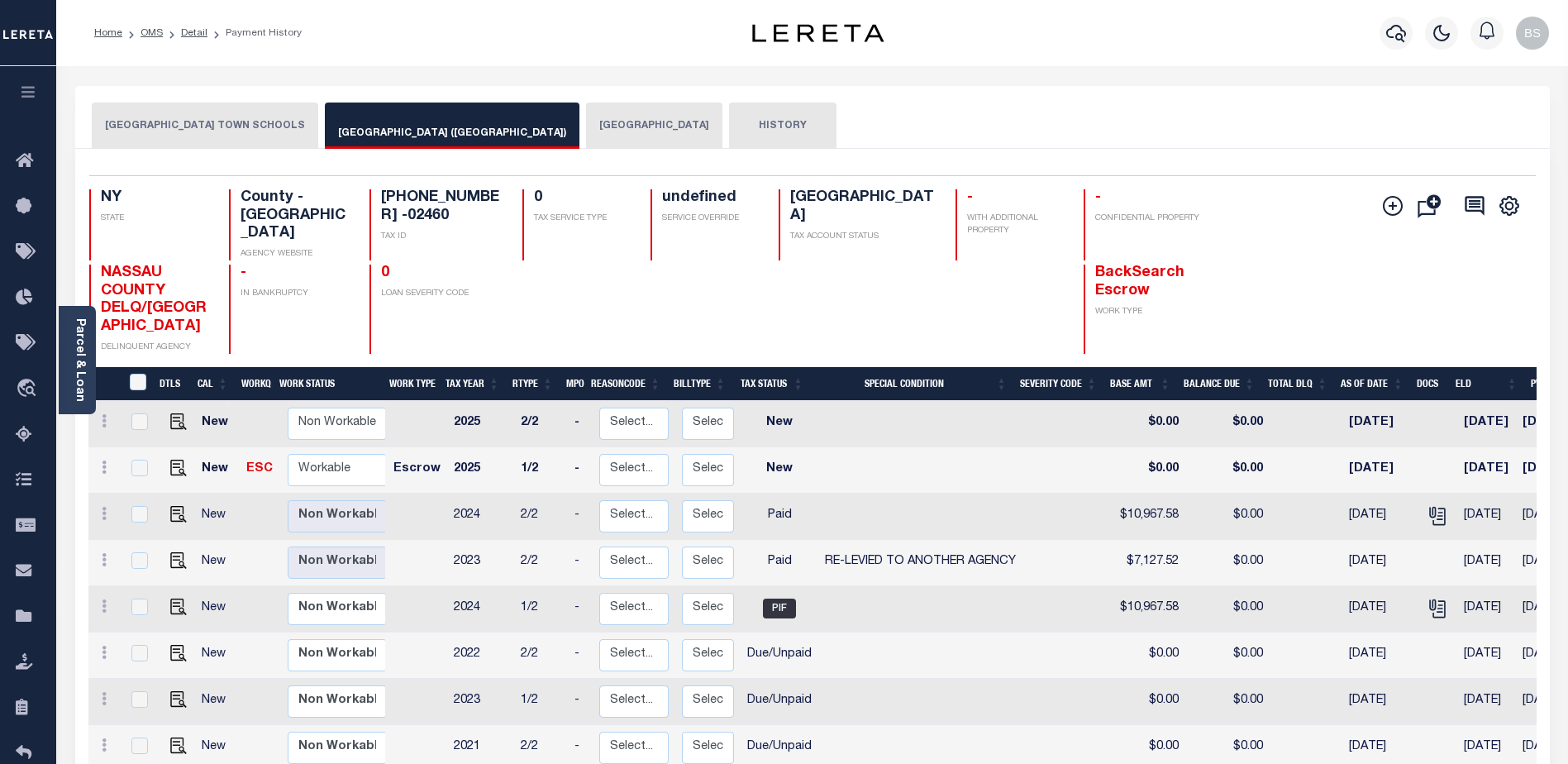
click at [586, 128] on button "LONG BEACH CITY" at bounding box center [654, 126] width 137 height 47
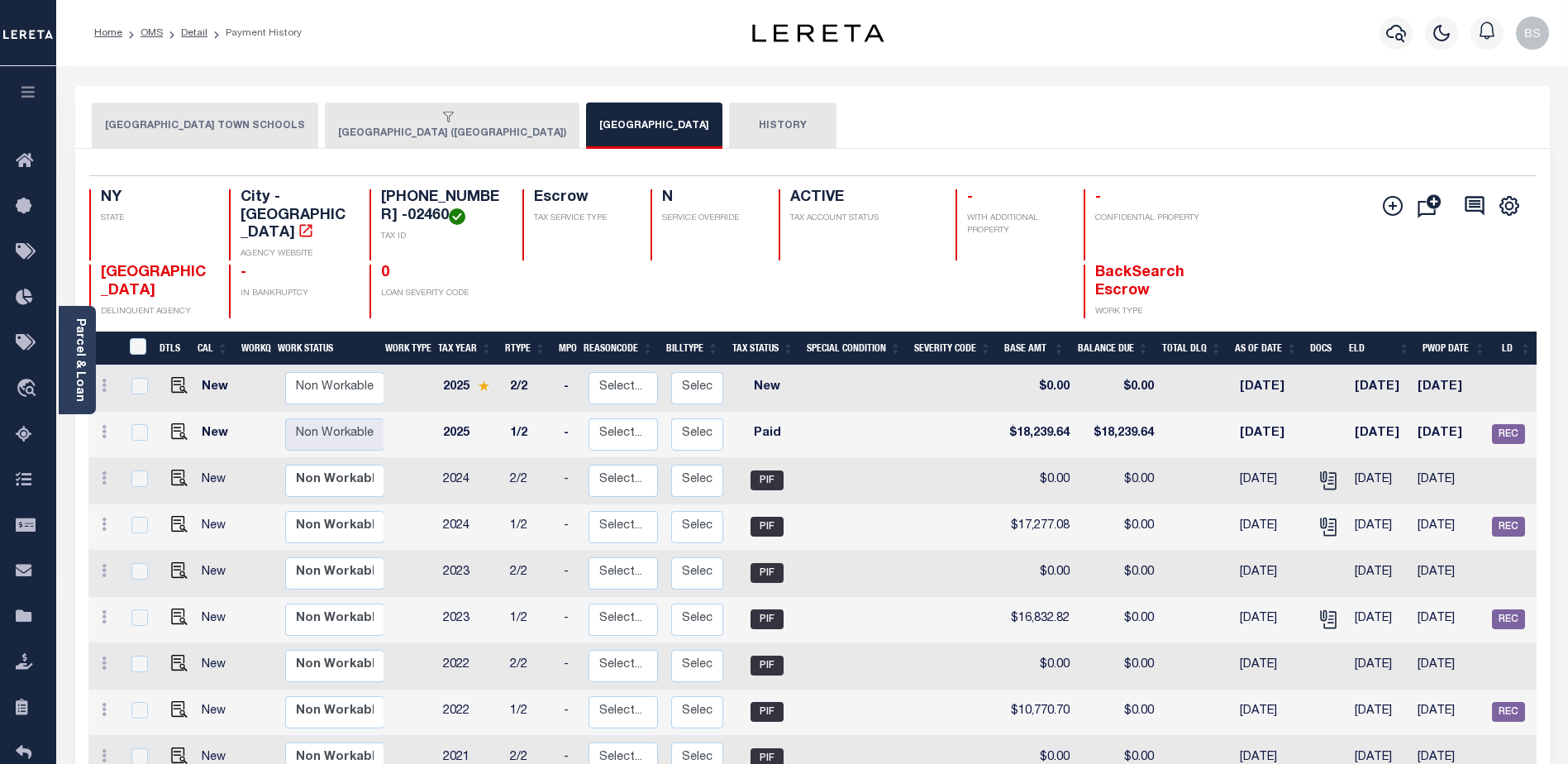
click at [729, 123] on button "HISTORY" at bounding box center [783, 126] width 108 height 47
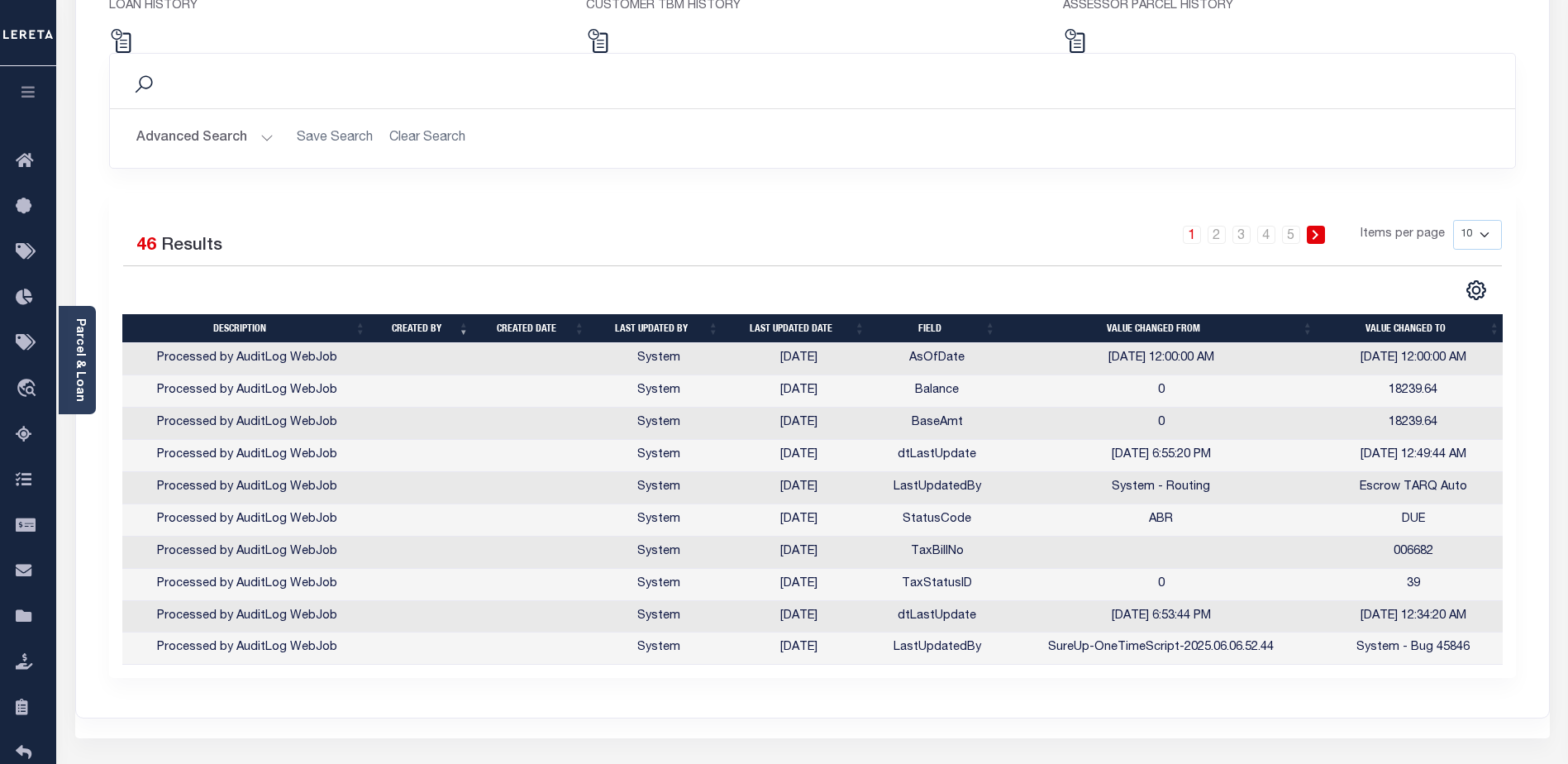
scroll to position [248, 0]
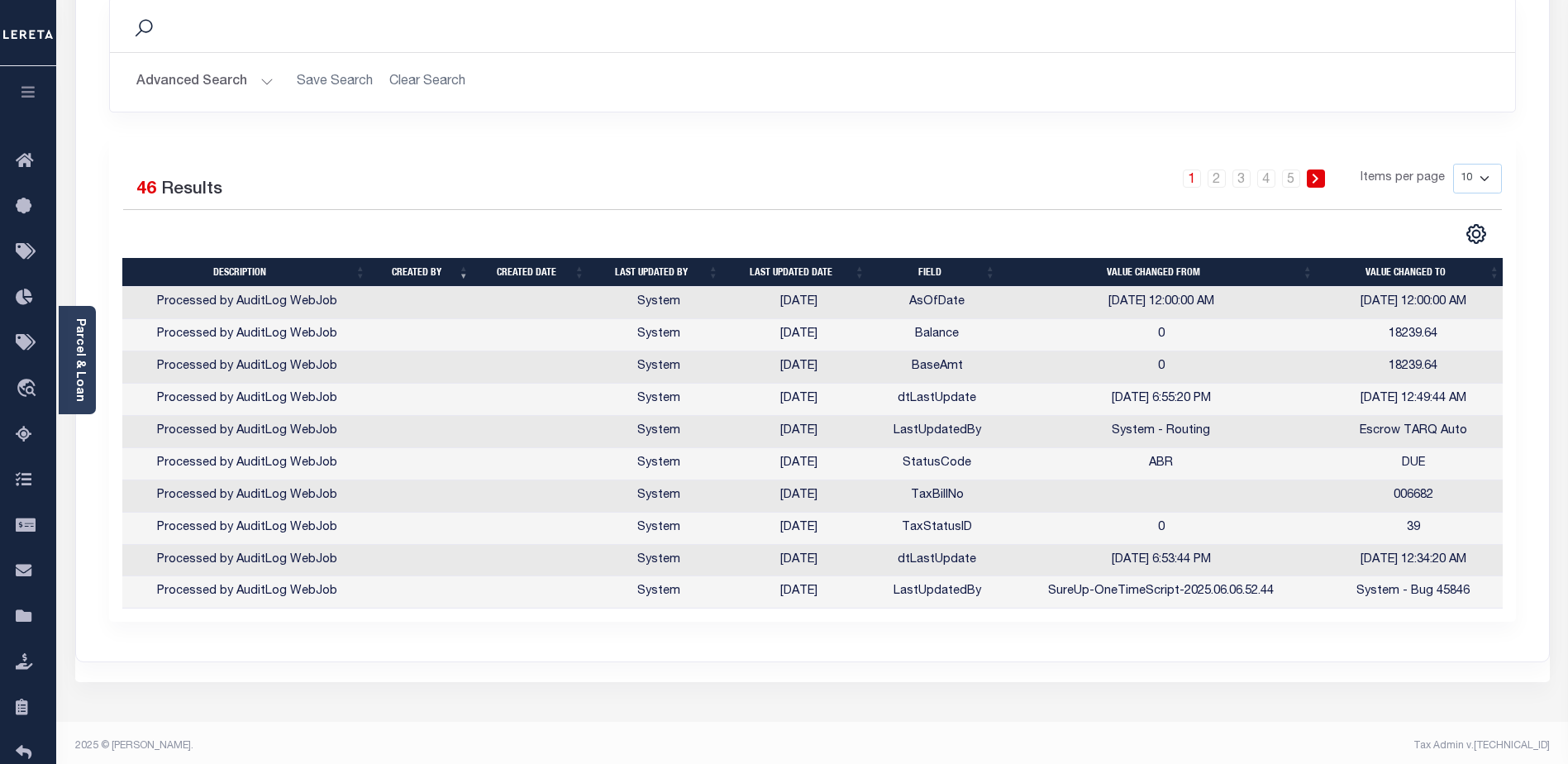
click at [1485, 178] on select "10 25 50 100" at bounding box center [1477, 178] width 48 height 30
select select "100"
click at [1453, 163] on select "10 25 50 100" at bounding box center [1477, 178] width 48 height 30
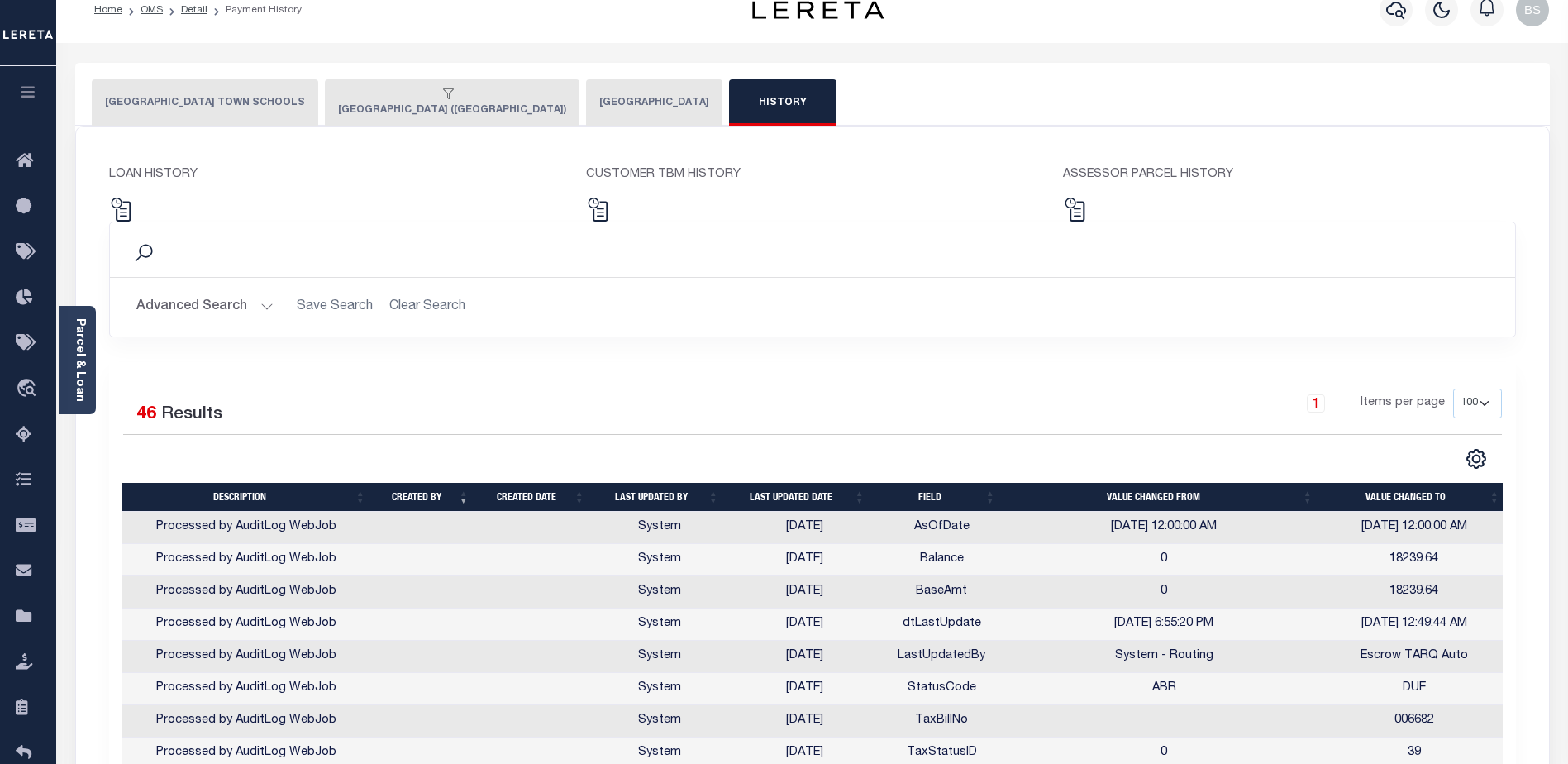
scroll to position [0, 0]
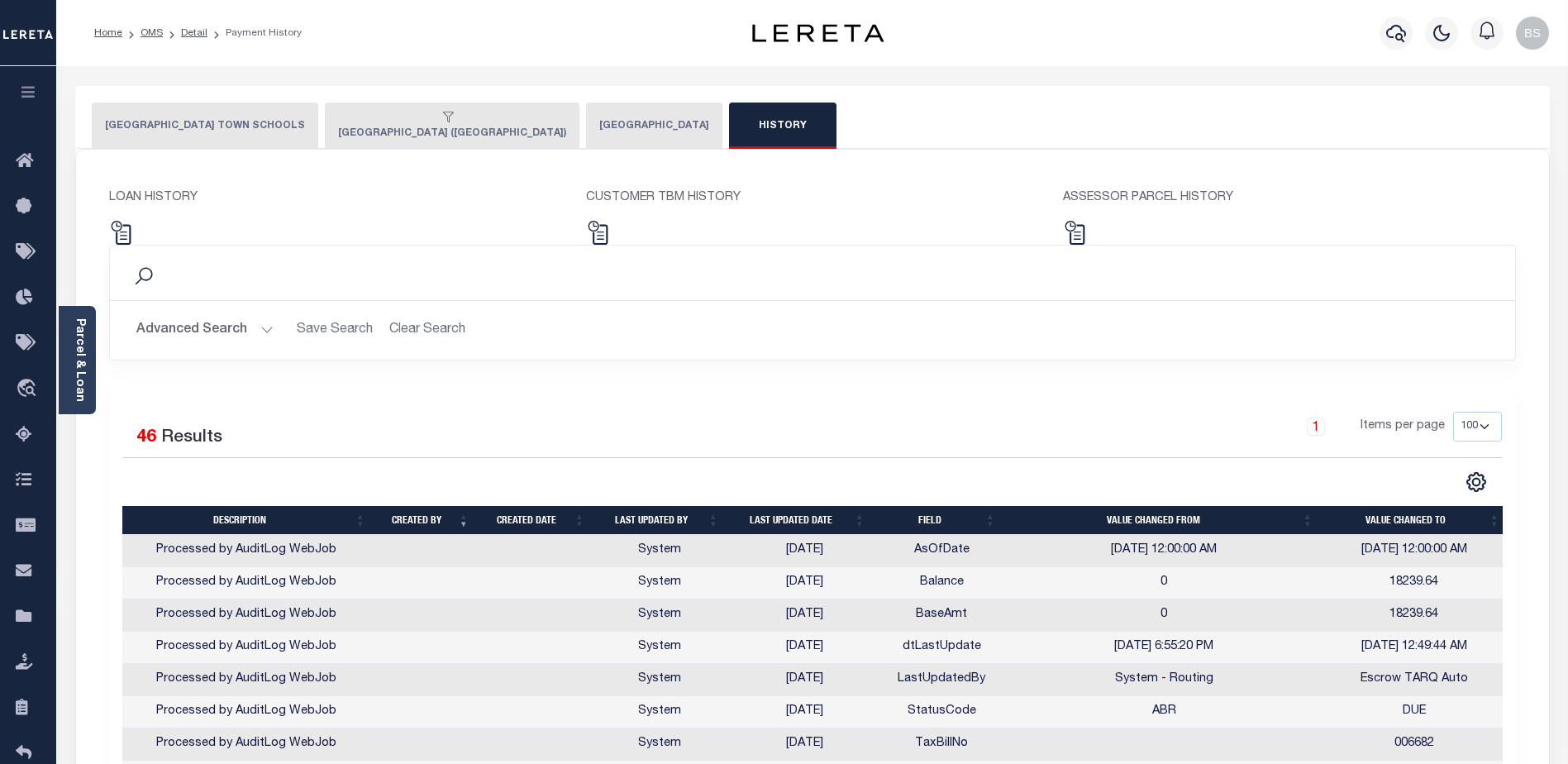
click at [154, 118] on button "HEMPSTEAD TOWN SCHOOLS" at bounding box center [205, 126] width 227 height 47
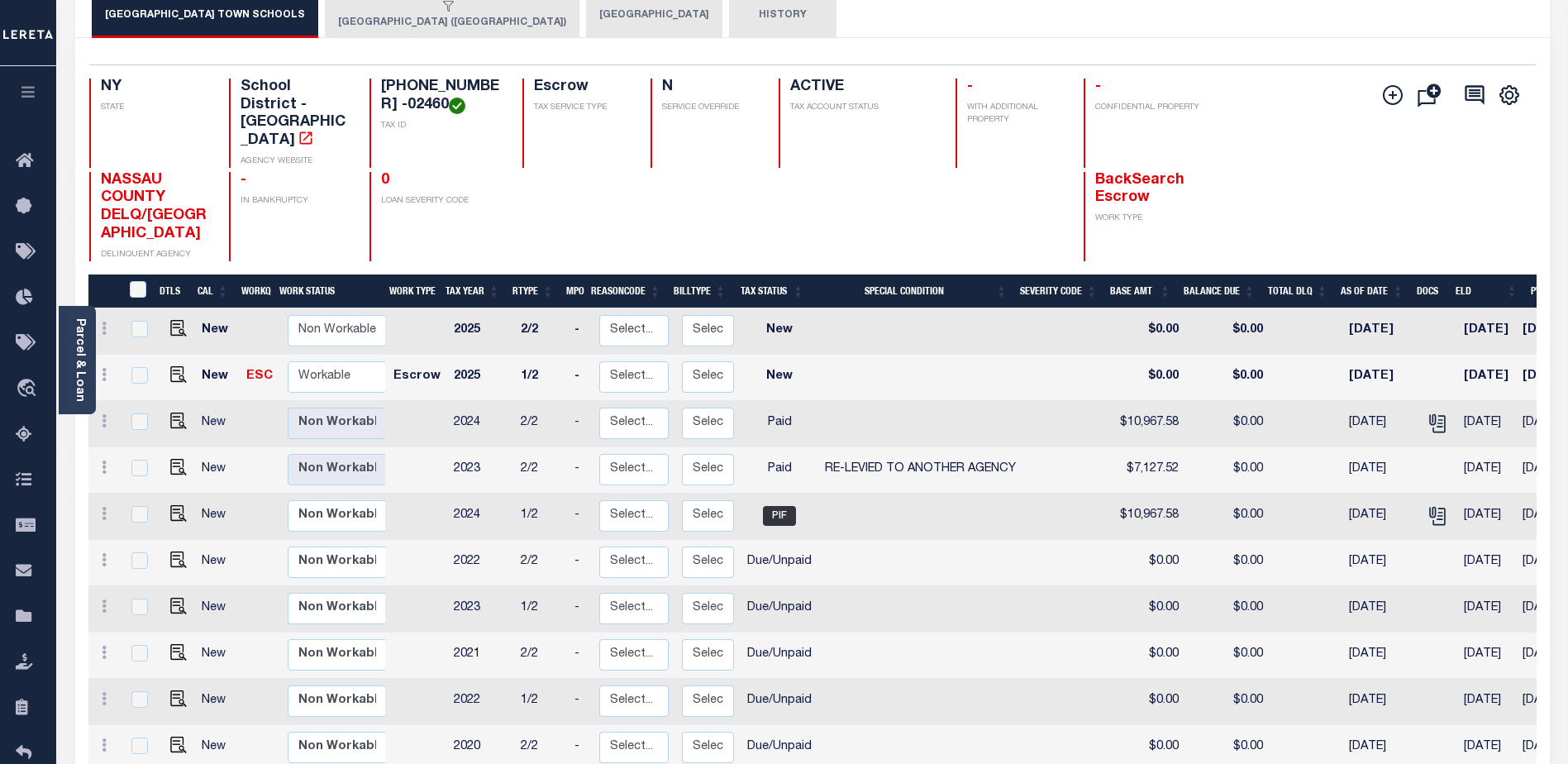
scroll to position [165, 0]
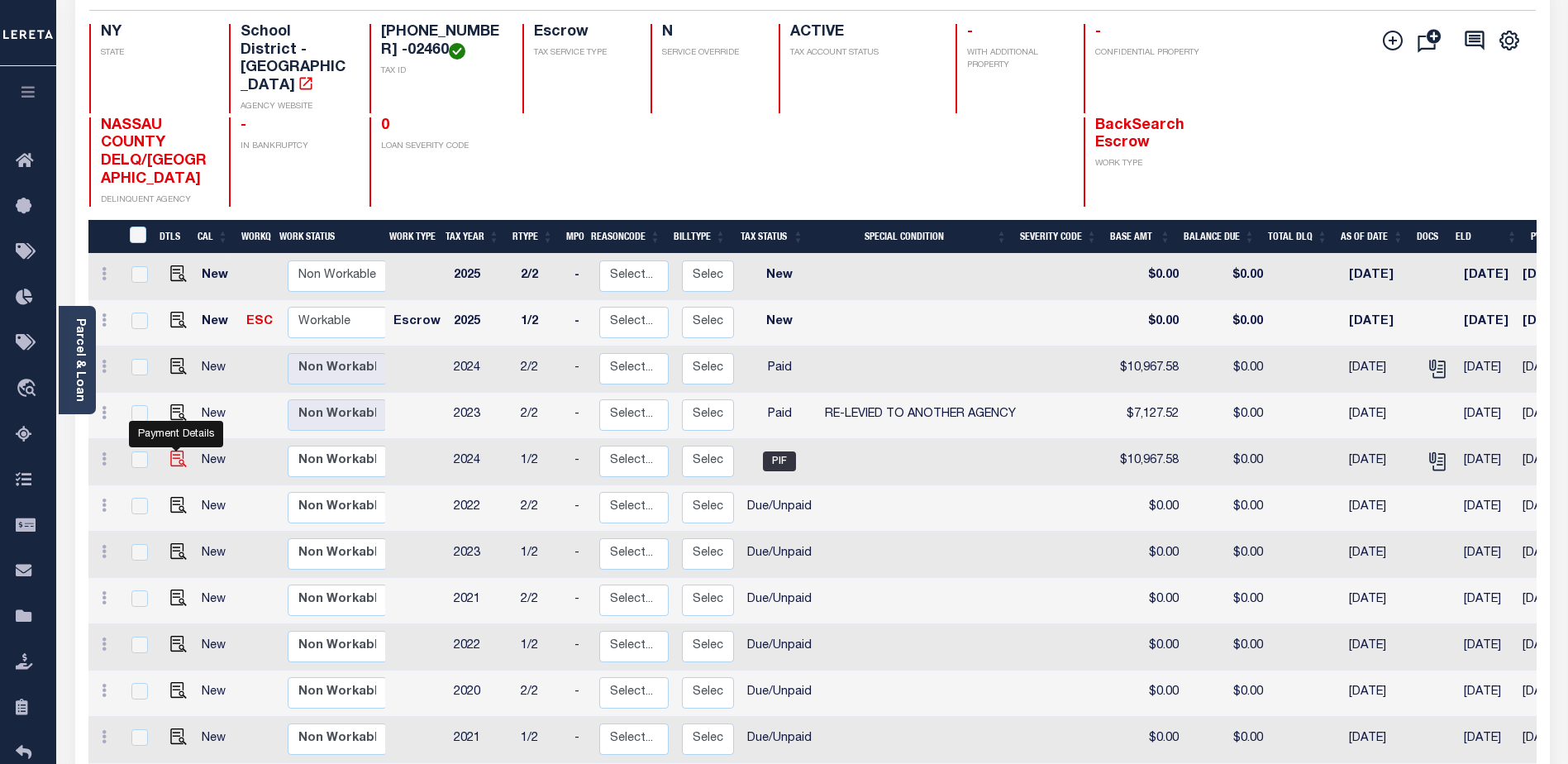
click at [176, 450] on img "" at bounding box center [178, 458] width 17 height 17
checkbox input "true"
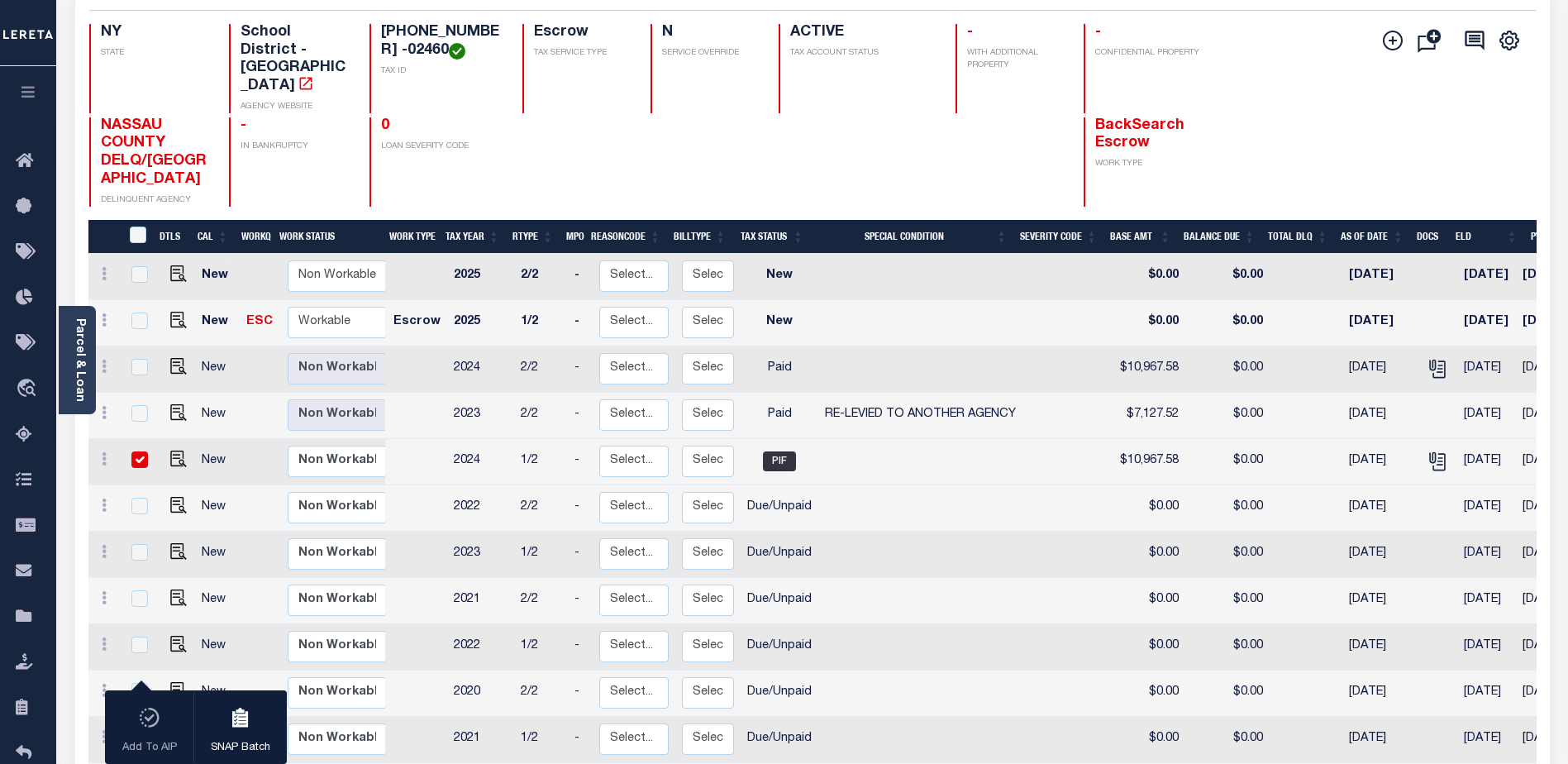
click at [139, 451] on input "checkbox" at bounding box center [139, 459] width 17 height 17
checkbox input "false"
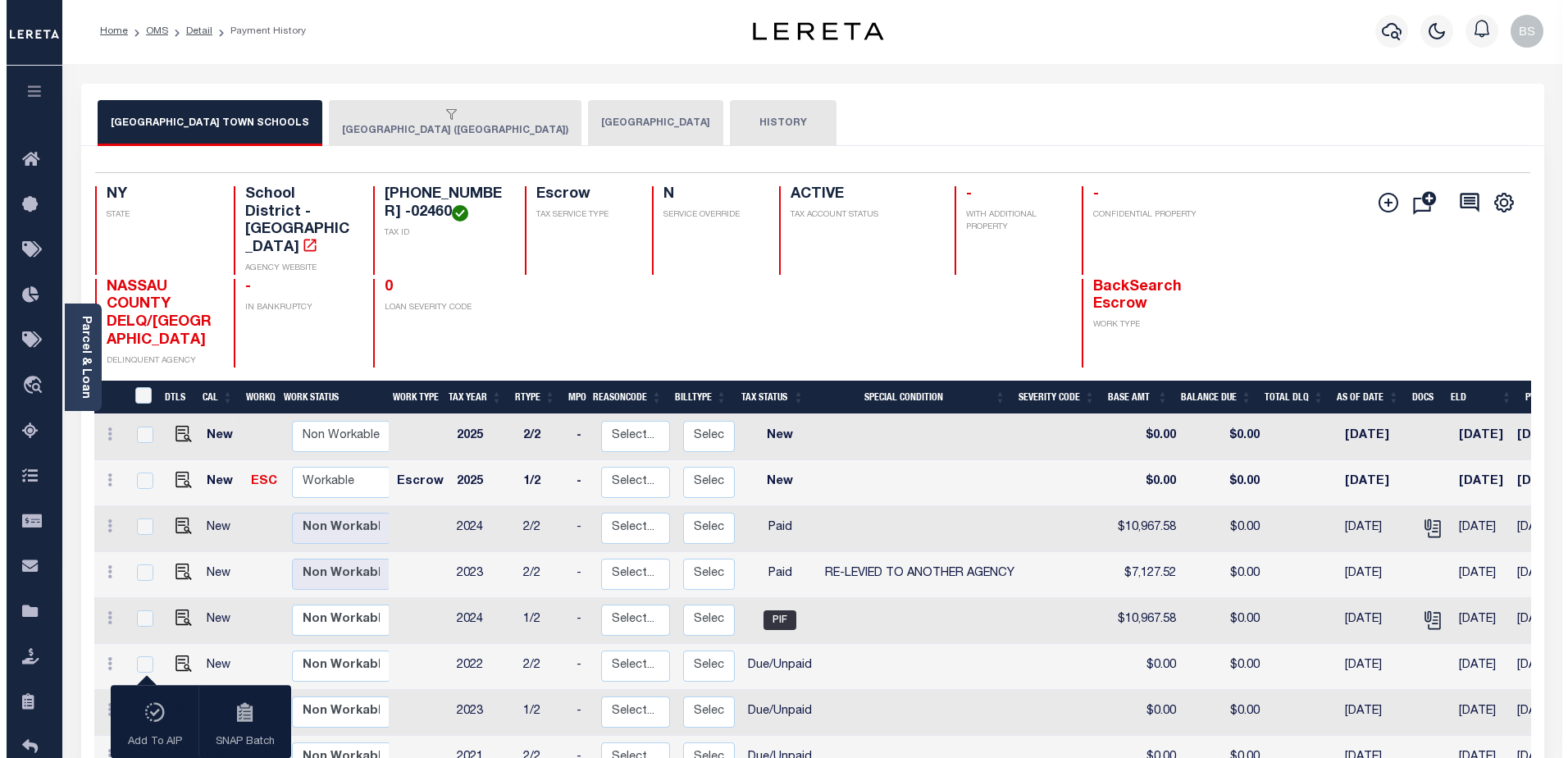
scroll to position [0, 0]
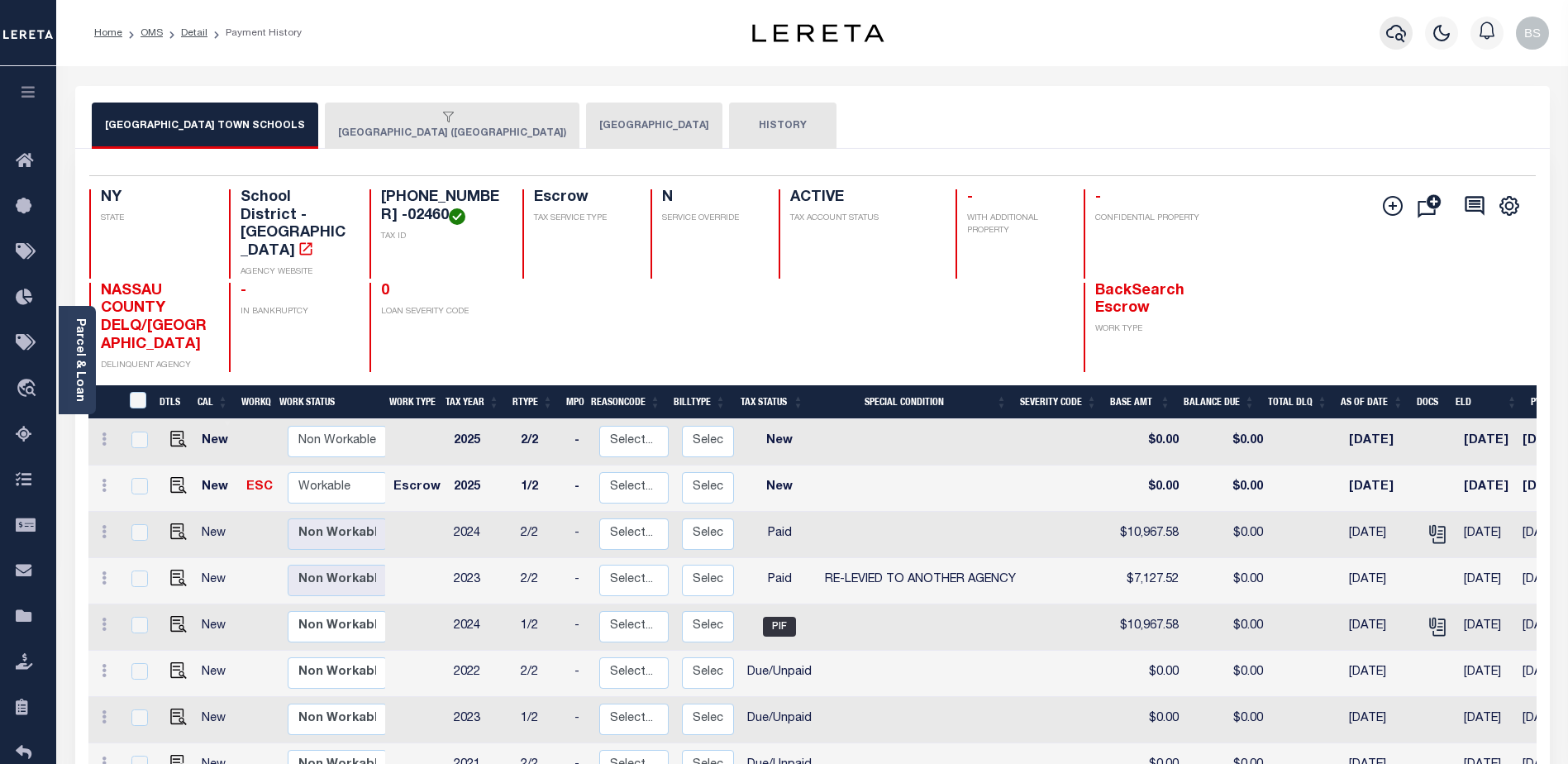
click at [1403, 34] on button "button" at bounding box center [1395, 33] width 33 height 33
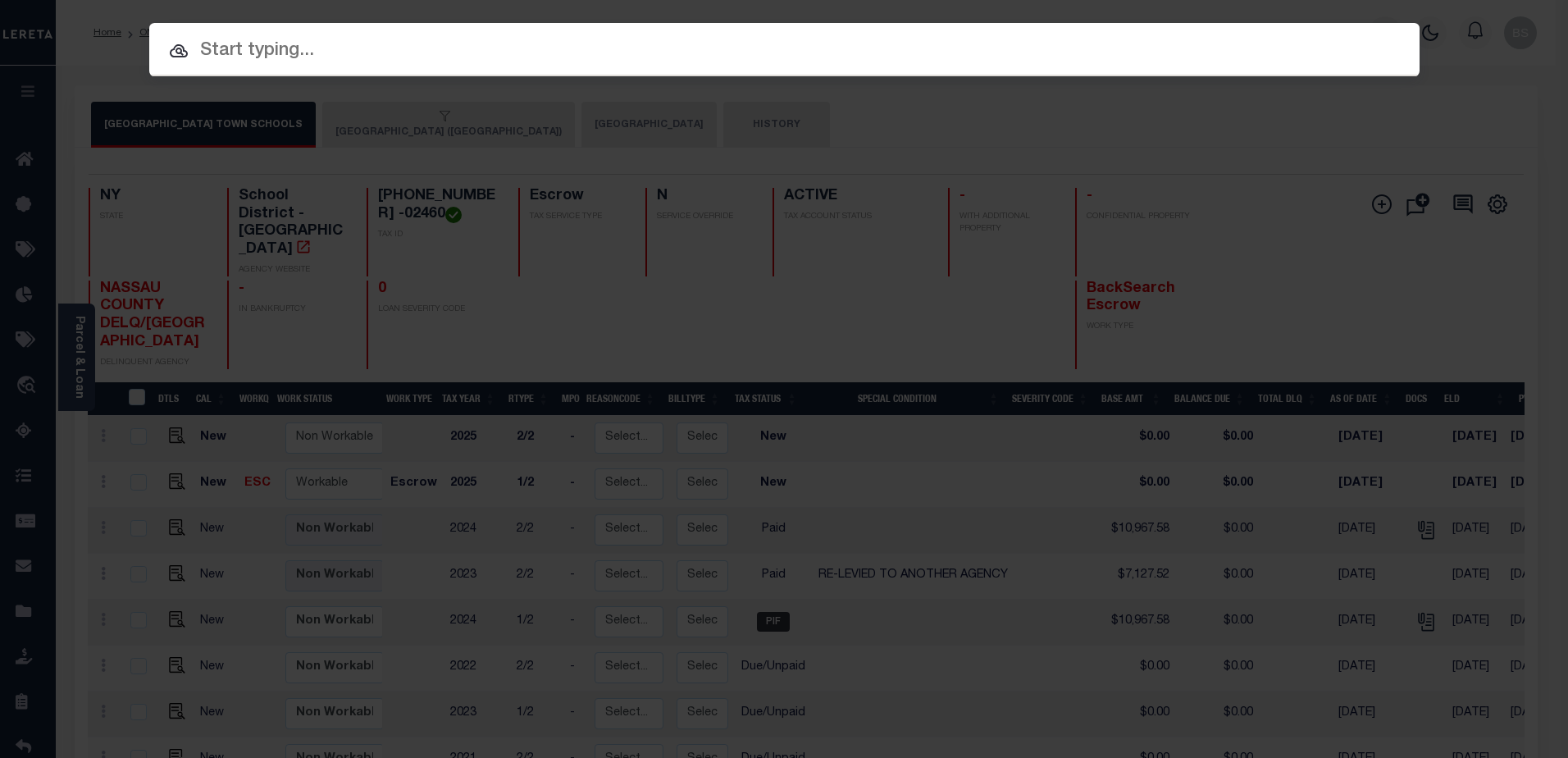
click at [282, 37] on input "text" at bounding box center [784, 51] width 1271 height 28
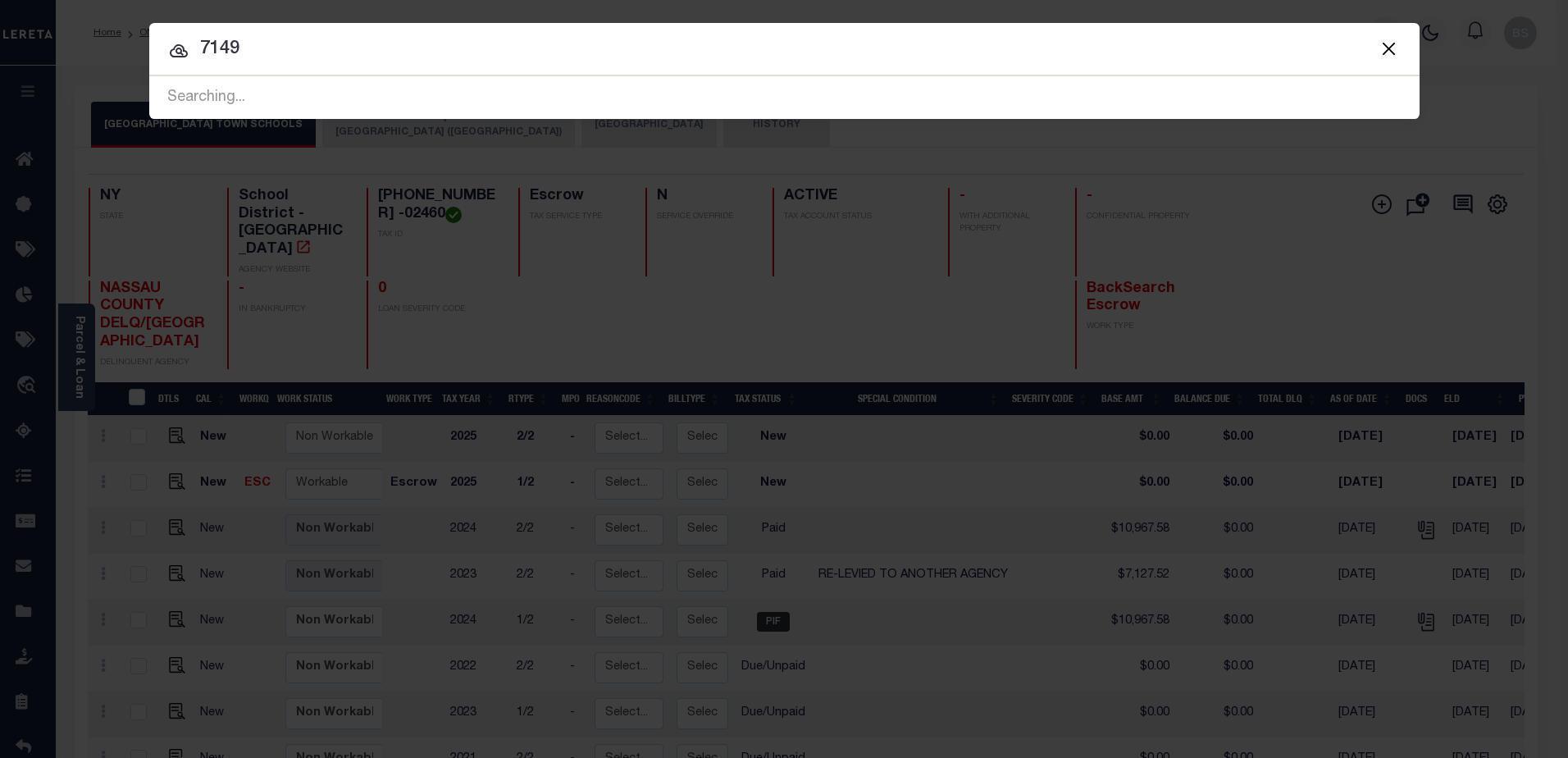
type input "7149"
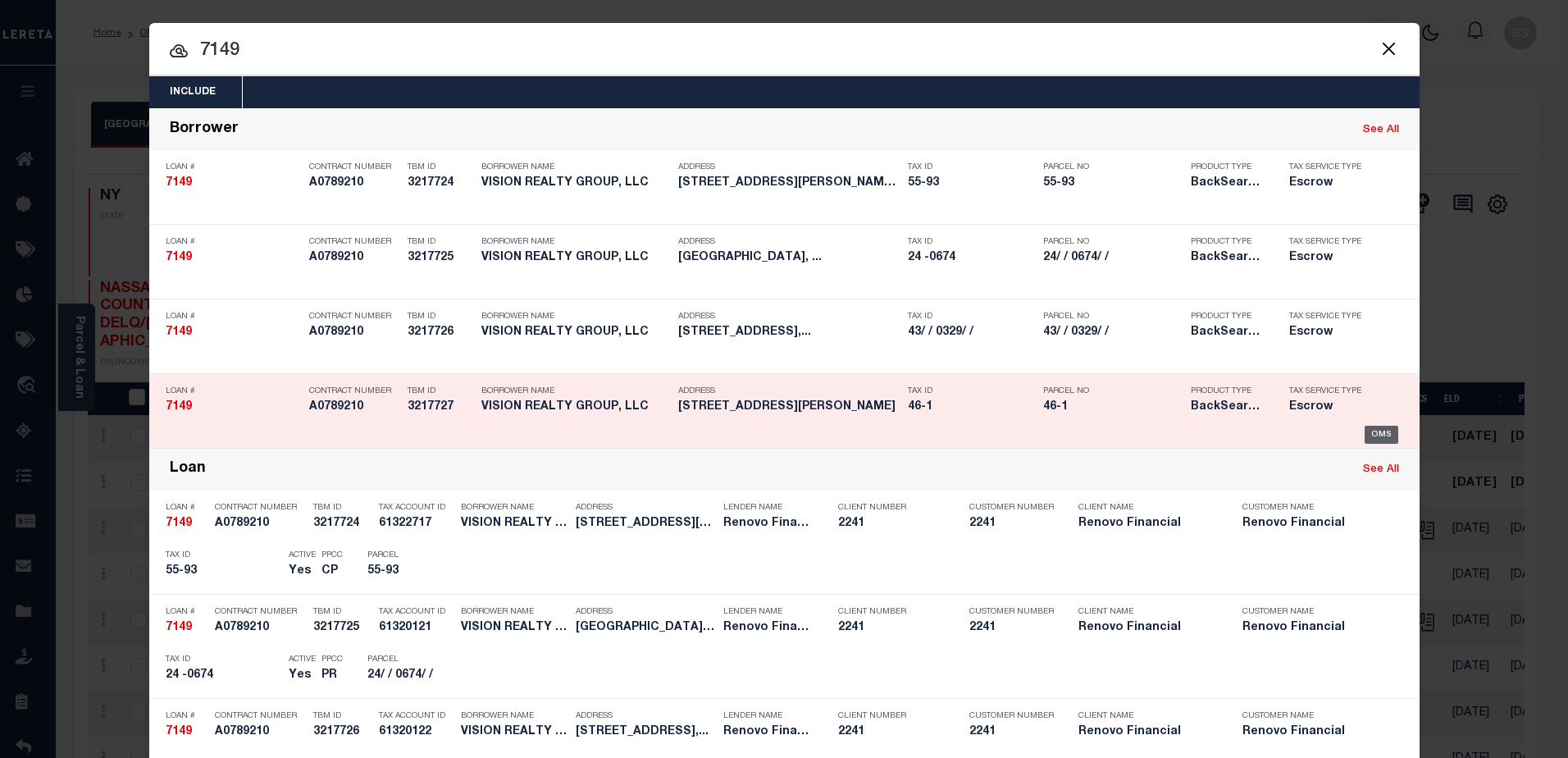
click at [1369, 438] on div "OMS" at bounding box center [1381, 435] width 33 height 18
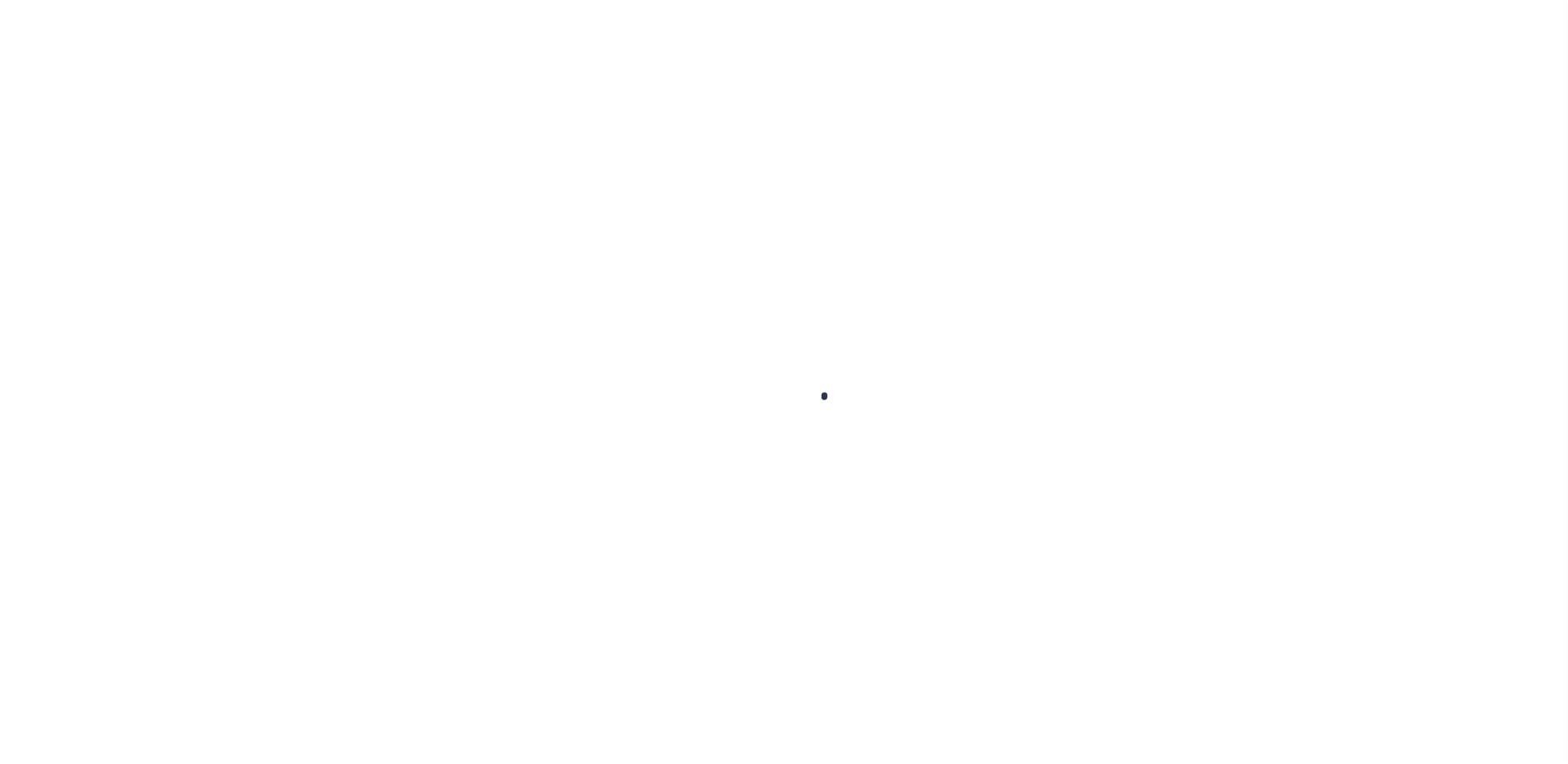
checkbox input "false"
type input "89129135"
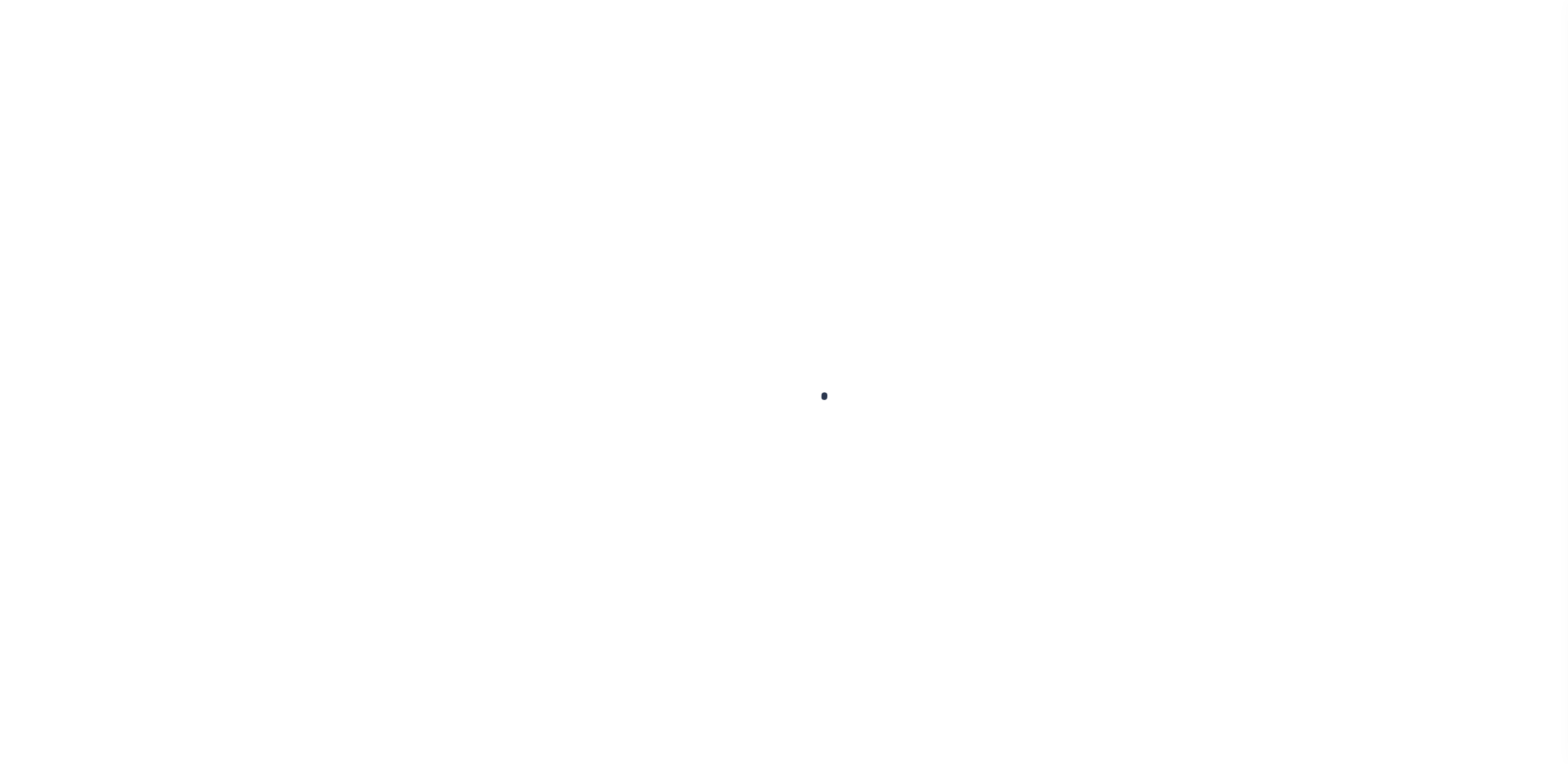
type input "11/10/2024"
type input "01/30/2025"
type input "0"
type input "$10,967.58"
type input "$0"
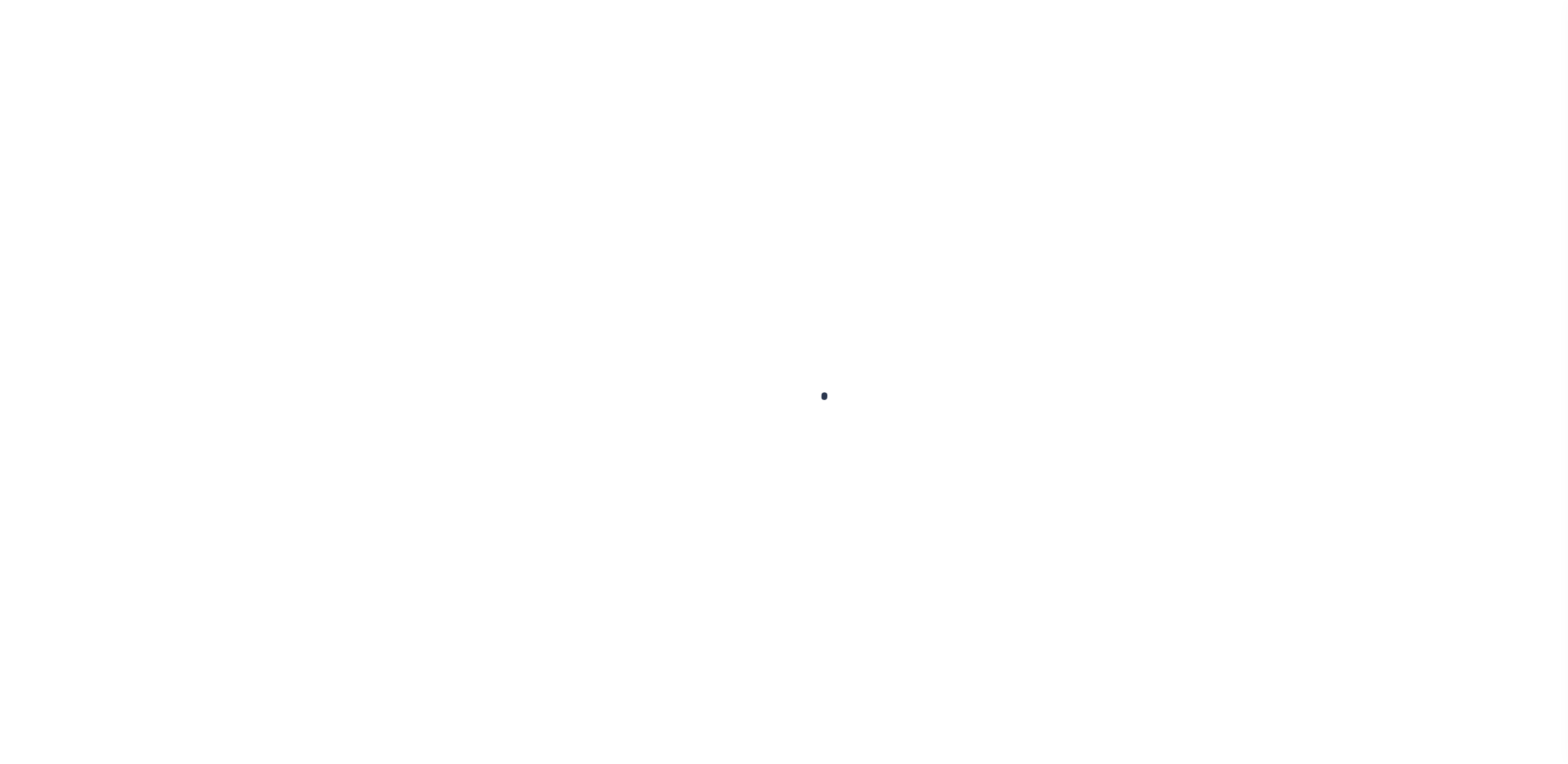
select select "PIF"
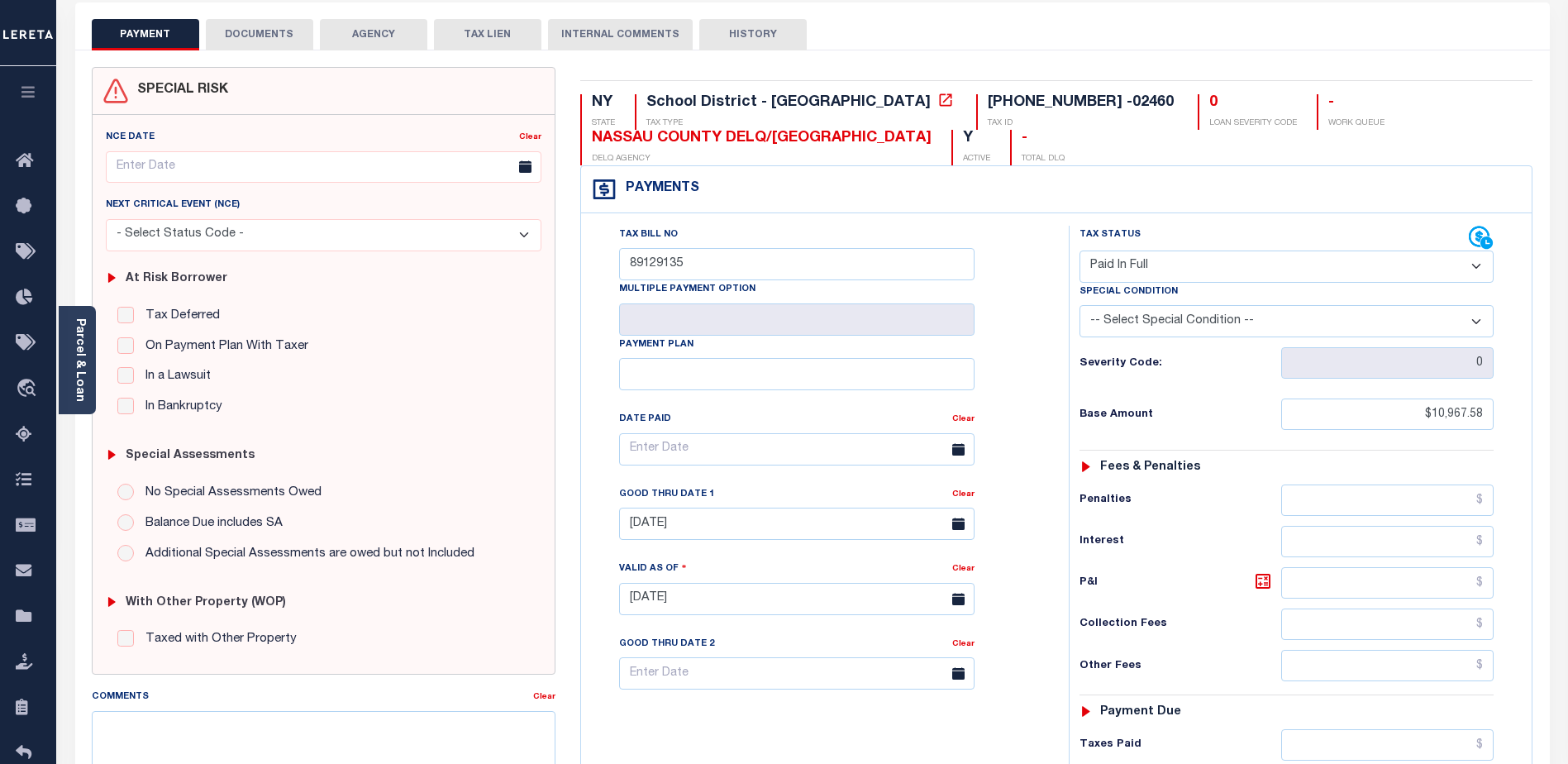
scroll to position [83, 0]
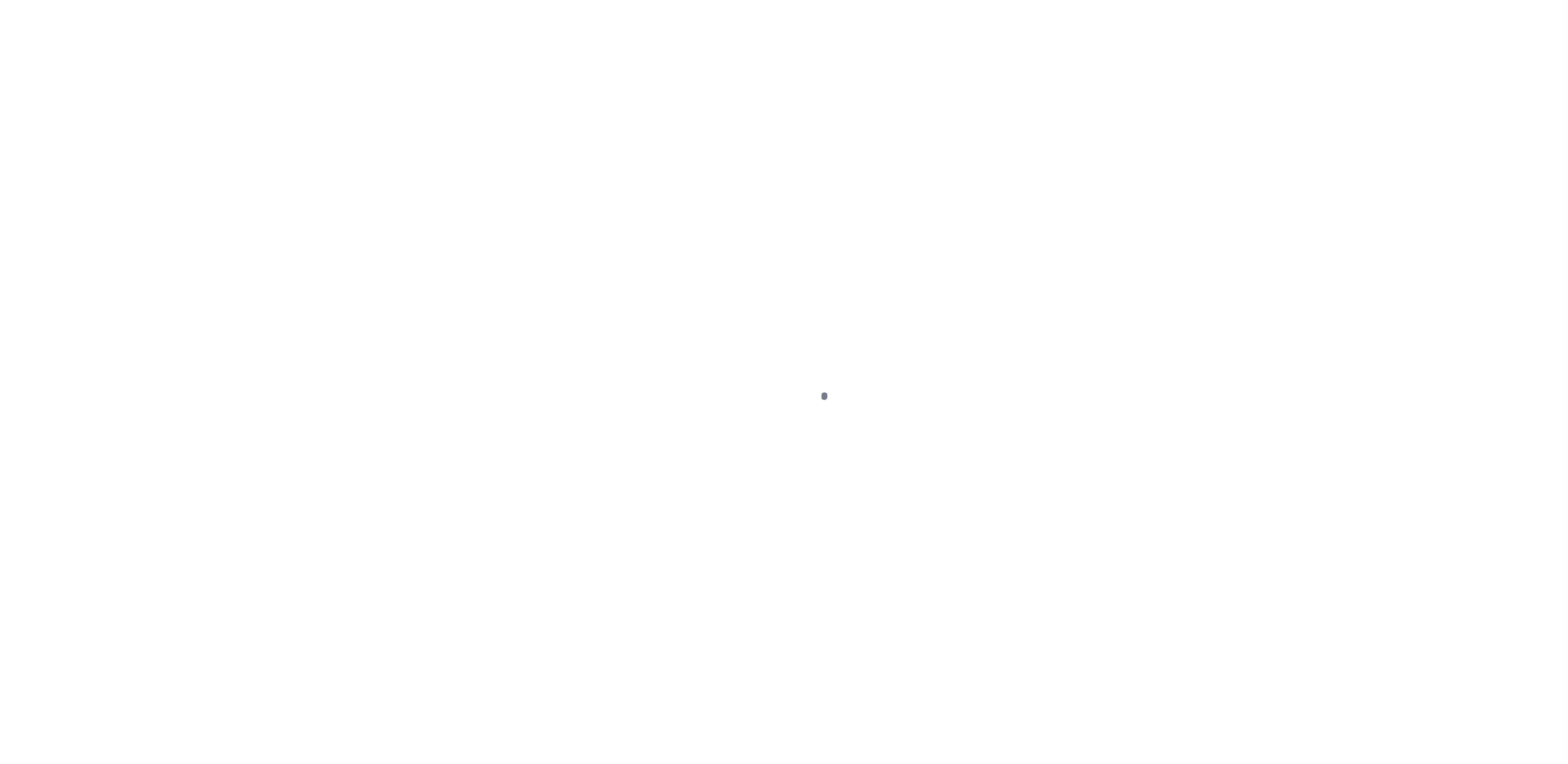
select select "Escrow"
type input "[STREET_ADDRESS]"
type input "[PERSON_NAME], RI 02919"
type input "a0k8Y00000c15dO"
type input "RI"
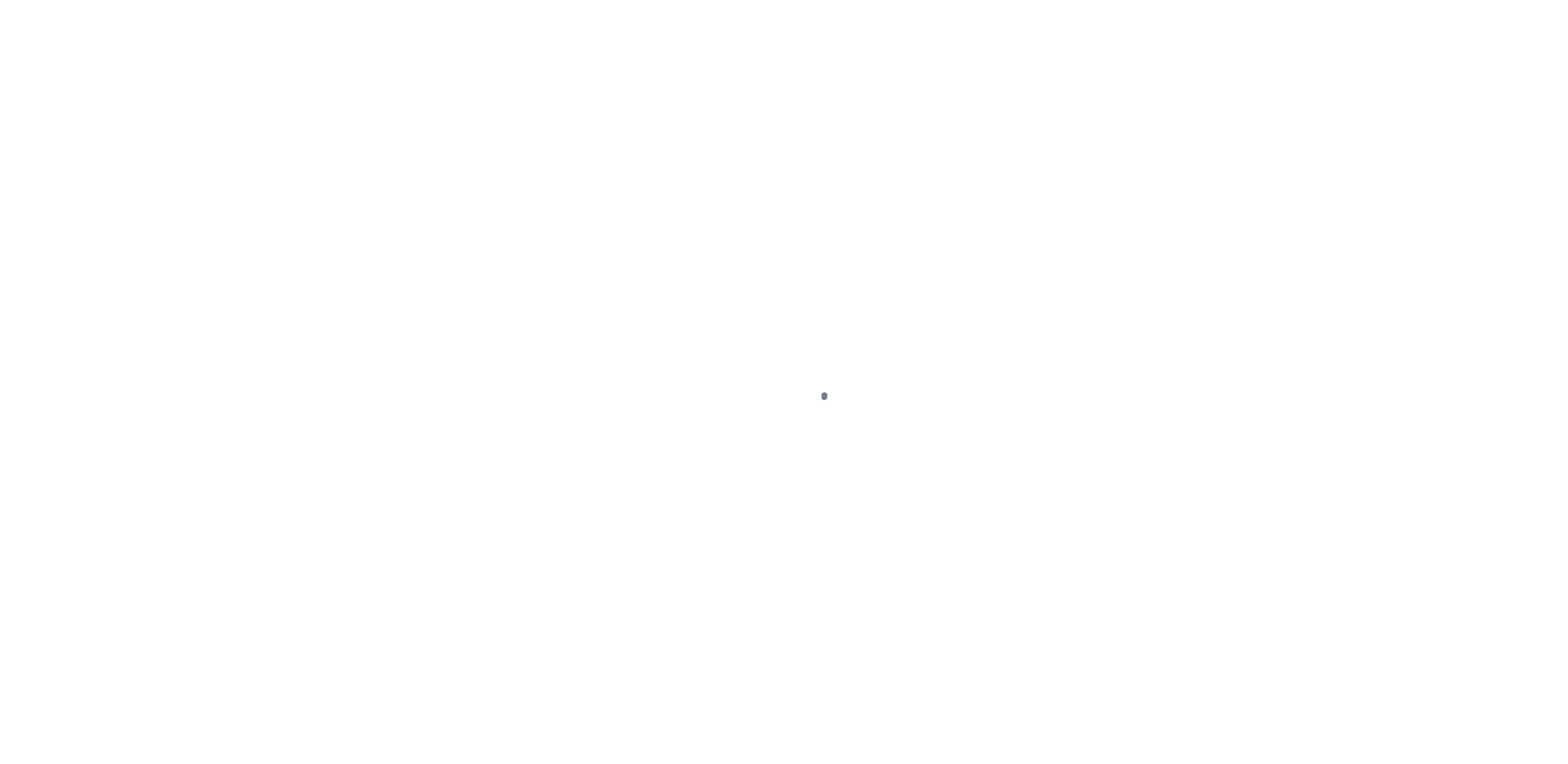
type textarea "Situs address change per client audit"
select select "25066"
select select
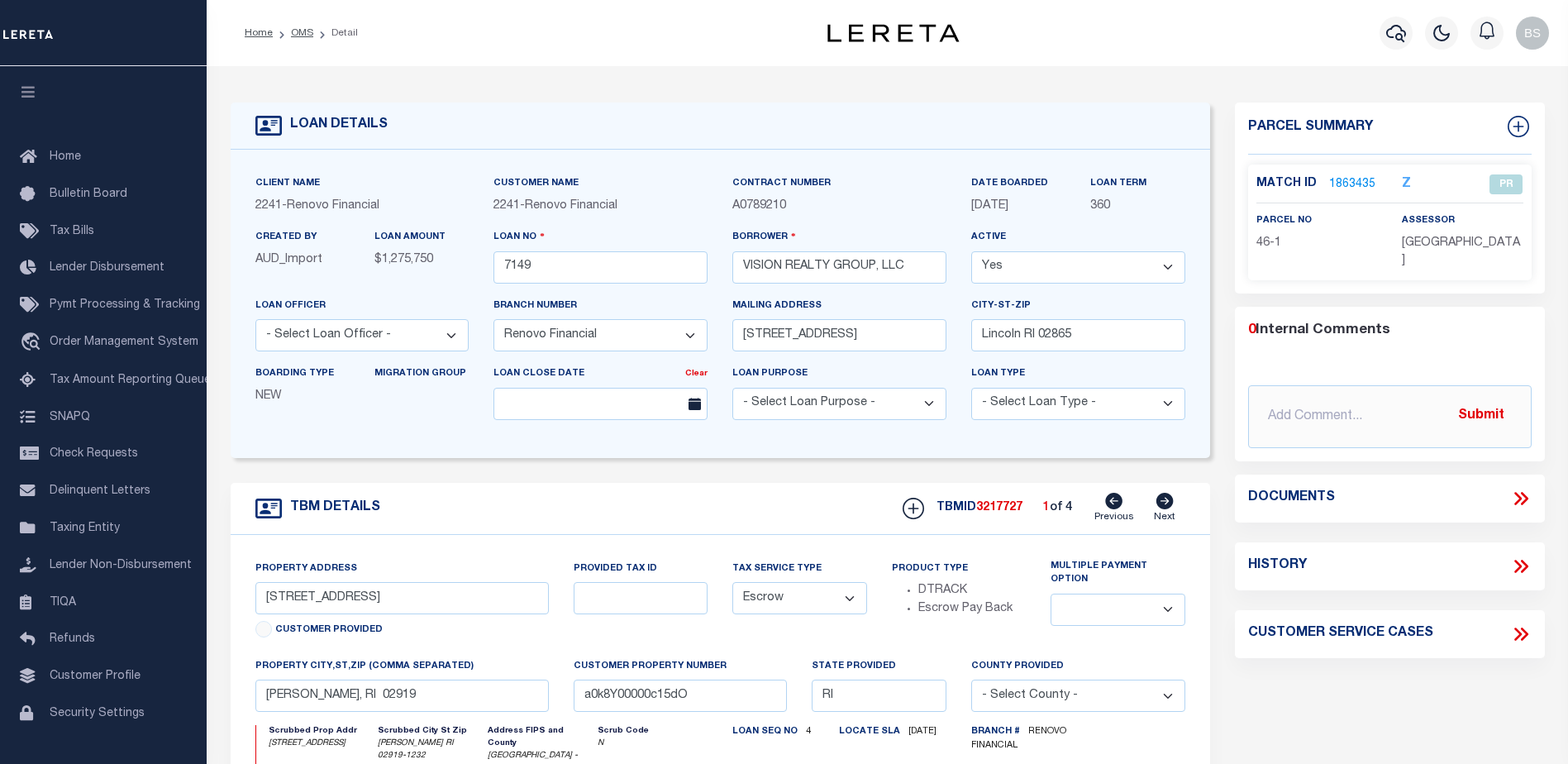
click at [1339, 184] on link "1863435" at bounding box center [1351, 185] width 46 height 18
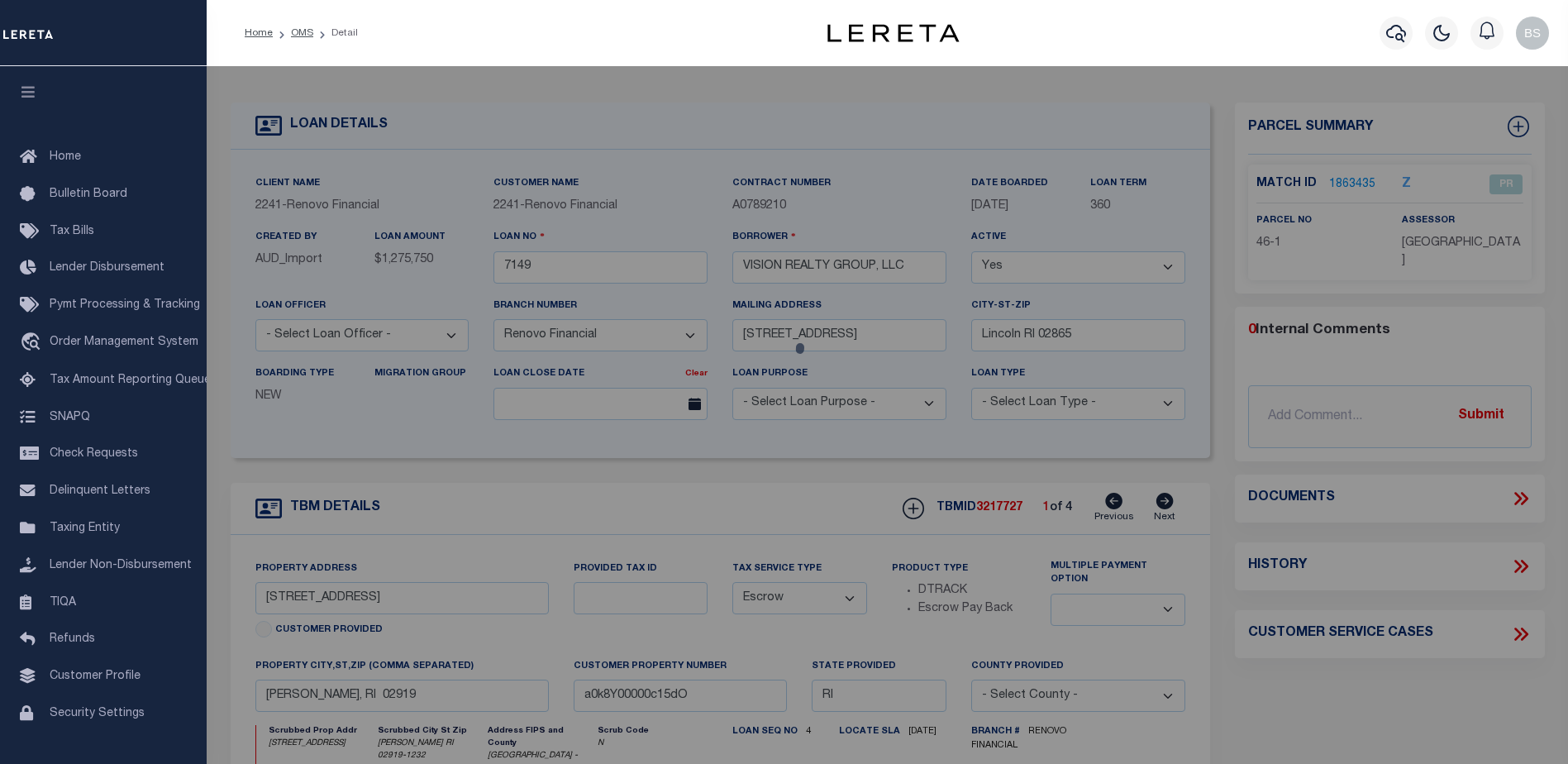
checkbox input "false"
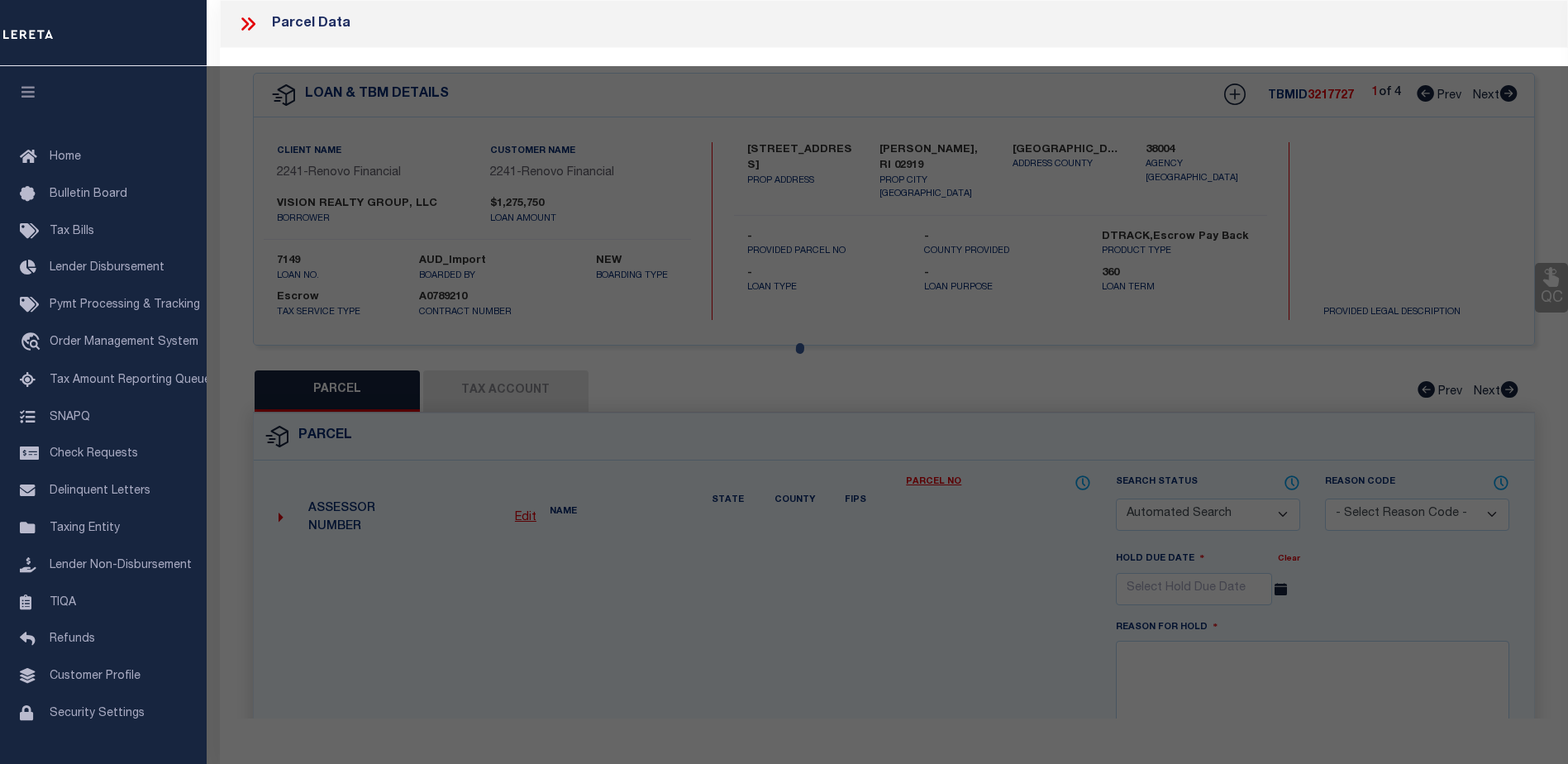
select select "PR"
select select "RLS"
type input "VISION REALTY GROUP LLC"
select select
type input "7 BROWN AVE"
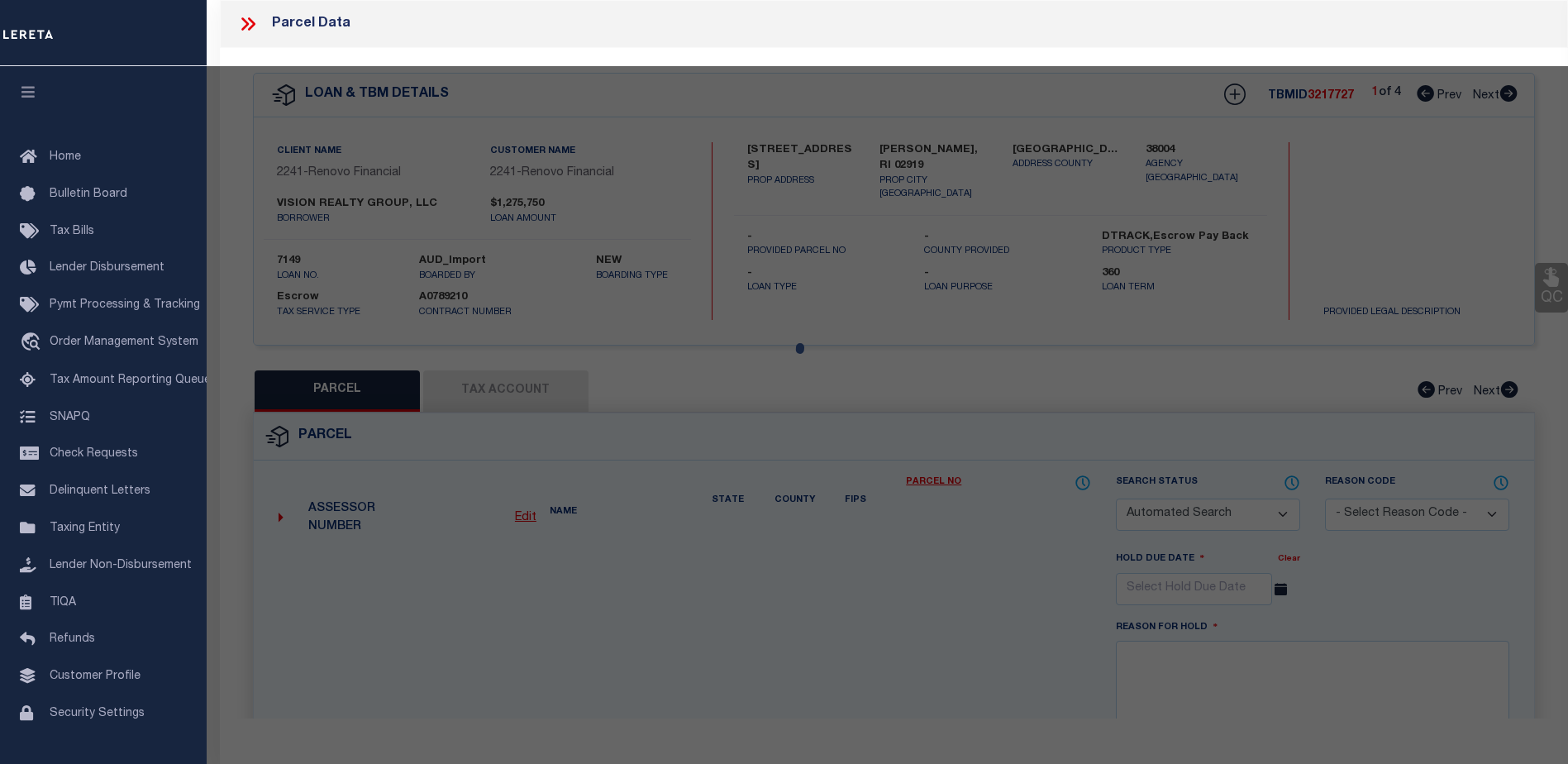
type input "Johnston, RI 02919"
type textarea "Acres : 0.26"
type textarea "Parcel released per customer's 7/24/2025 file. MLC 7/25/2025 Completed based on…"
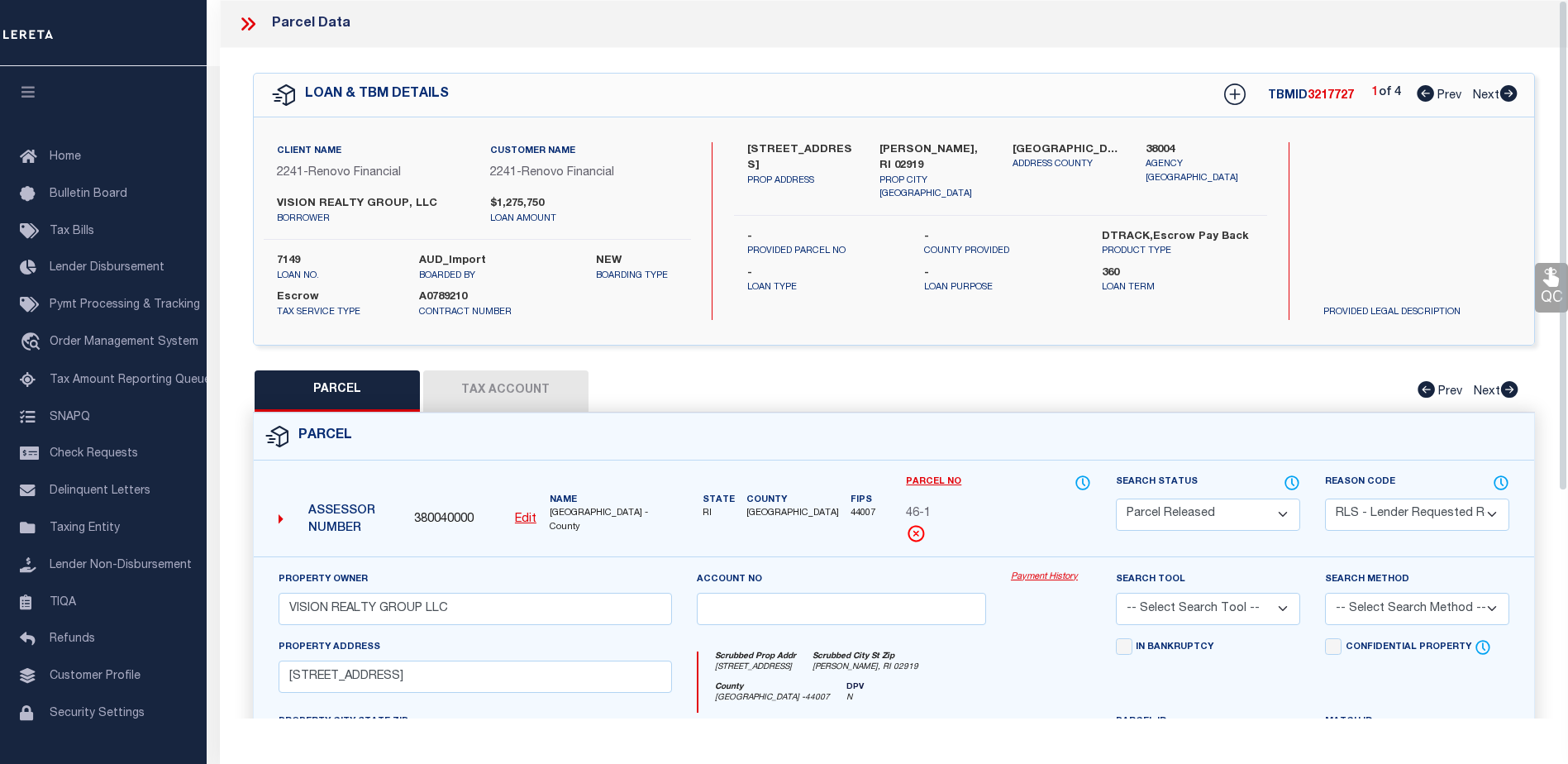
click at [1035, 575] on link "Payment History" at bounding box center [1051, 577] width 80 height 14
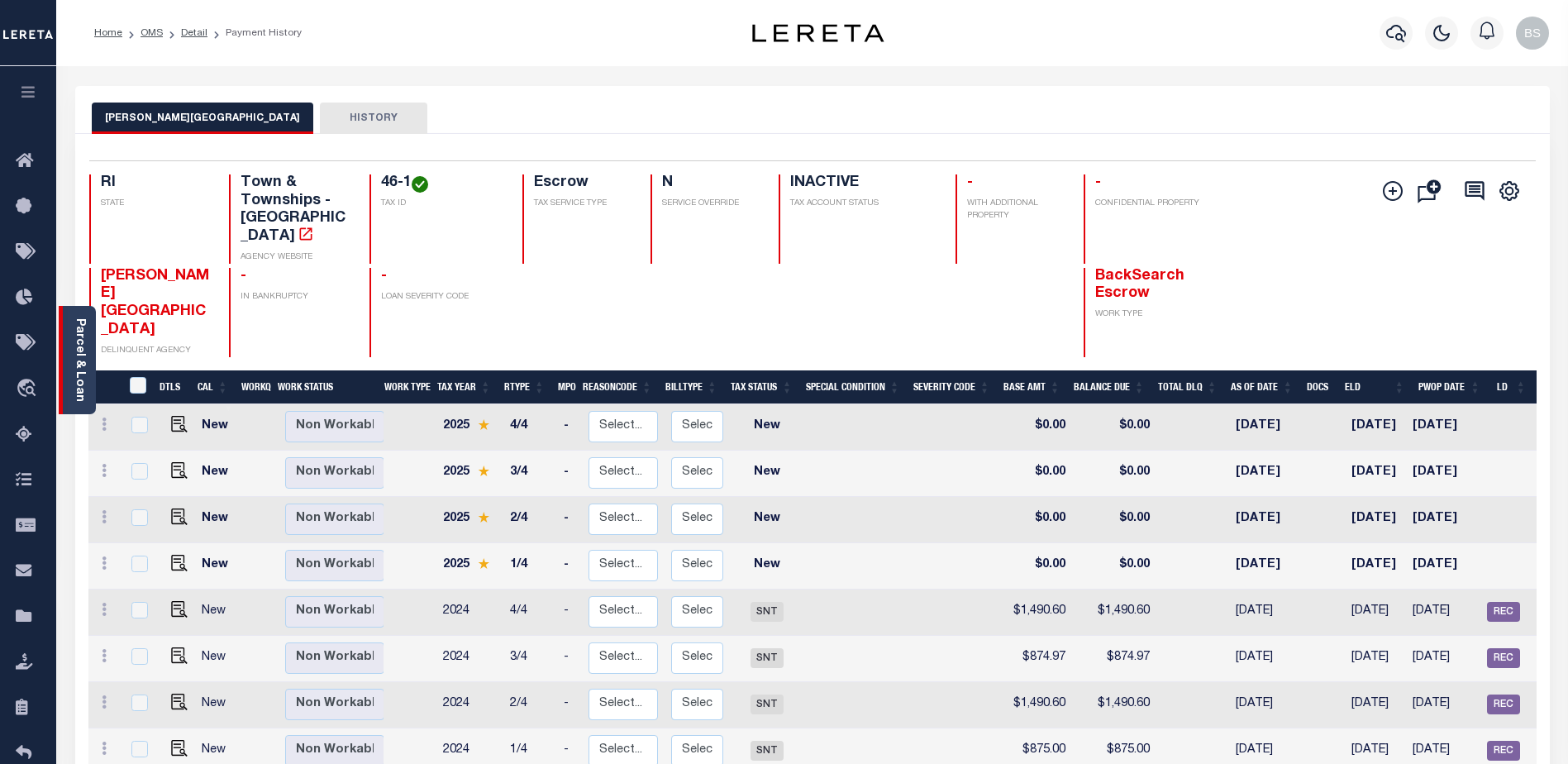
click at [83, 383] on link "Parcel & Loan" at bounding box center [79, 360] width 12 height 83
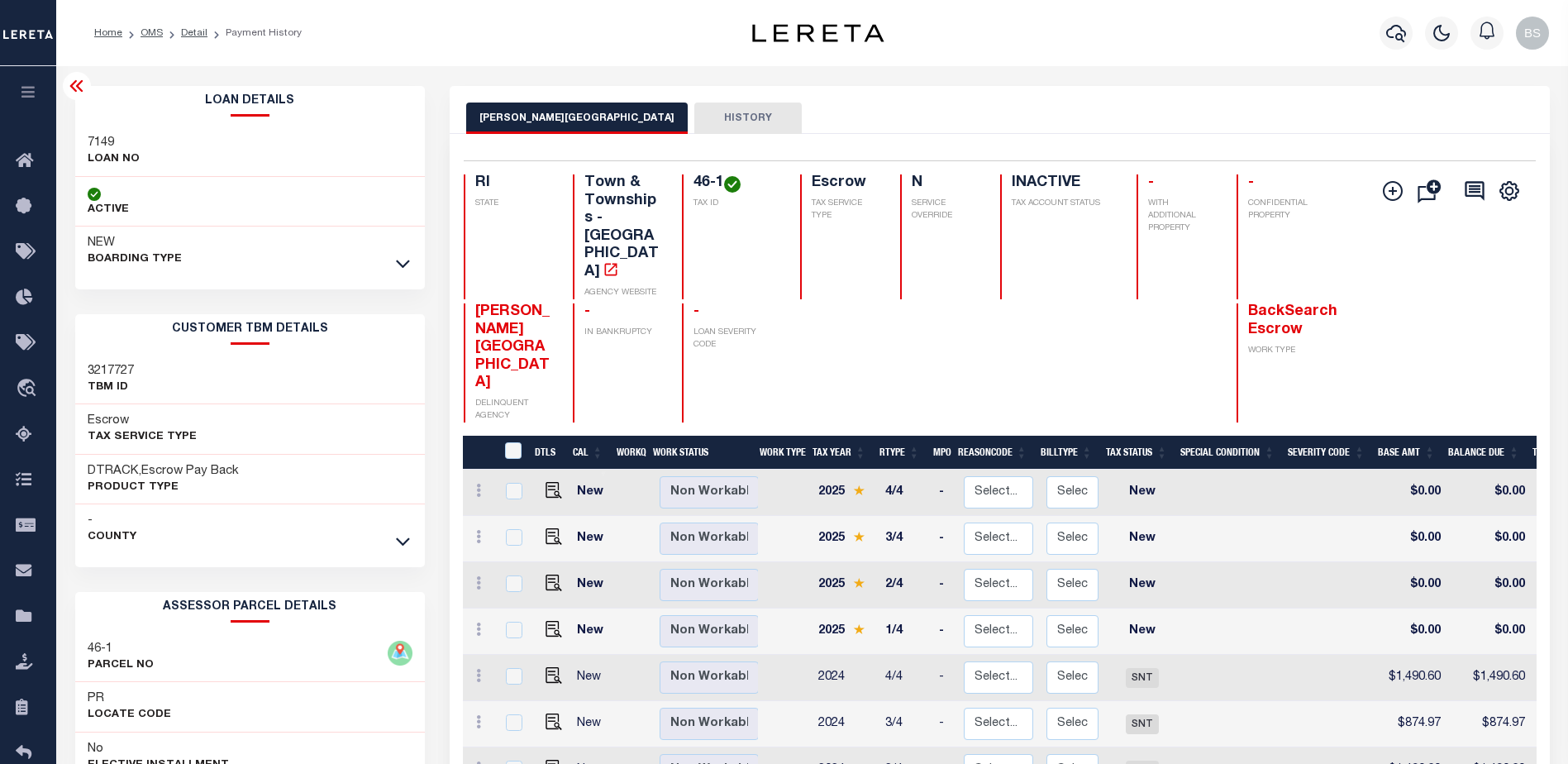
click at [78, 80] on icon at bounding box center [77, 86] width 20 height 20
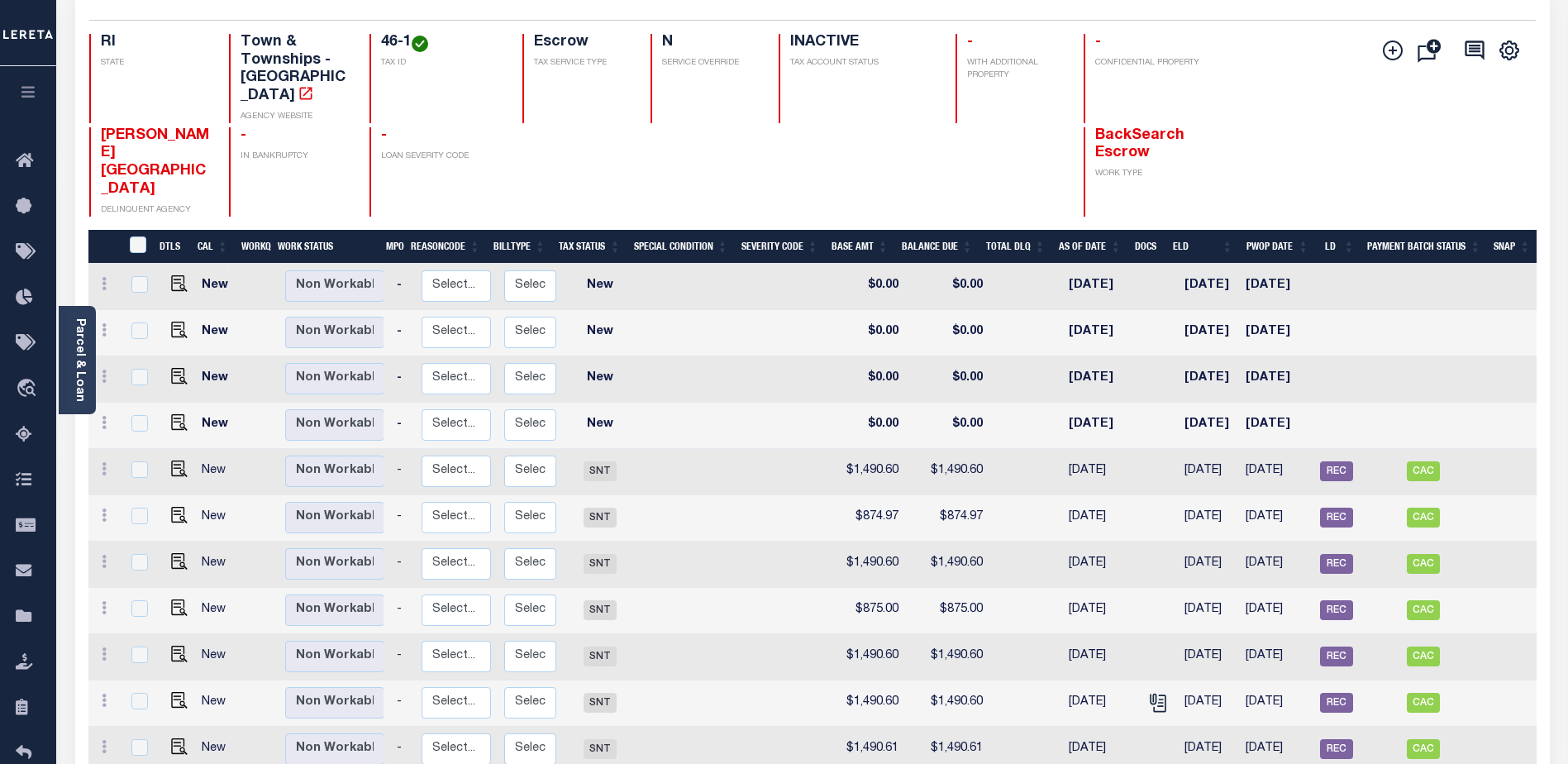
scroll to position [130, 0]
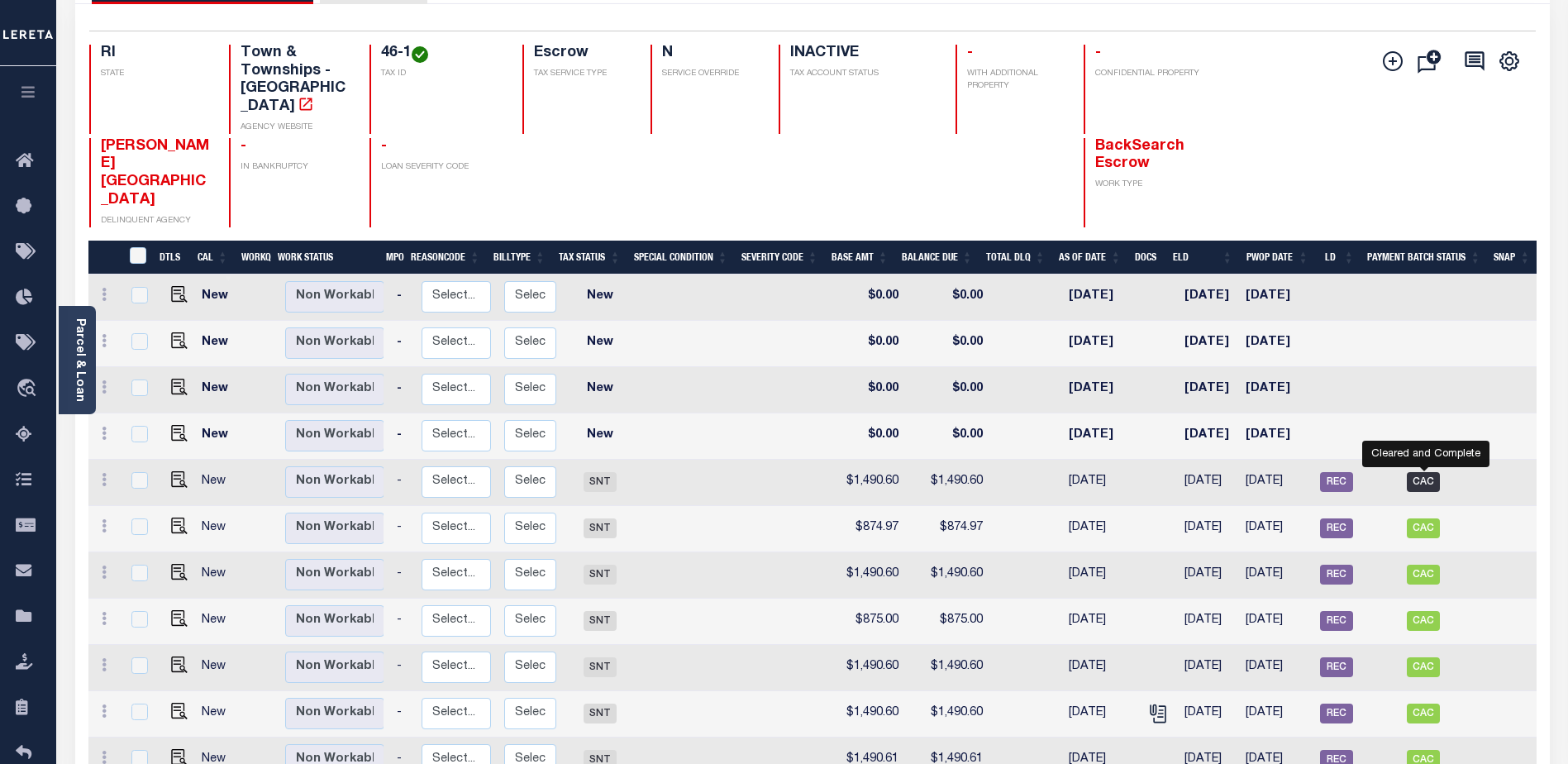
click at [1422, 472] on span "CAC" at bounding box center [1423, 482] width 33 height 20
checkbox input "true"
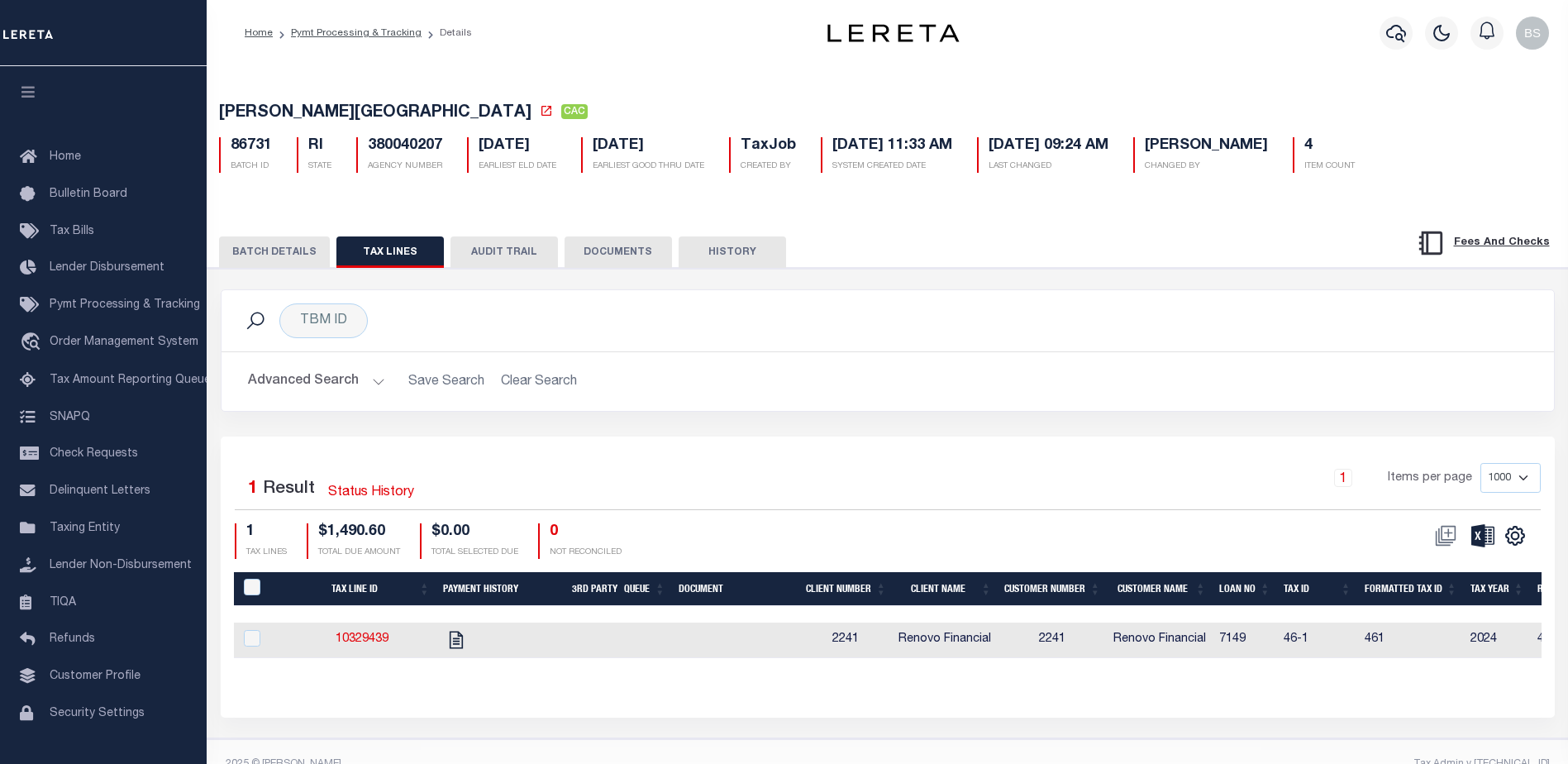
click at [380, 253] on button "TAX LINES" at bounding box center [390, 252] width 108 height 32
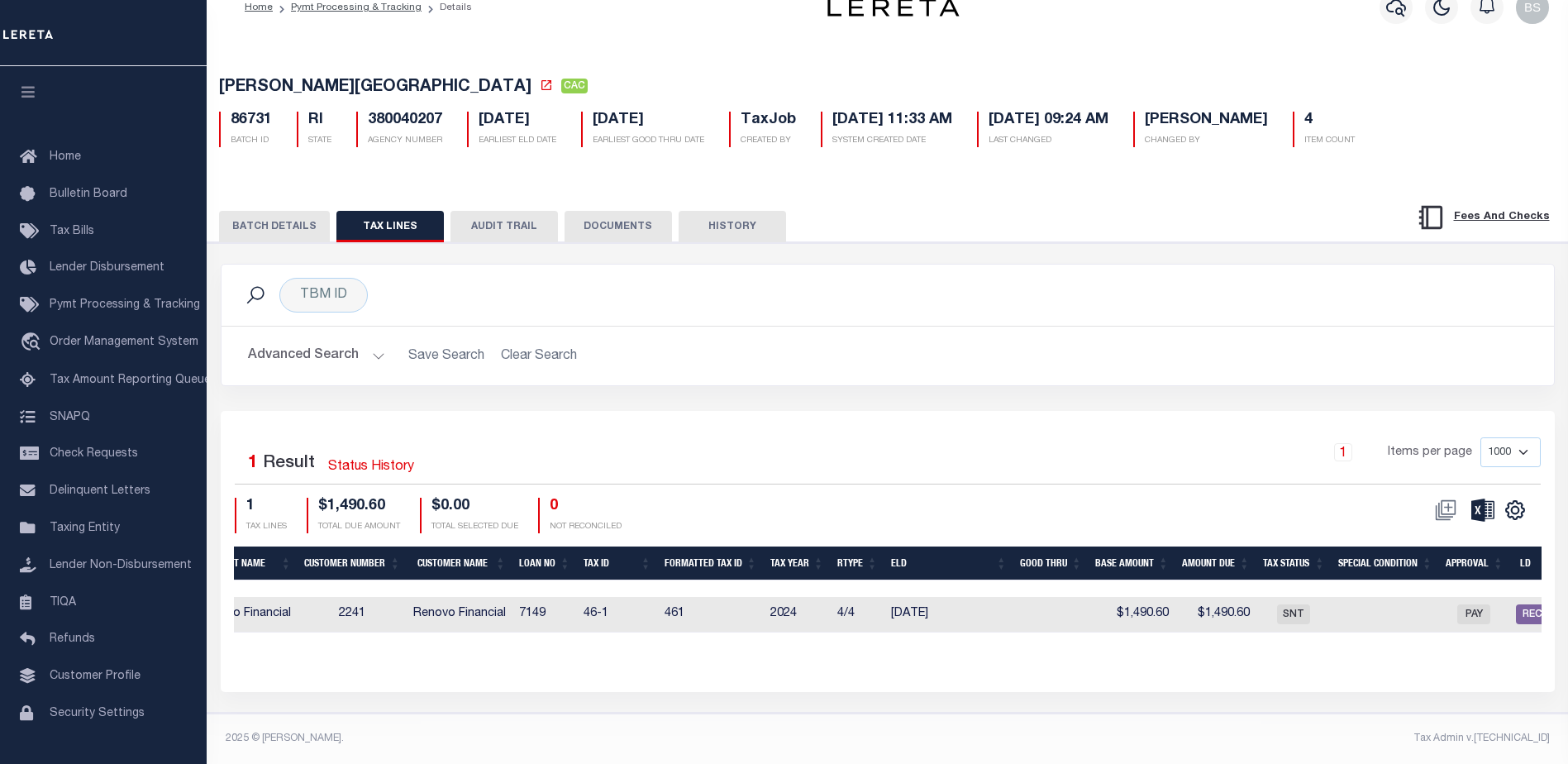
scroll to position [0, 952]
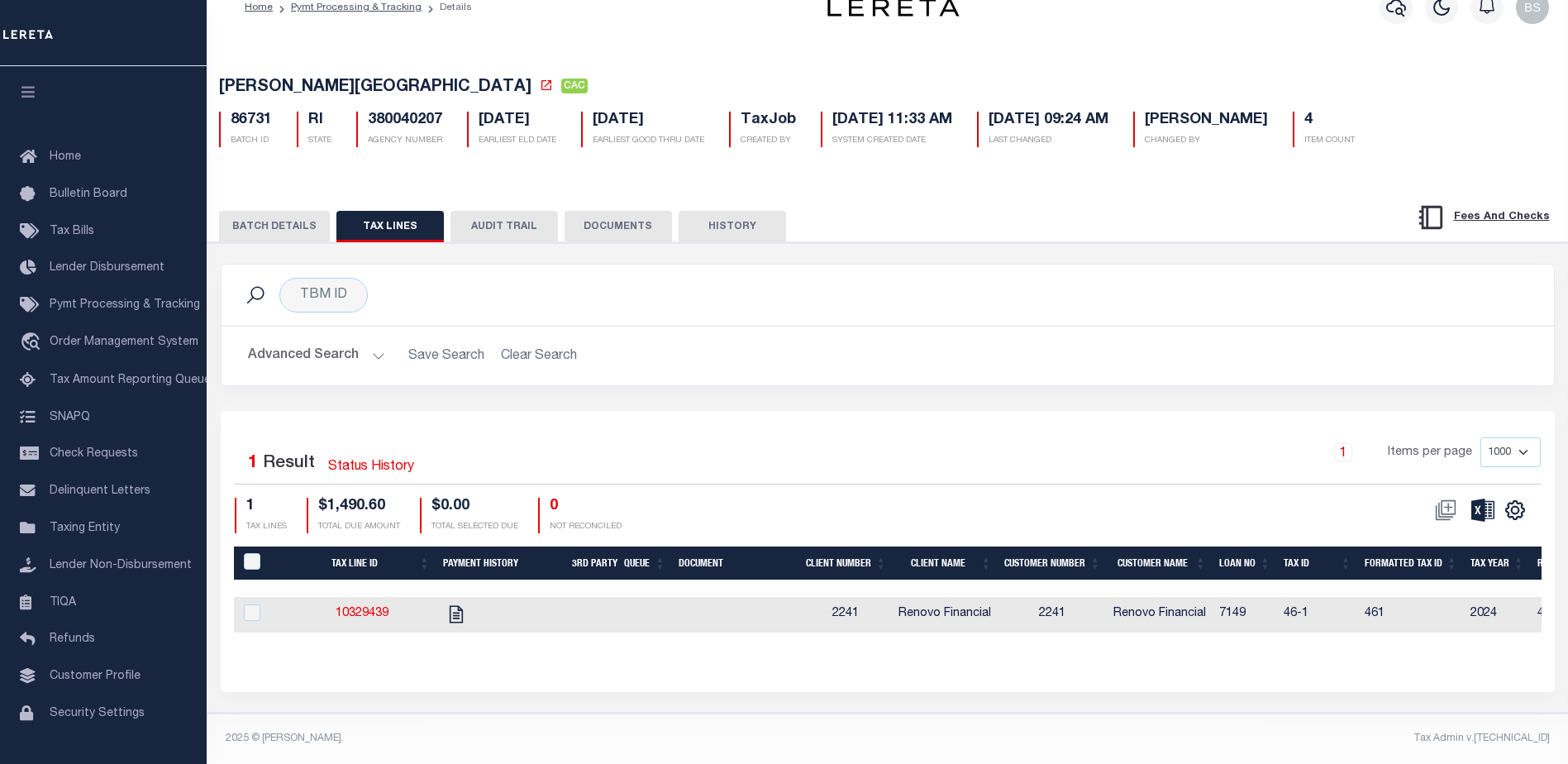
click at [644, 211] on button "DOCUMENTS" at bounding box center [618, 227] width 108 height 32
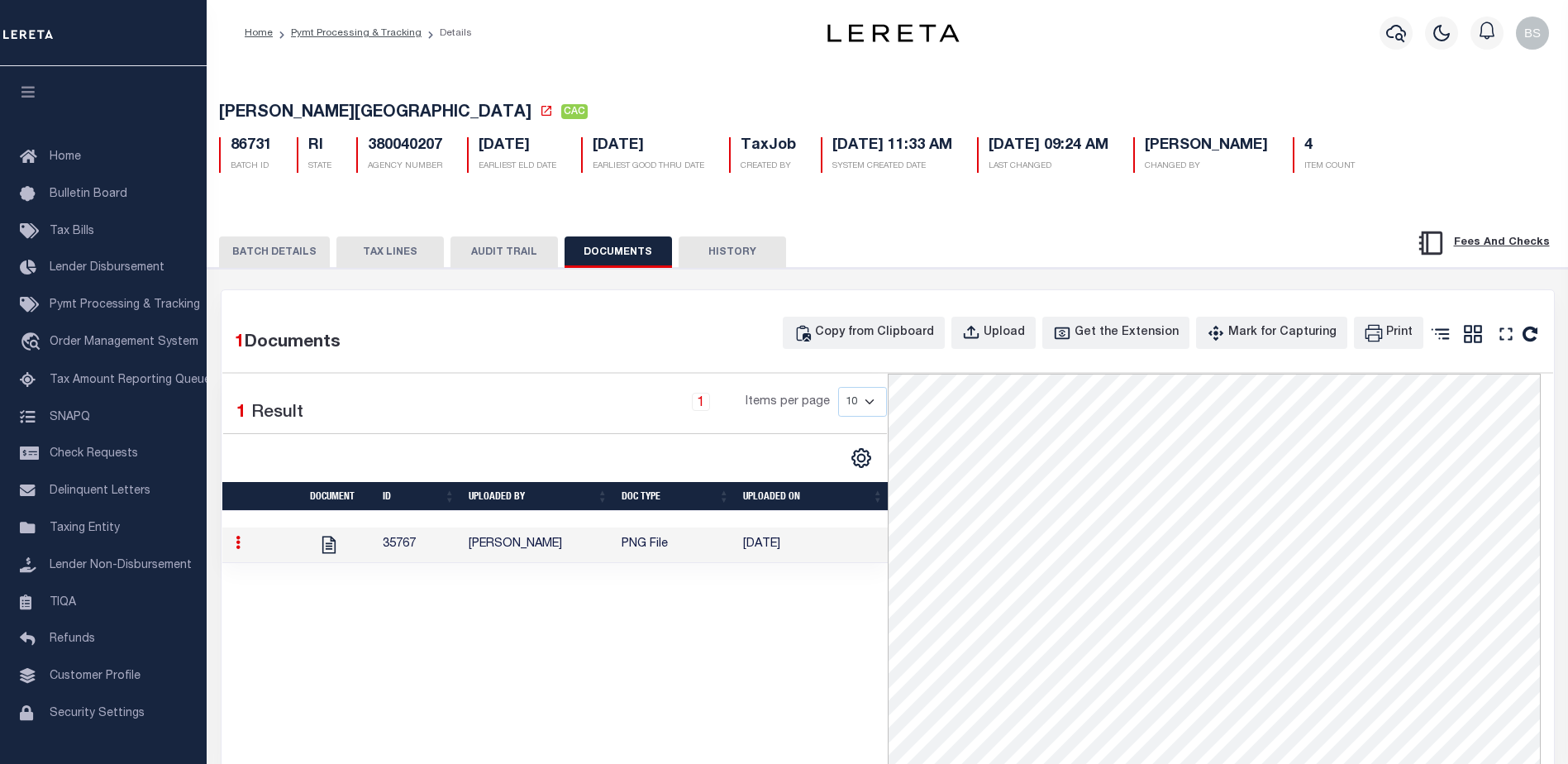
click at [739, 248] on button "HISTORY" at bounding box center [732, 252] width 108 height 32
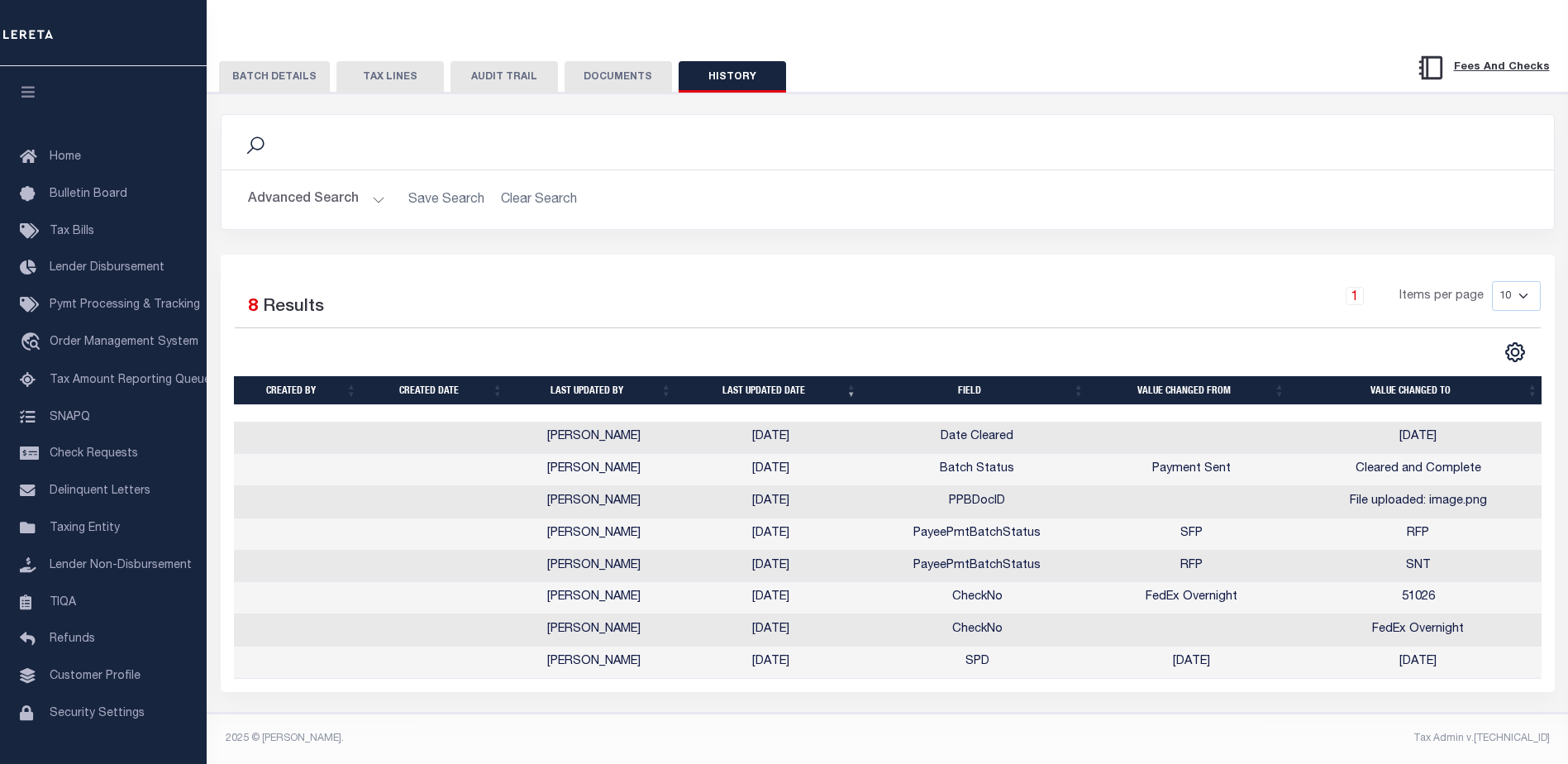
click at [274, 68] on button "BATCH DETAILS" at bounding box center [274, 77] width 111 height 32
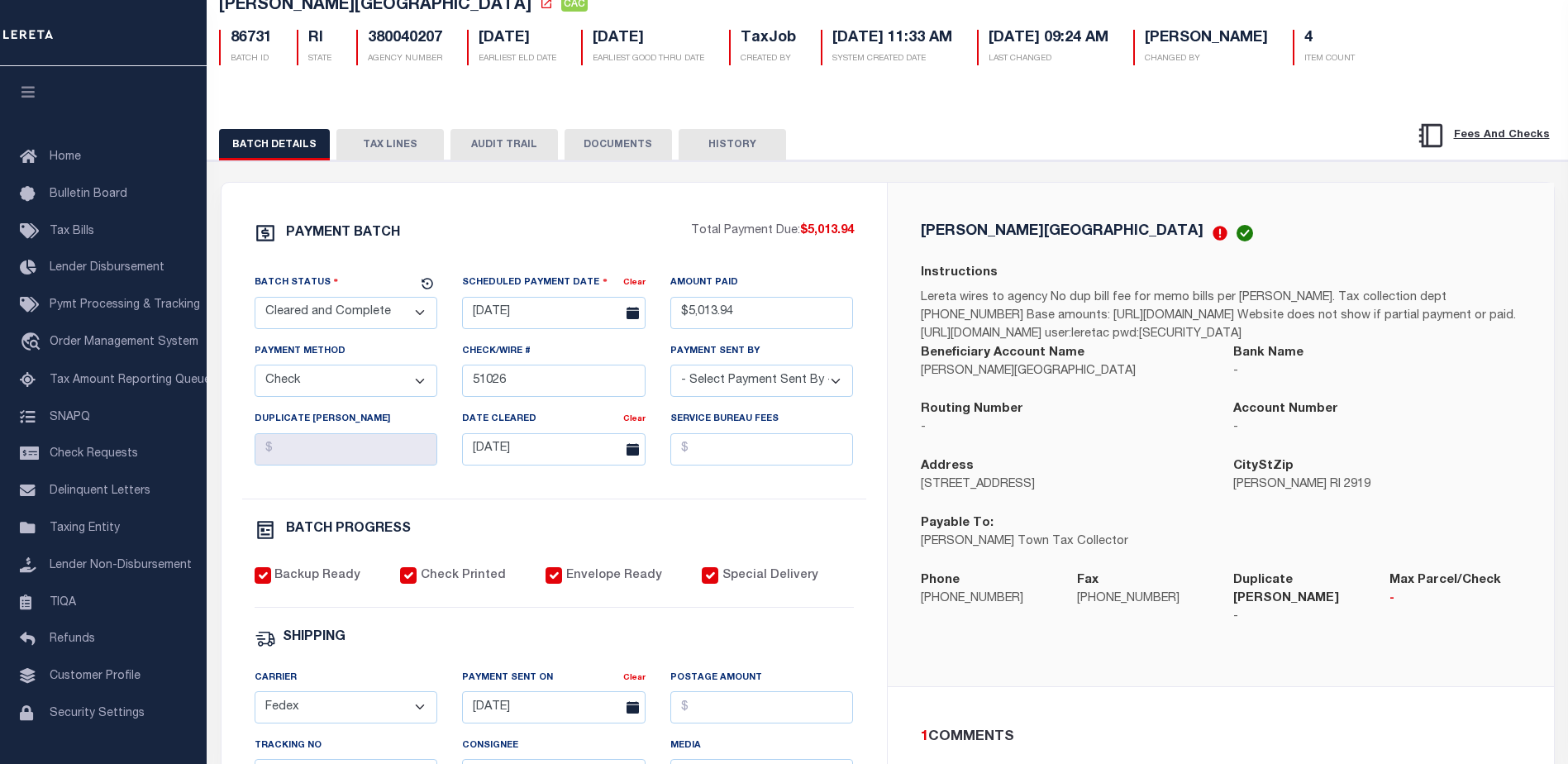
click at [396, 150] on button "TAX LINES" at bounding box center [390, 144] width 108 height 32
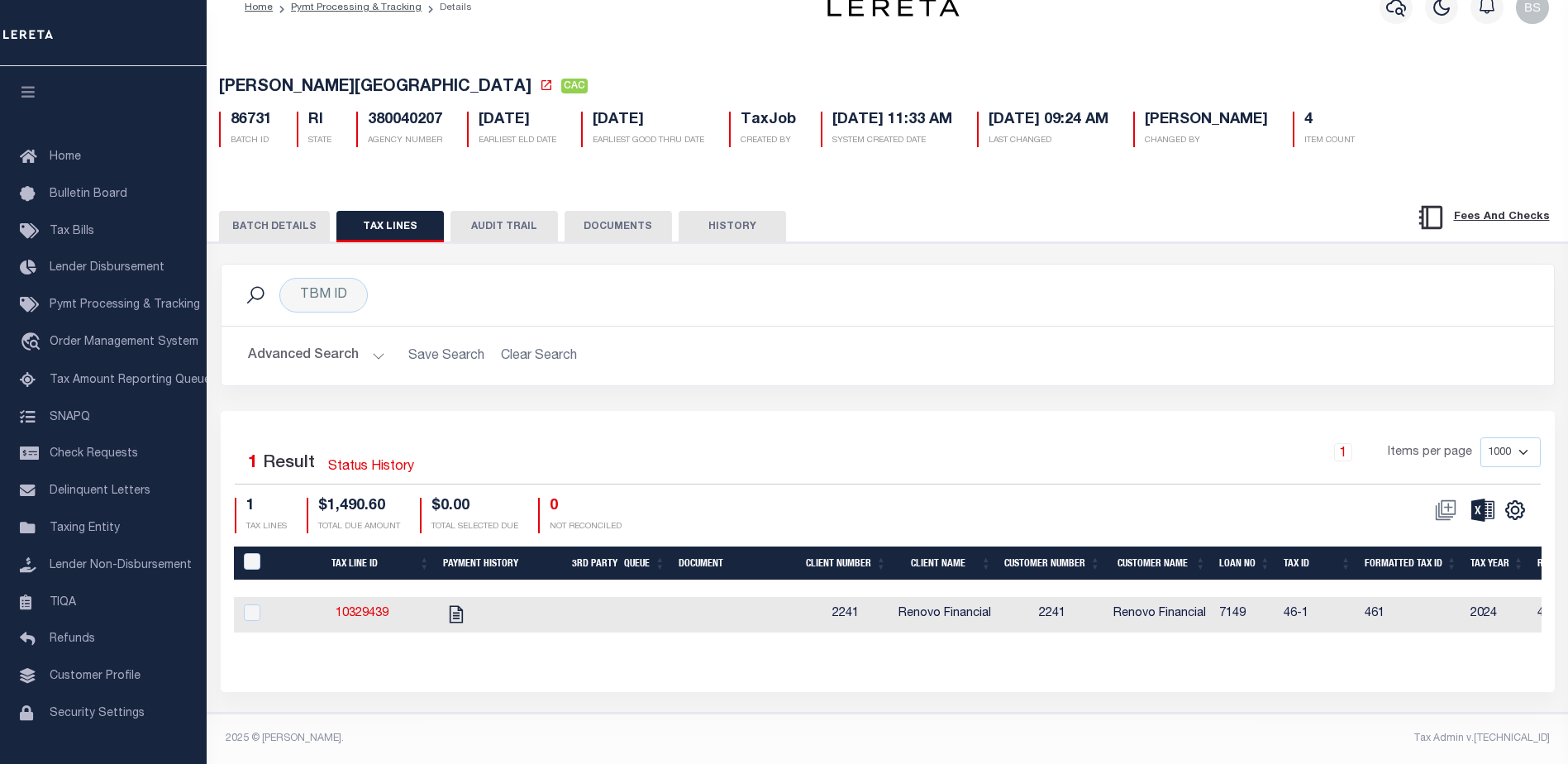
click at [269, 211] on button "BATCH DETAILS" at bounding box center [274, 227] width 111 height 32
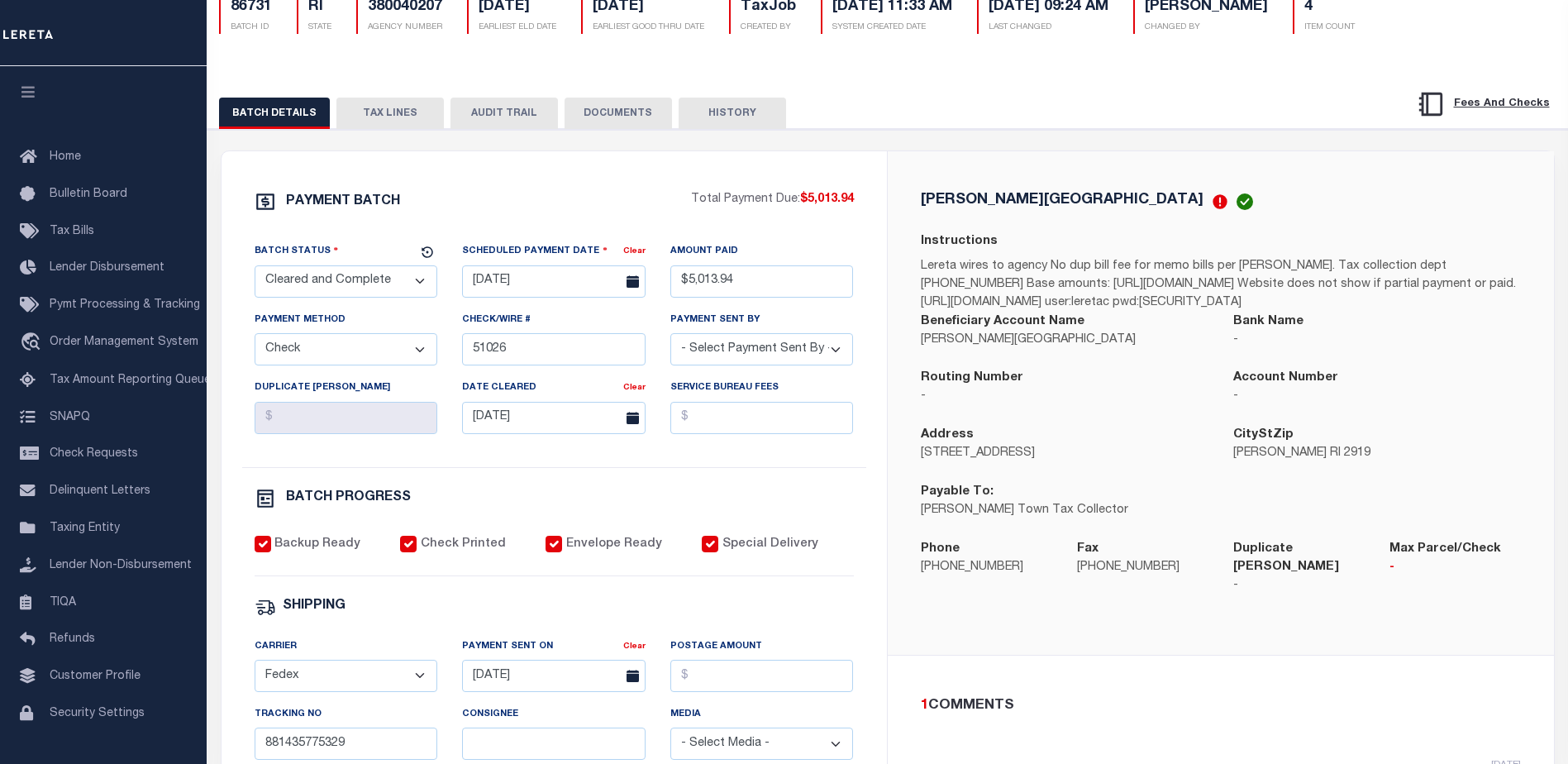
click at [711, 125] on button "HISTORY" at bounding box center [732, 114] width 108 height 32
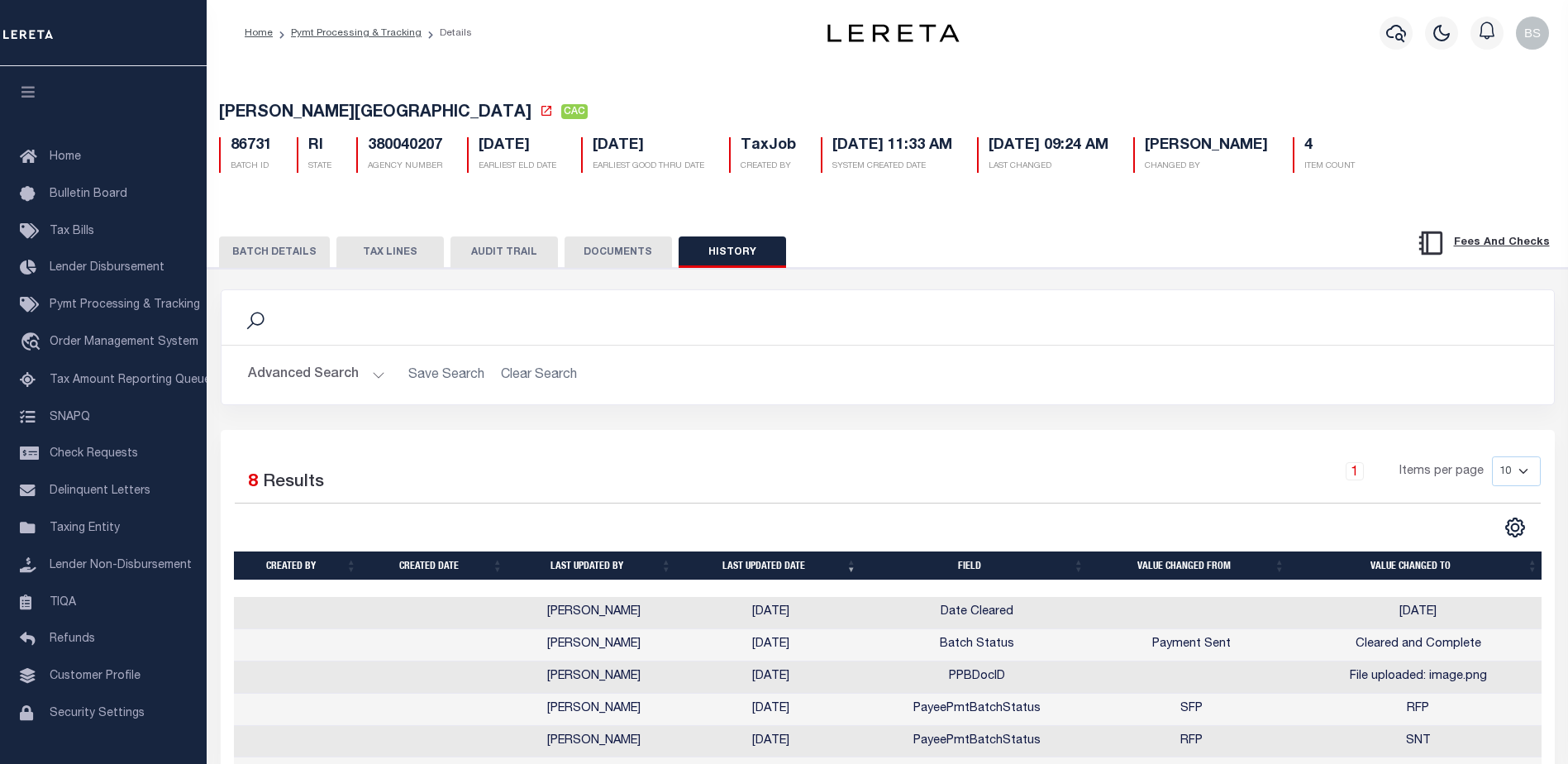
click at [249, 260] on button "BATCH DETAILS" at bounding box center [274, 252] width 111 height 32
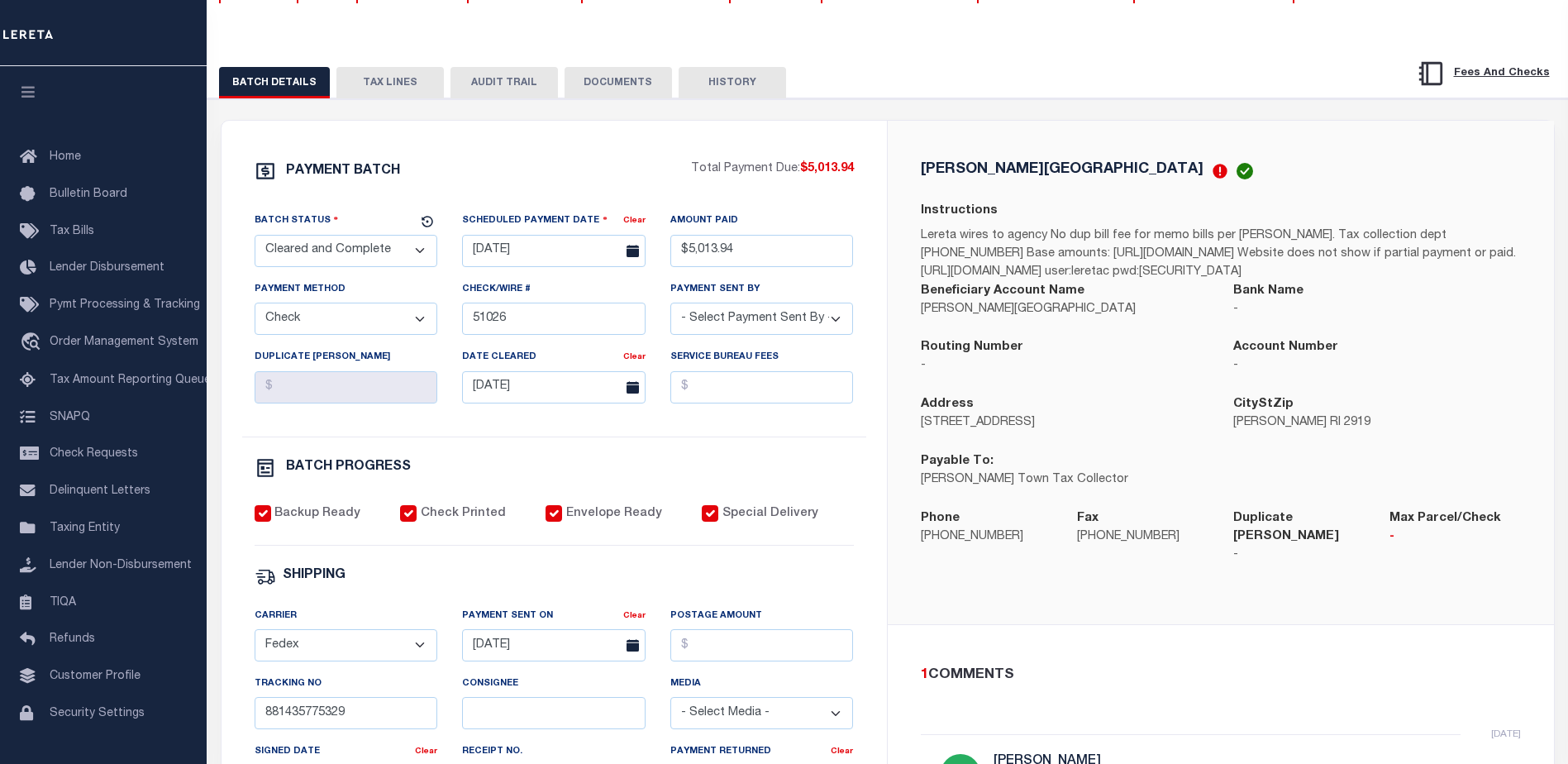
scroll to position [165, 0]
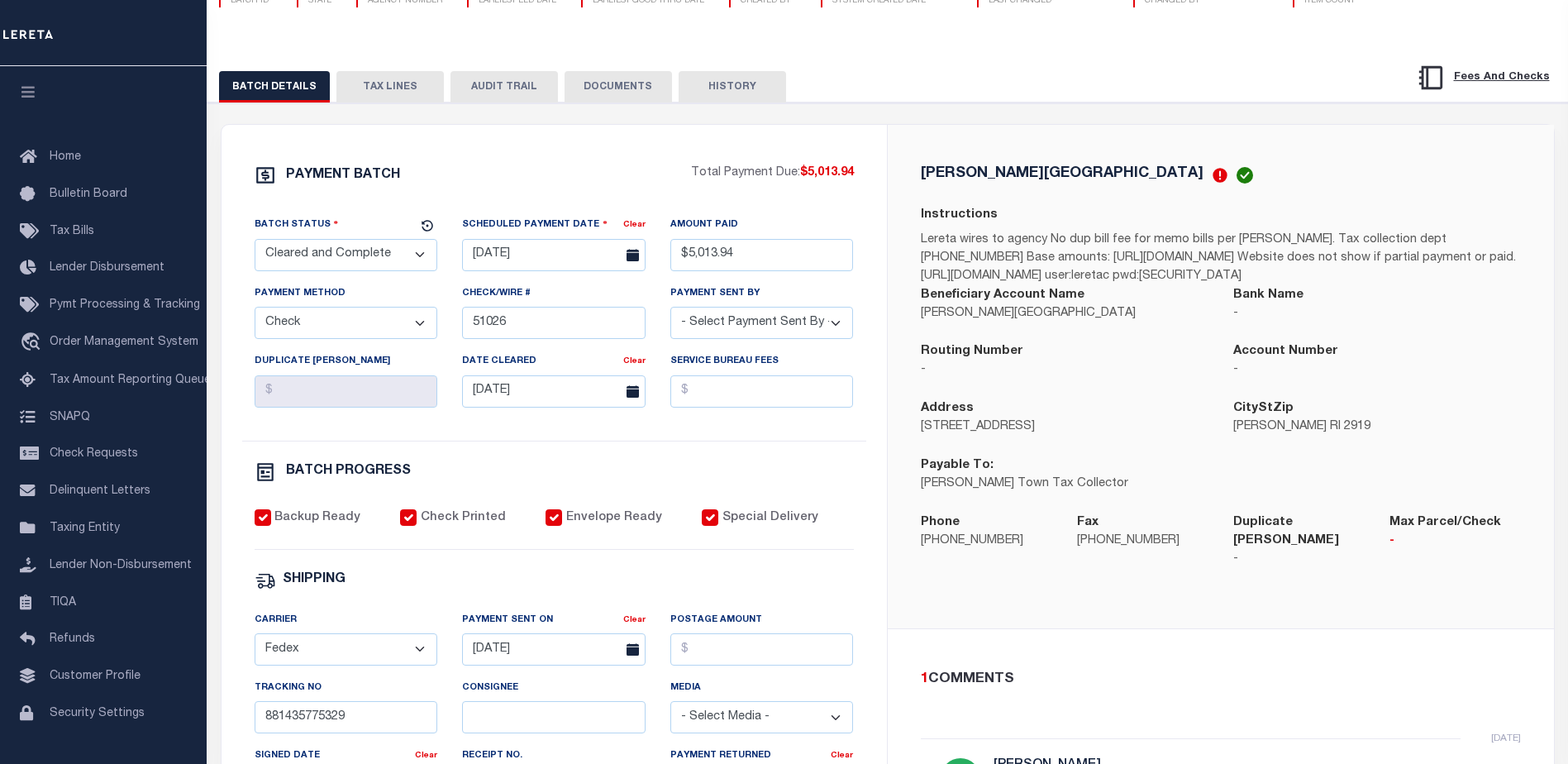
click at [400, 96] on button "TAX LINES" at bounding box center [390, 87] width 108 height 32
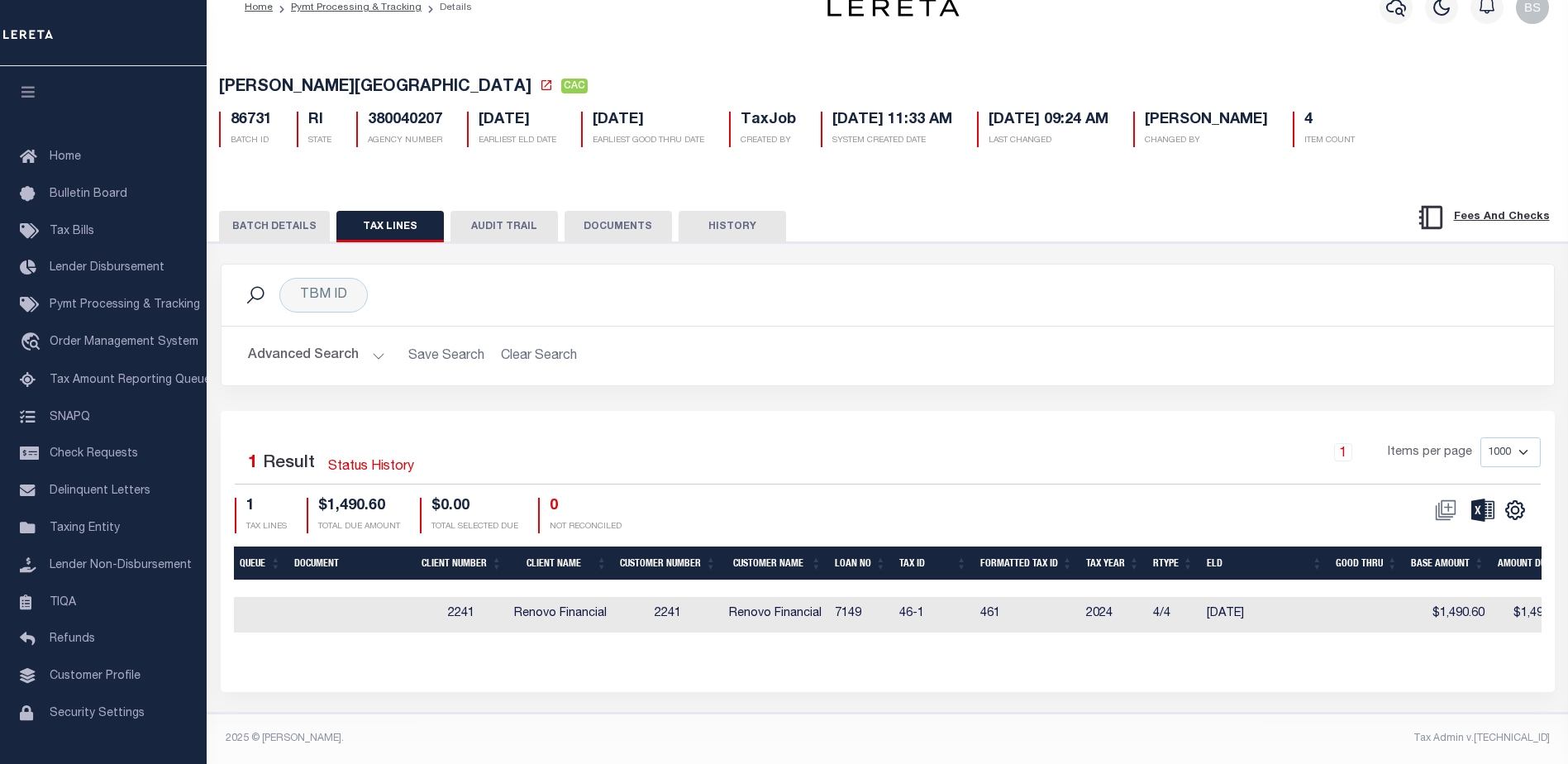
scroll to position [0, 465]
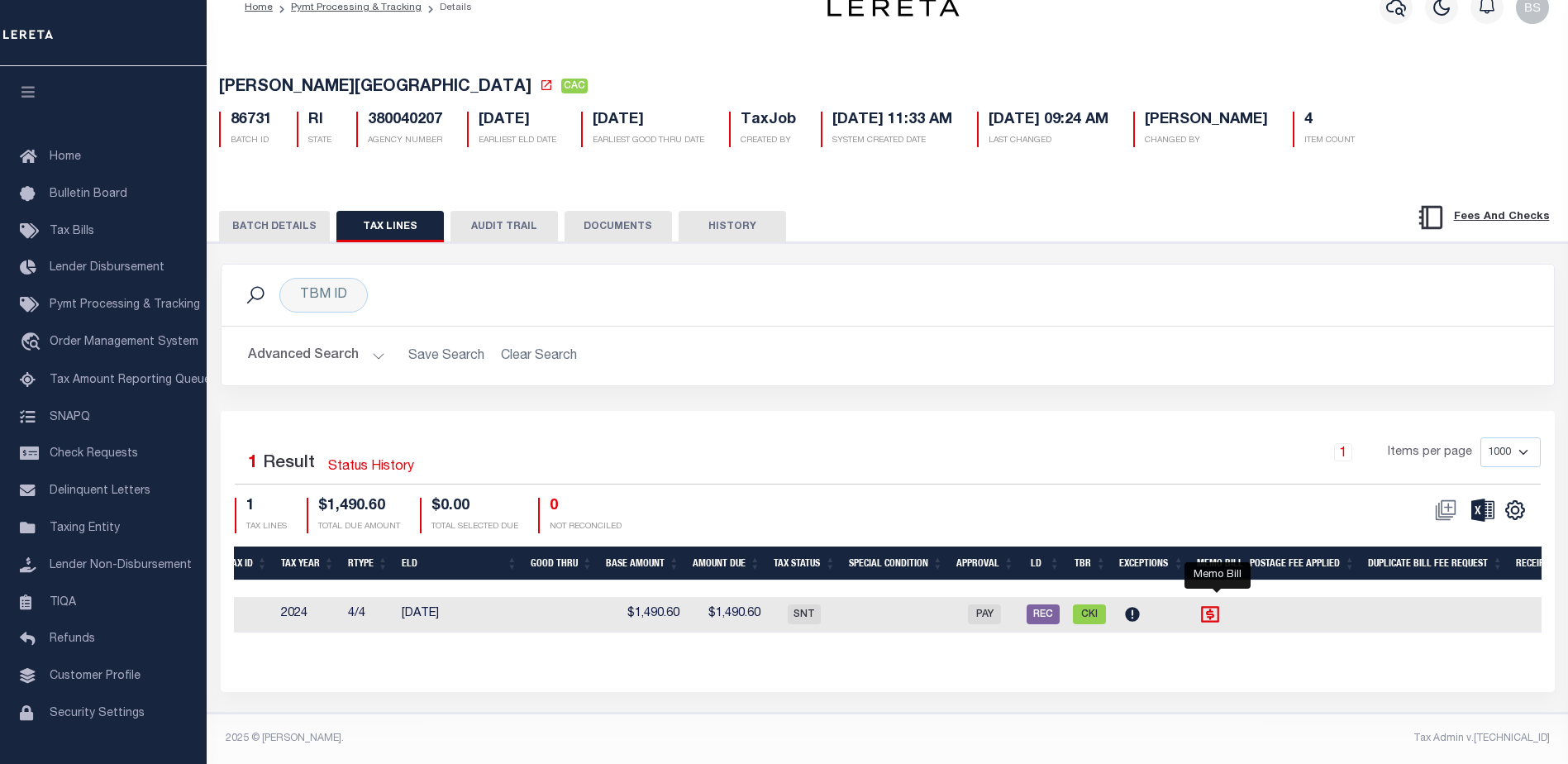
click at [1218, 606] on icon "" at bounding box center [1211, 614] width 18 height 17
checkbox input "true"
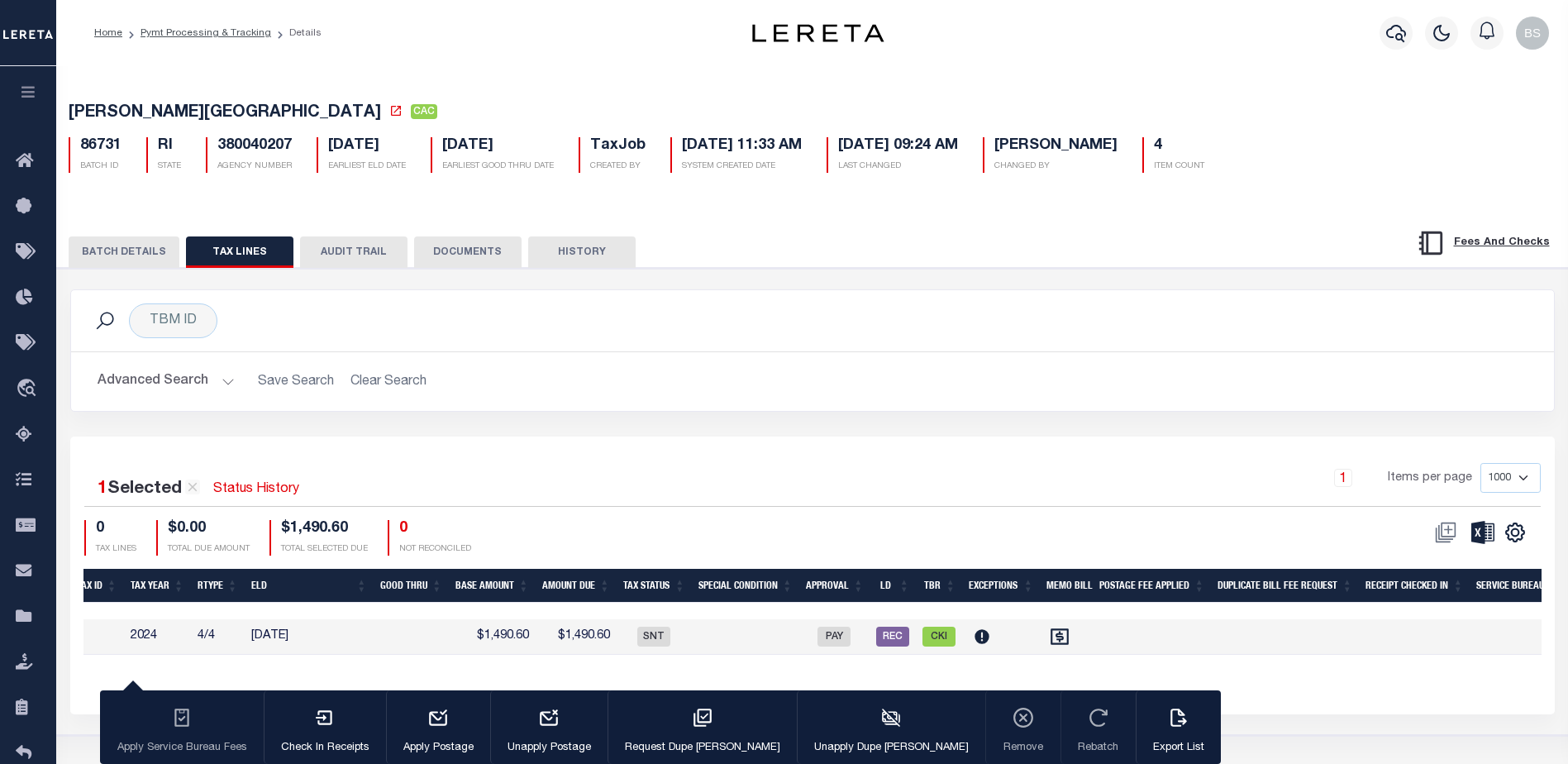
click at [148, 253] on button "BATCH DETAILS" at bounding box center [124, 252] width 111 height 32
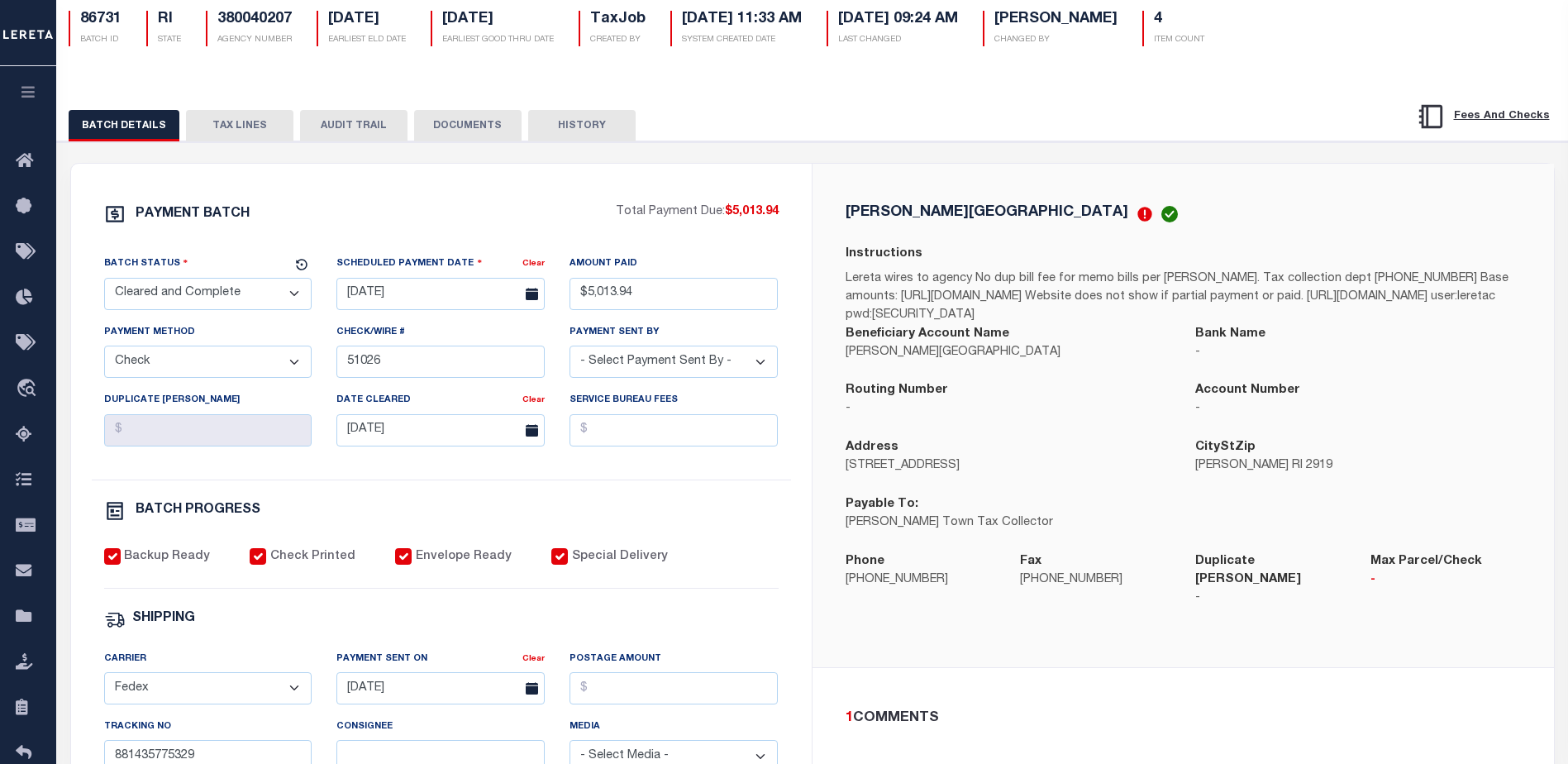
scroll to position [83, 0]
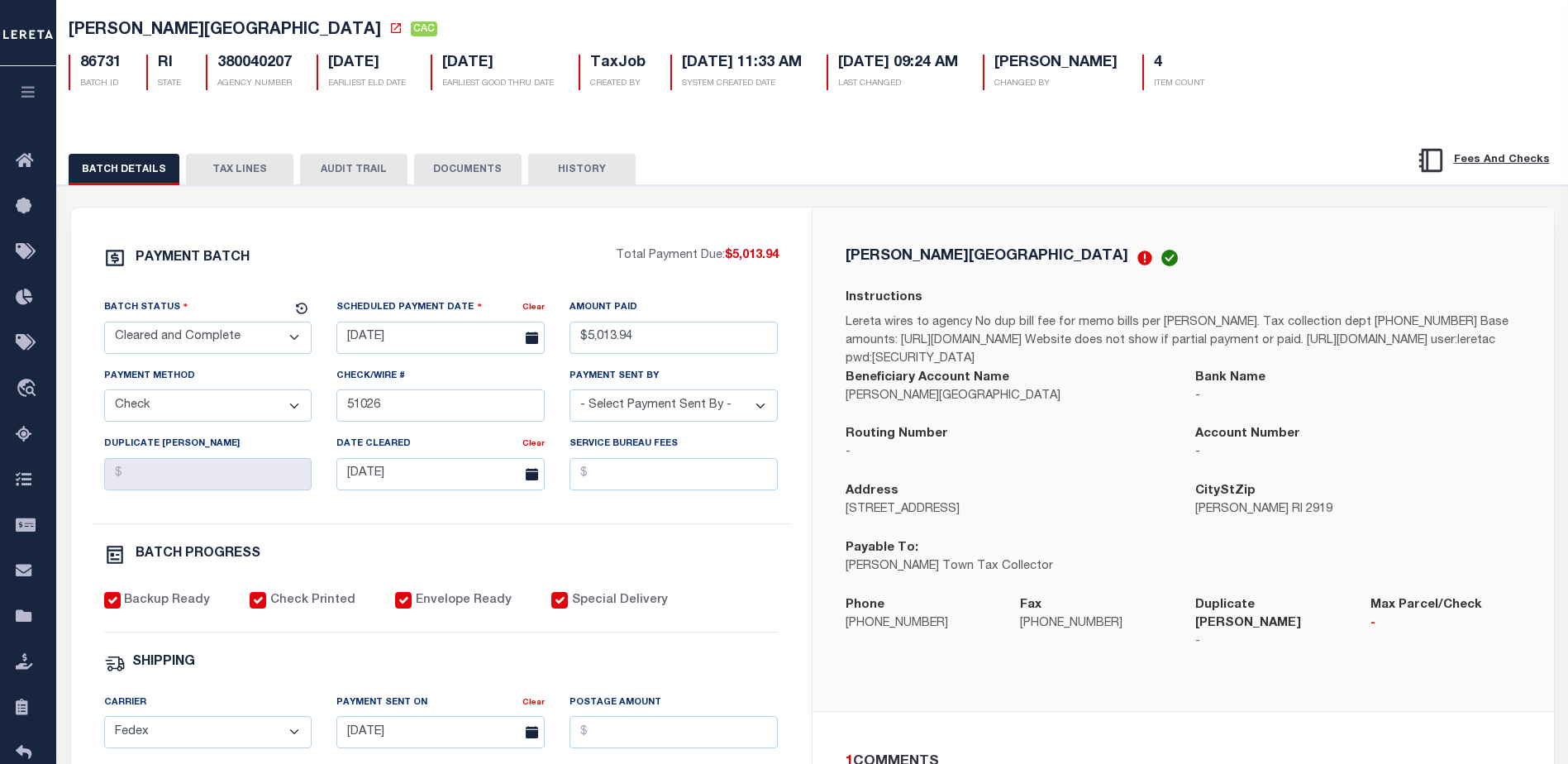
click at [1268, 103] on div "[PERSON_NAME][GEOGRAPHIC_DATA] CAC 86731 BATCH ID RI STATE 380040207 4" at bounding box center [812, 52] width 1527 height 103
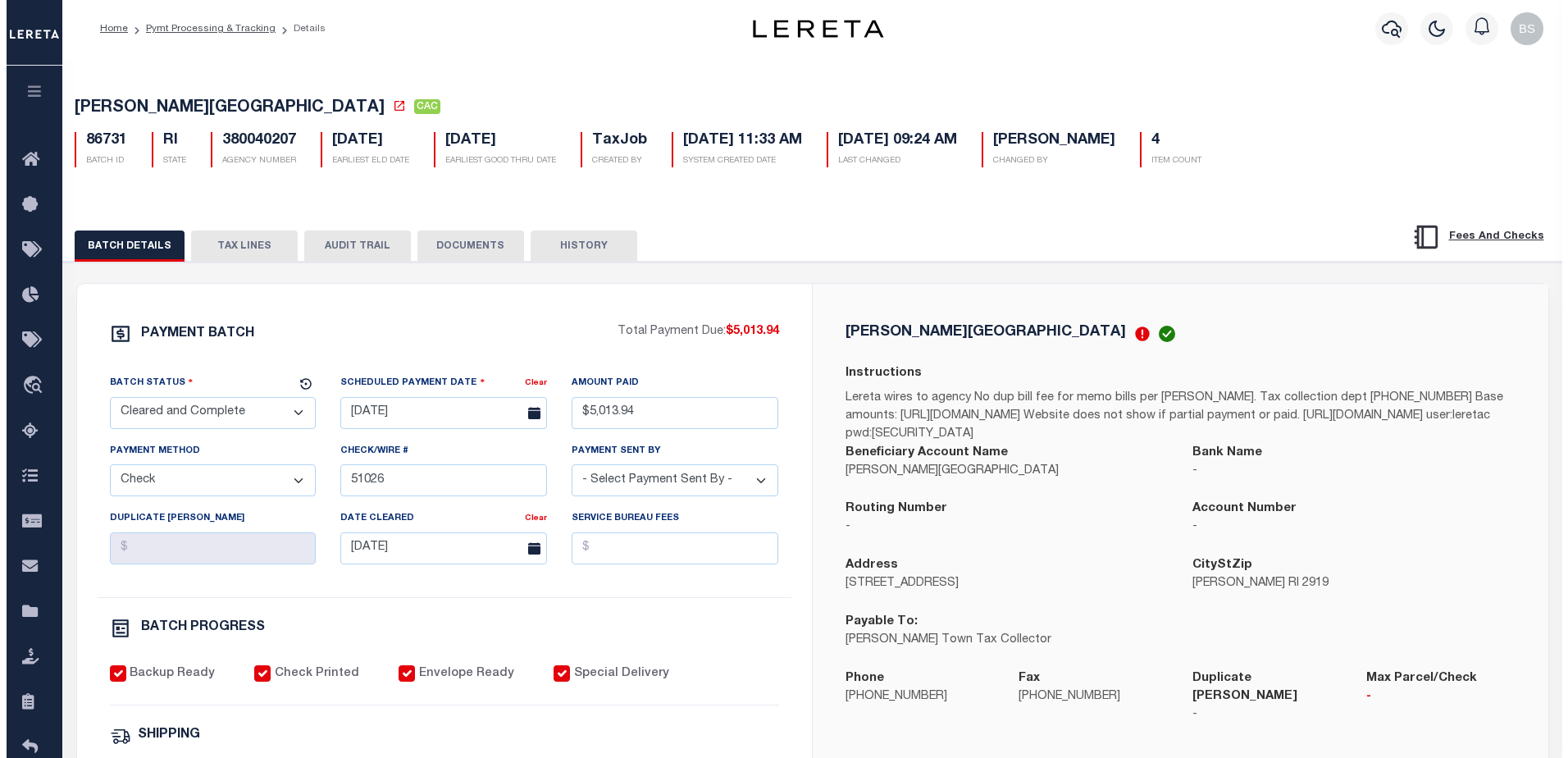
scroll to position [0, 0]
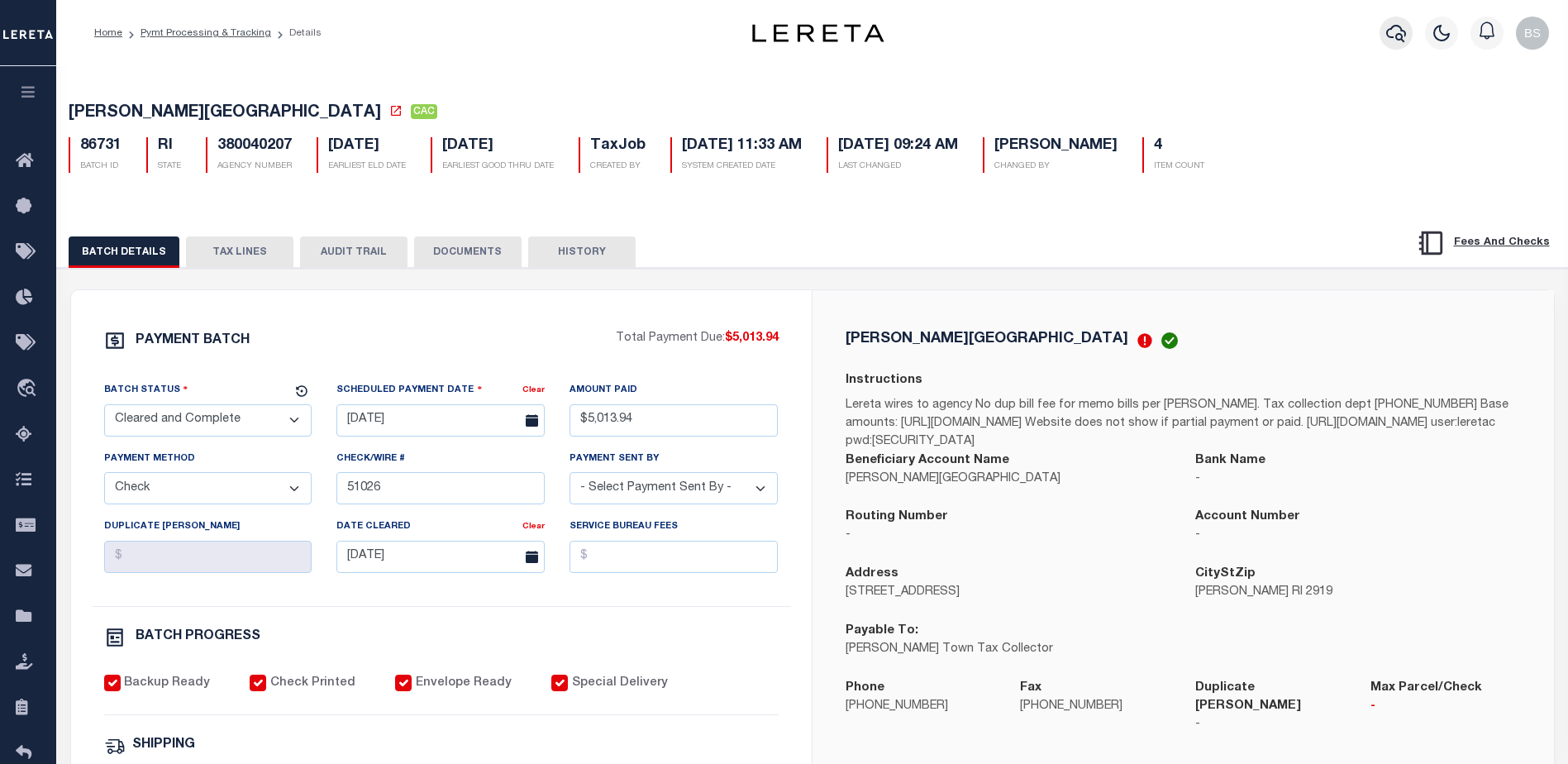
click at [1400, 31] on icon "button" at bounding box center [1396, 33] width 20 height 20
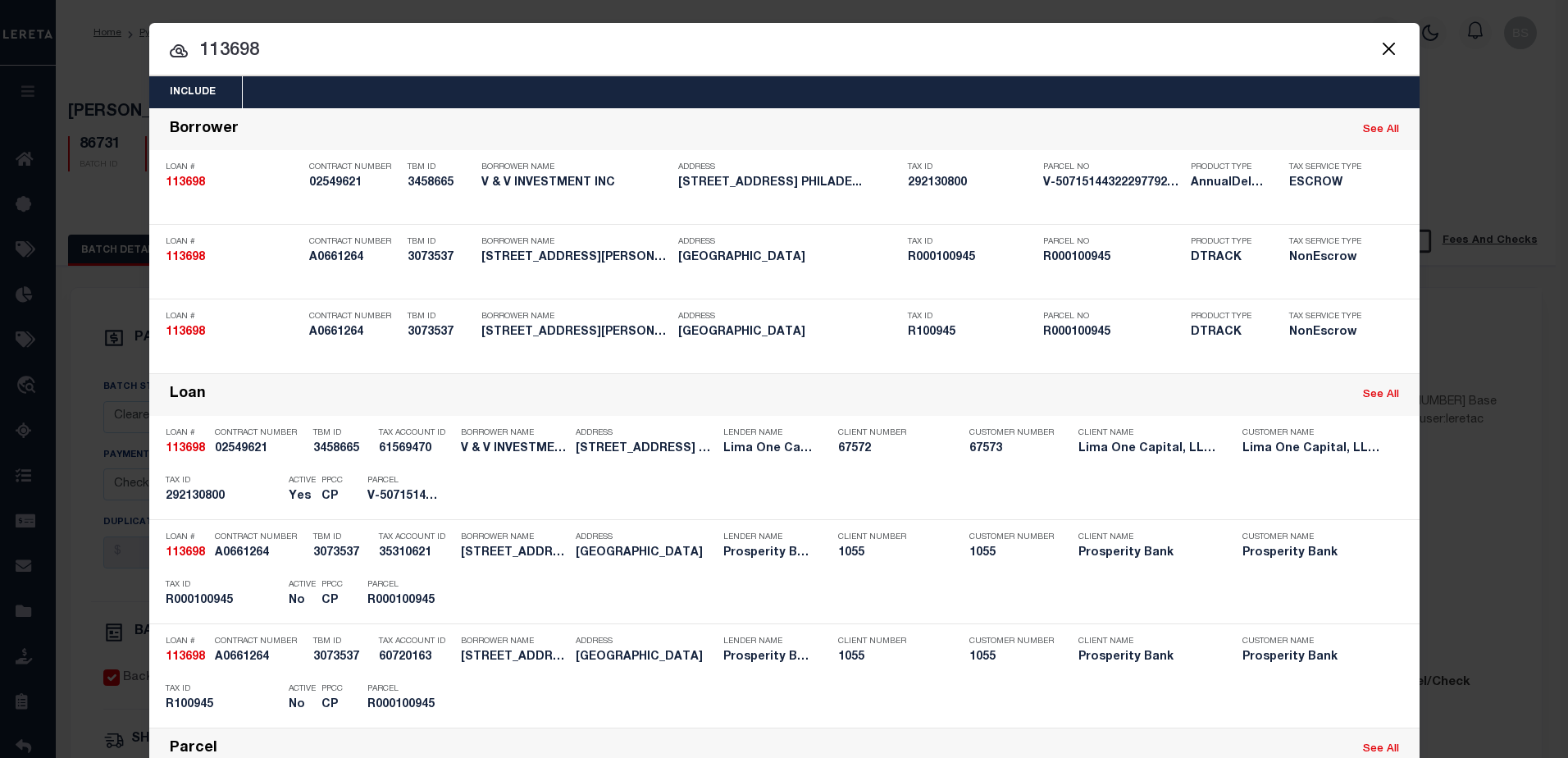
click at [475, 58] on input "113698" at bounding box center [784, 51] width 1271 height 28
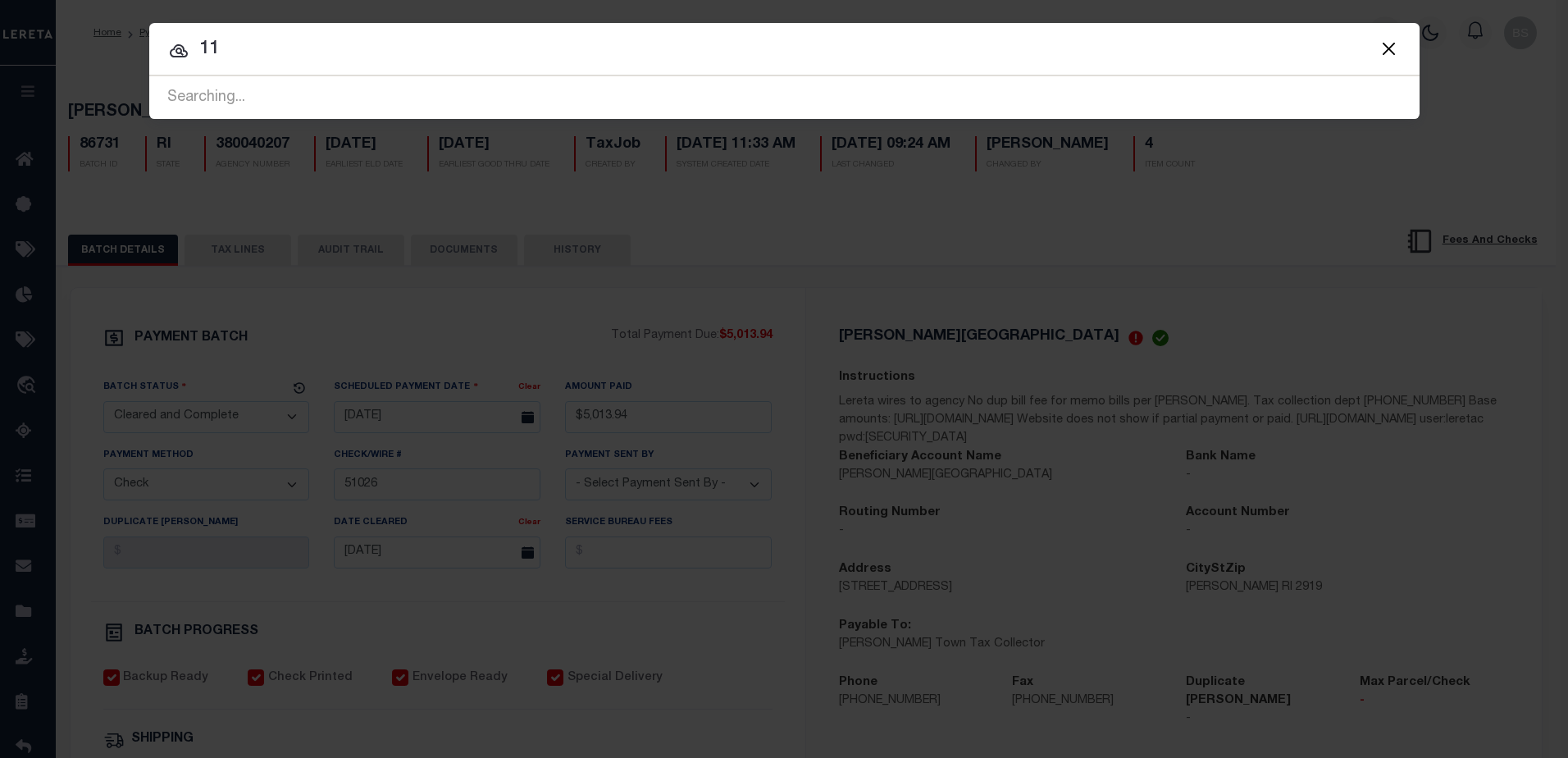
type input "1"
